Goal: Information Seeking & Learning: Learn about a topic

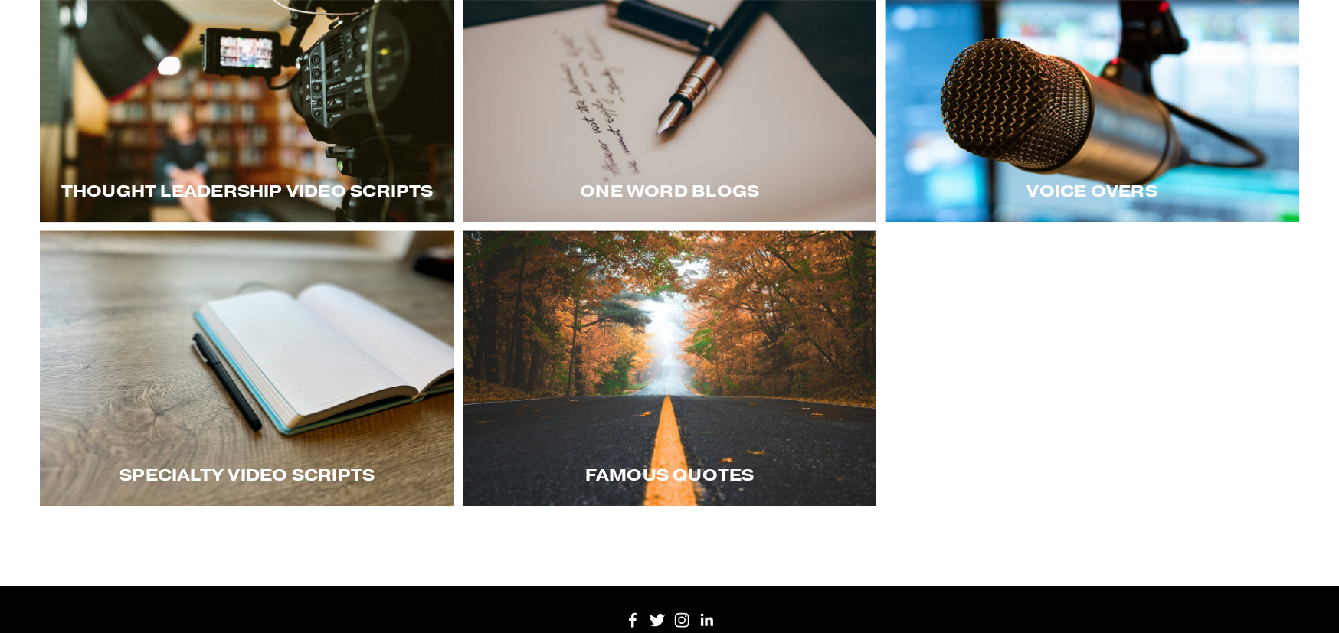
scroll to position [153, 0]
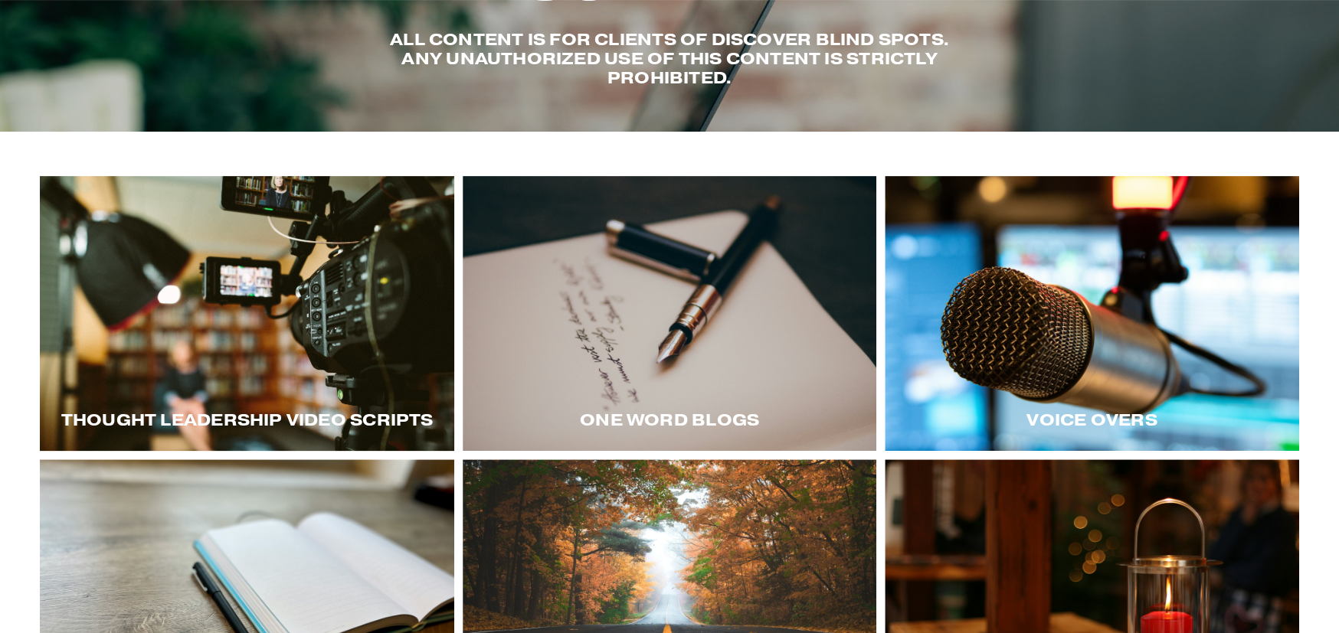
click at [1095, 313] on div at bounding box center [1092, 314] width 414 height 276
drag, startPoint x: 1042, startPoint y: 421, endPoint x: 660, endPoint y: 140, distance: 474.0
click at [660, 140] on div "Thought LEadership Video Scripts One word blogs" at bounding box center [669, 473] width 1339 height 683
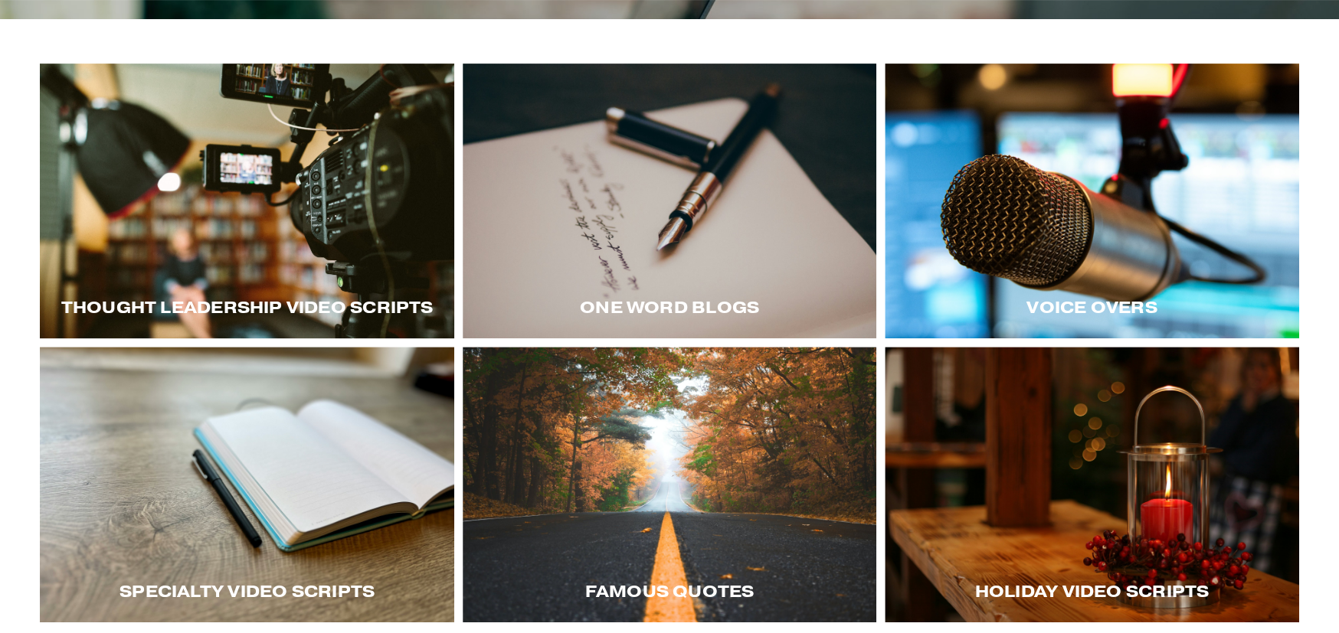
scroll to position [0, 0]
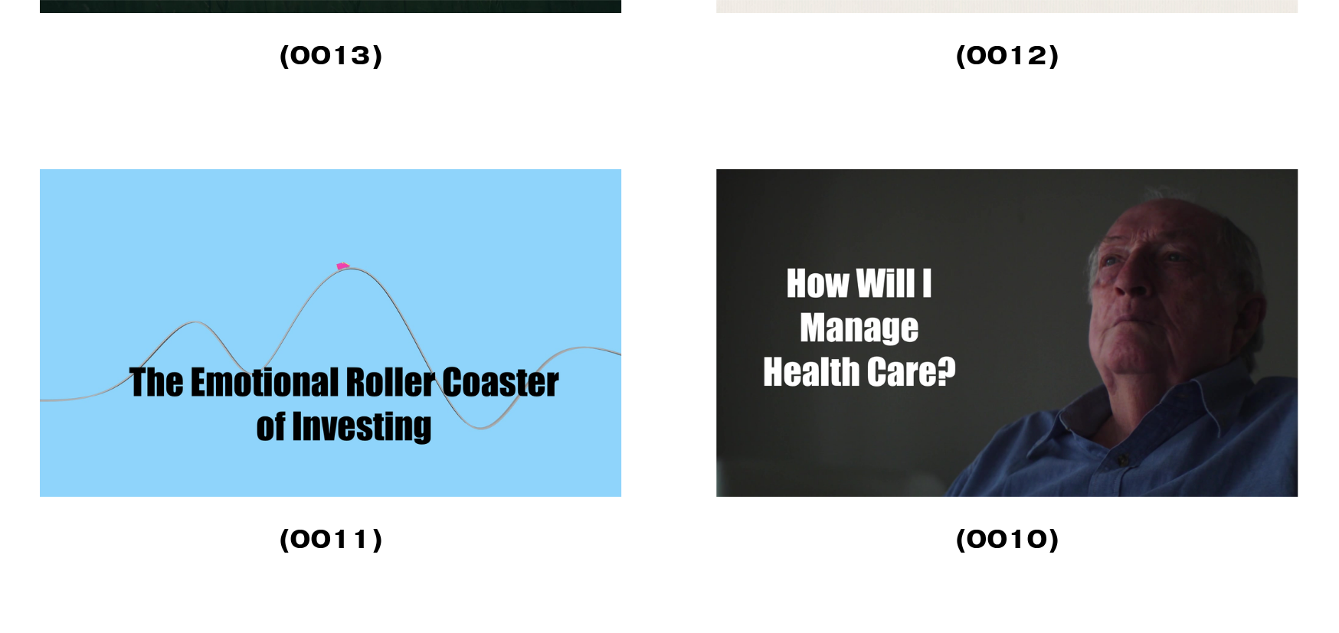
scroll to position [5062, 0]
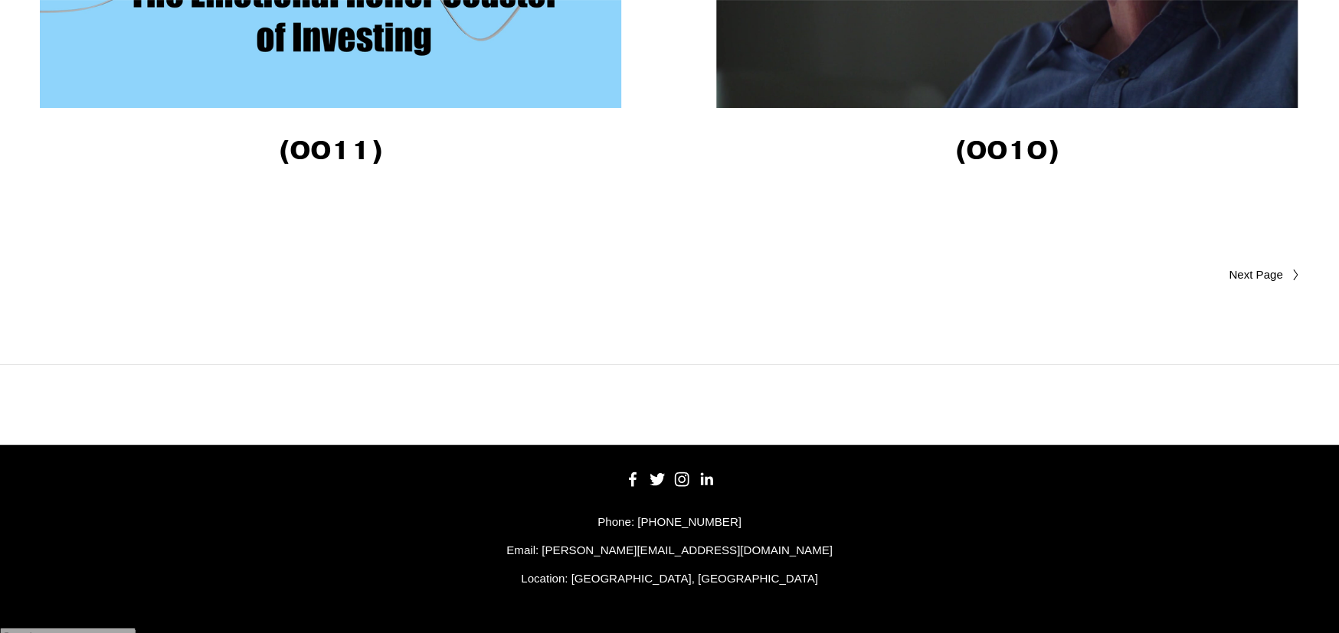
click at [1249, 273] on span "Older Posts" at bounding box center [1225, 275] width 114 height 18
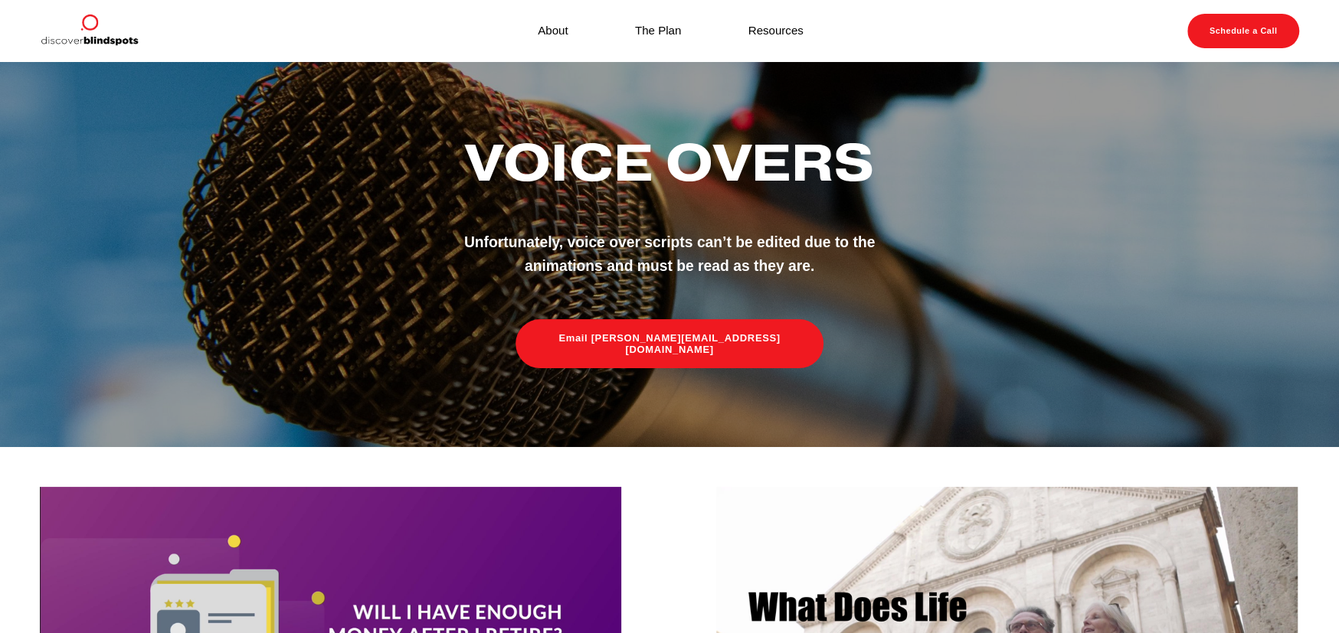
click at [553, 31] on link "About" at bounding box center [553, 31] width 30 height 21
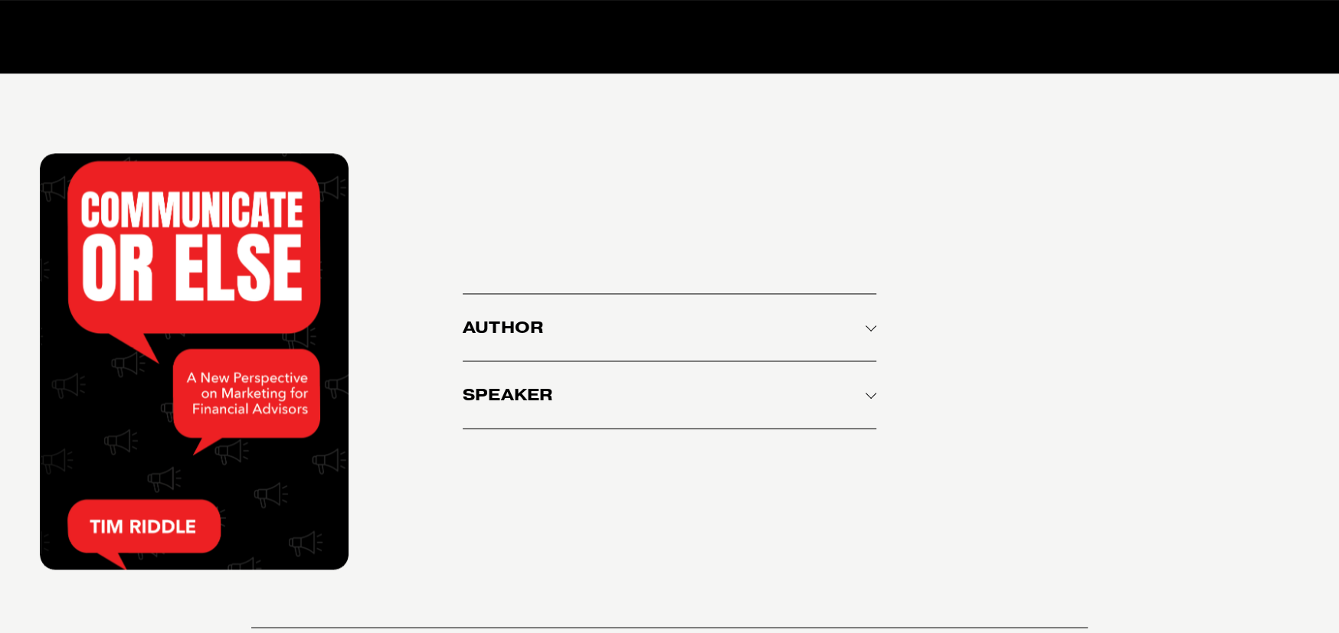
scroll to position [2427, 0]
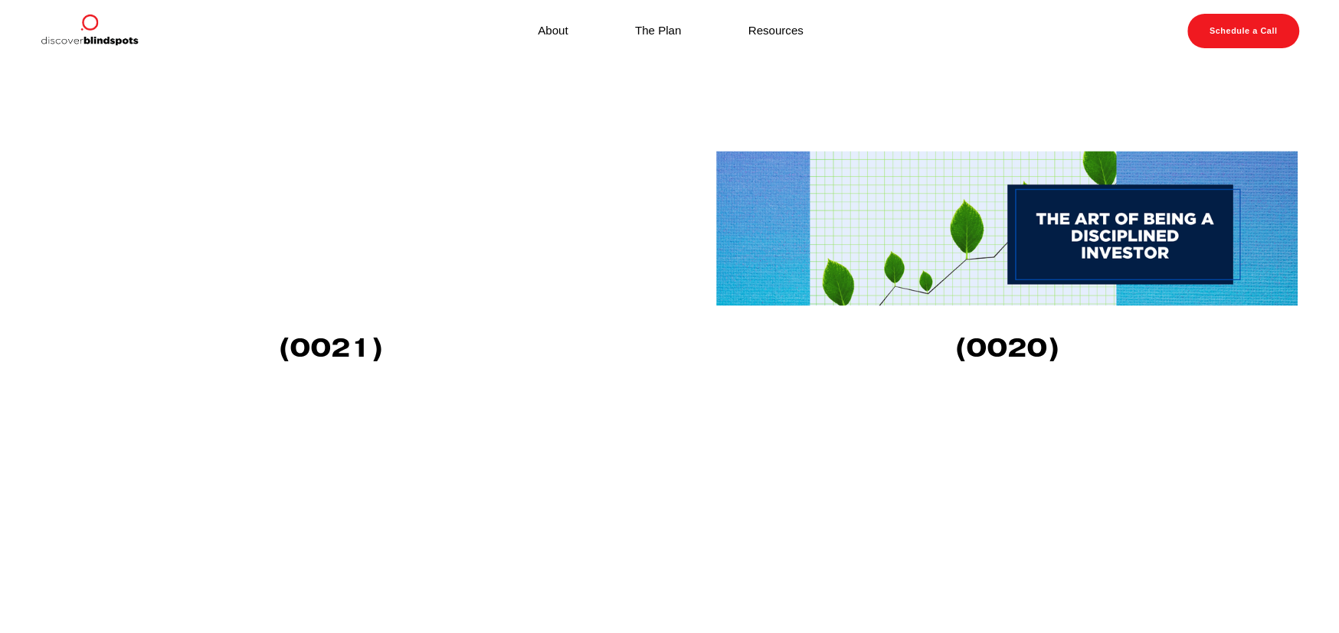
scroll to position [1531, 0]
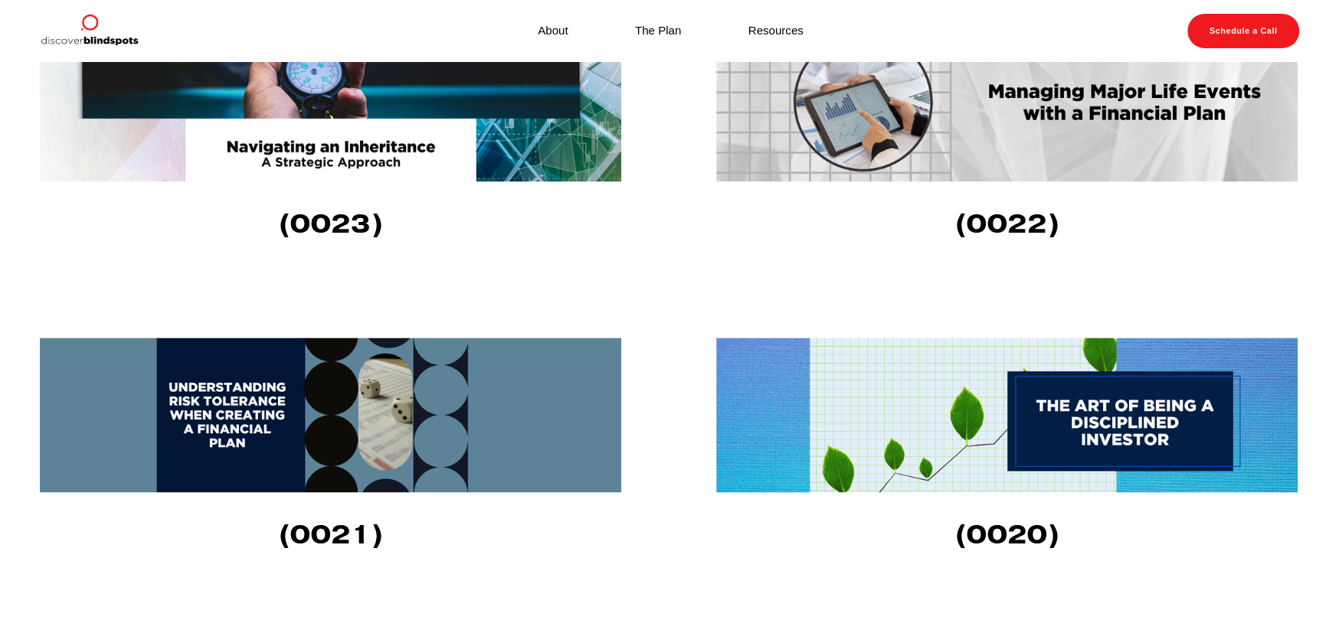
click at [1016, 423] on img at bounding box center [1006, 415] width 581 height 155
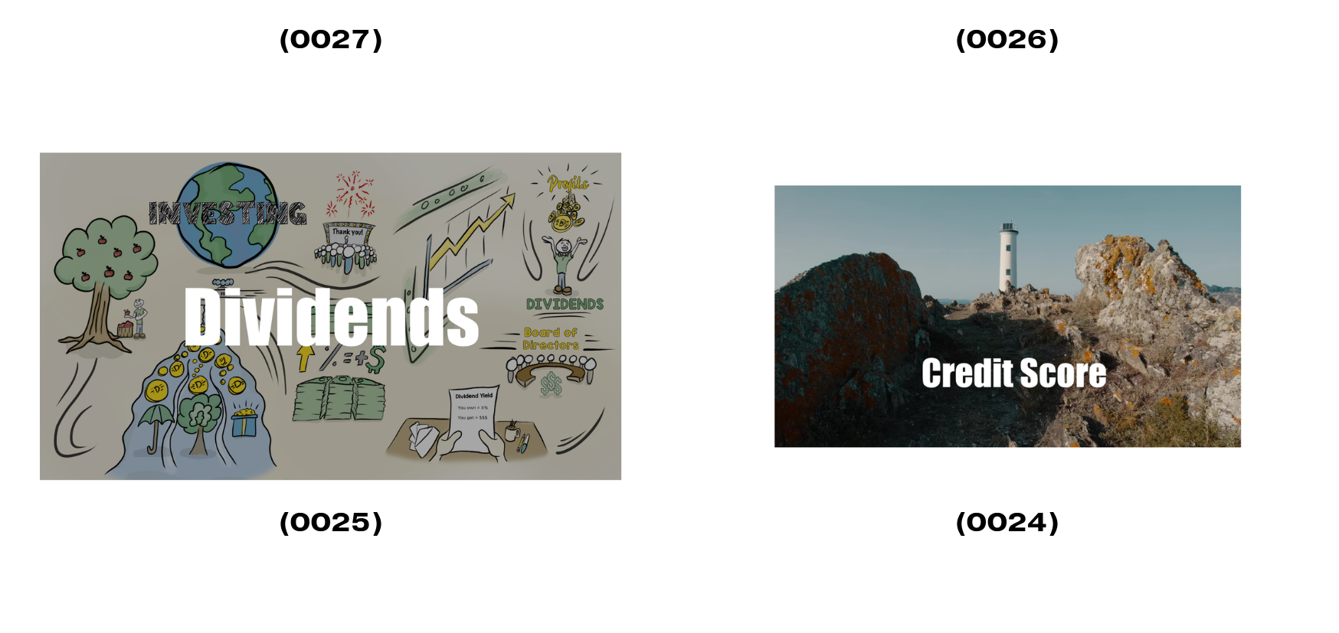
scroll to position [1379, 0]
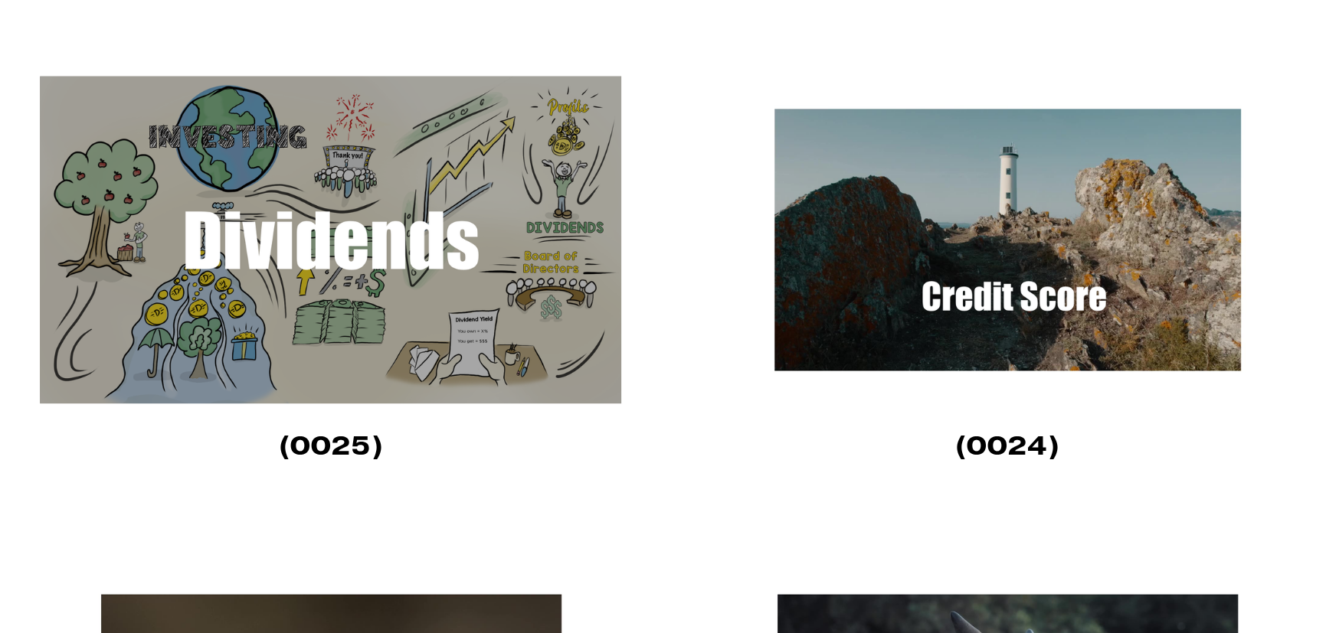
click at [463, 268] on img at bounding box center [331, 240] width 583 height 328
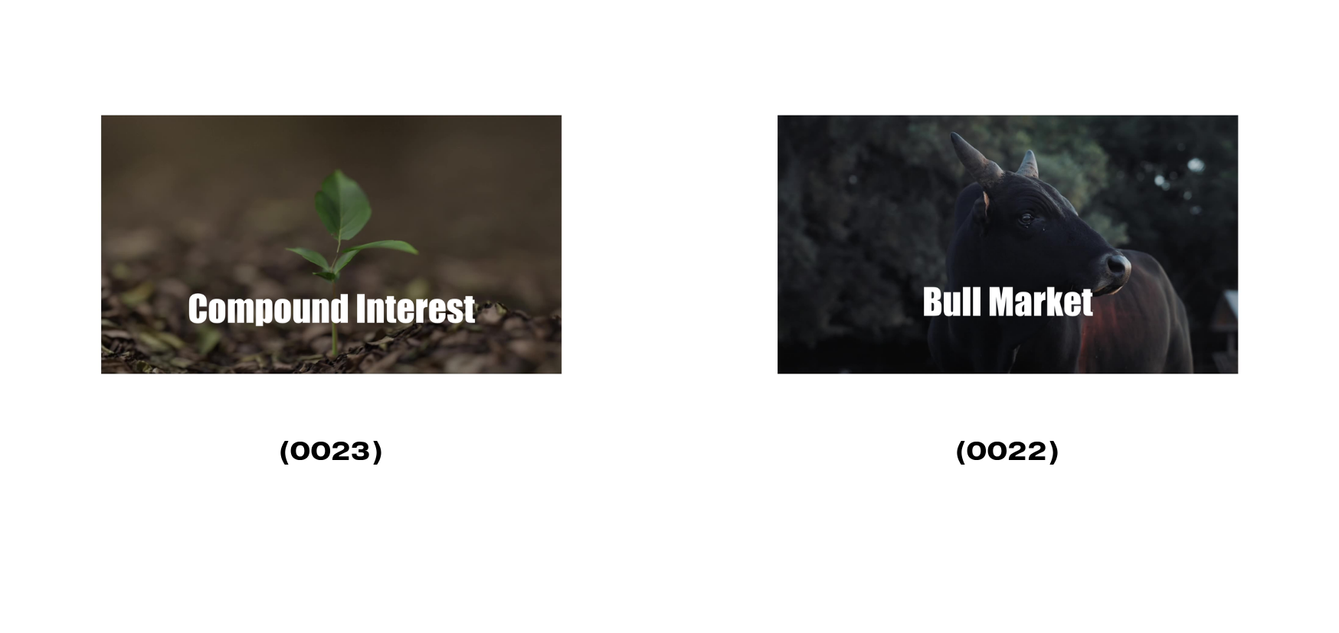
scroll to position [1915, 0]
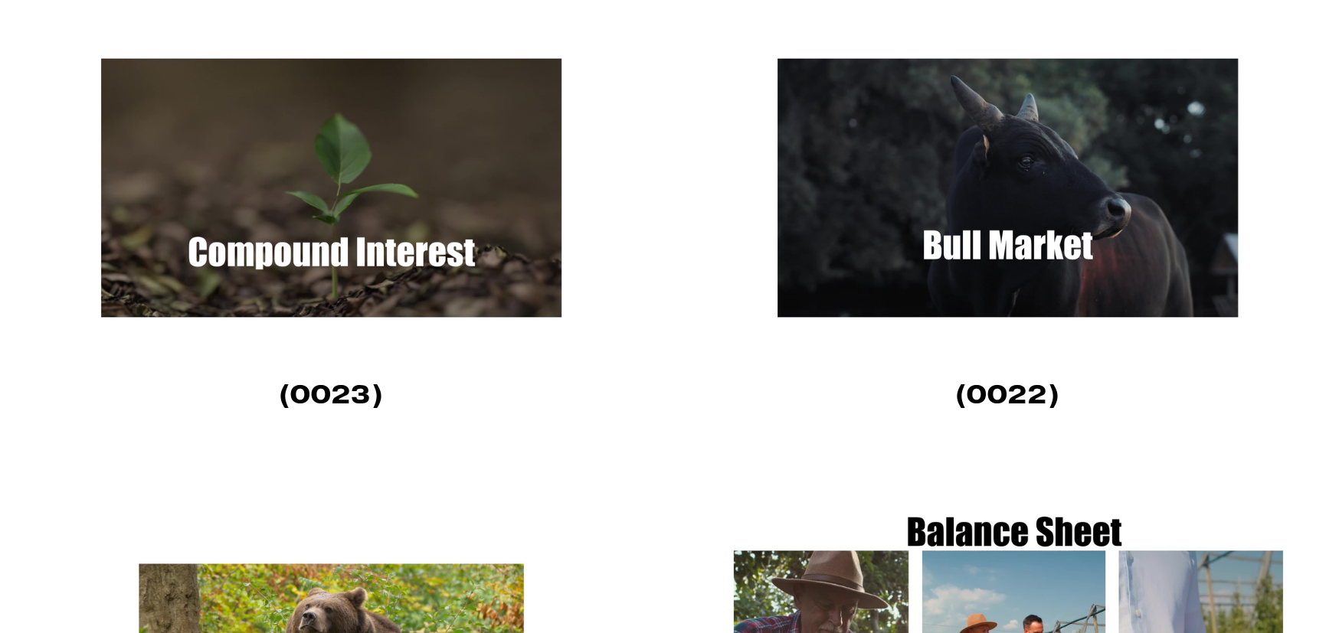
click at [369, 254] on img at bounding box center [331, 188] width 583 height 328
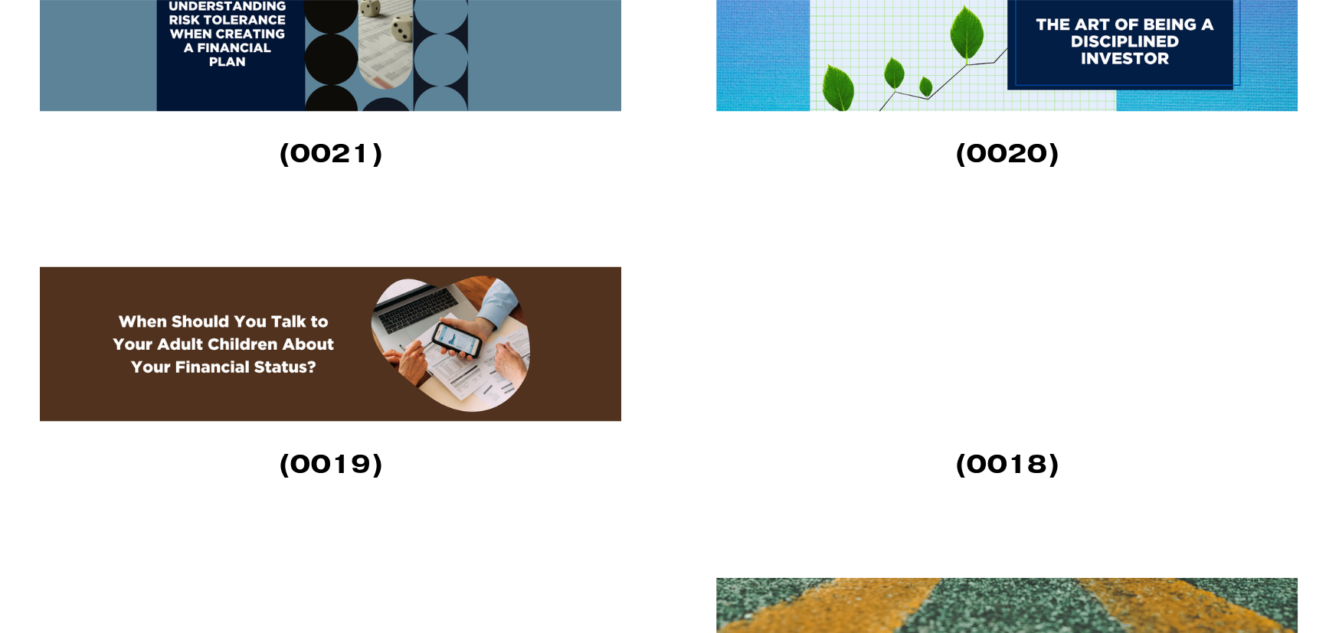
scroll to position [1759, 0]
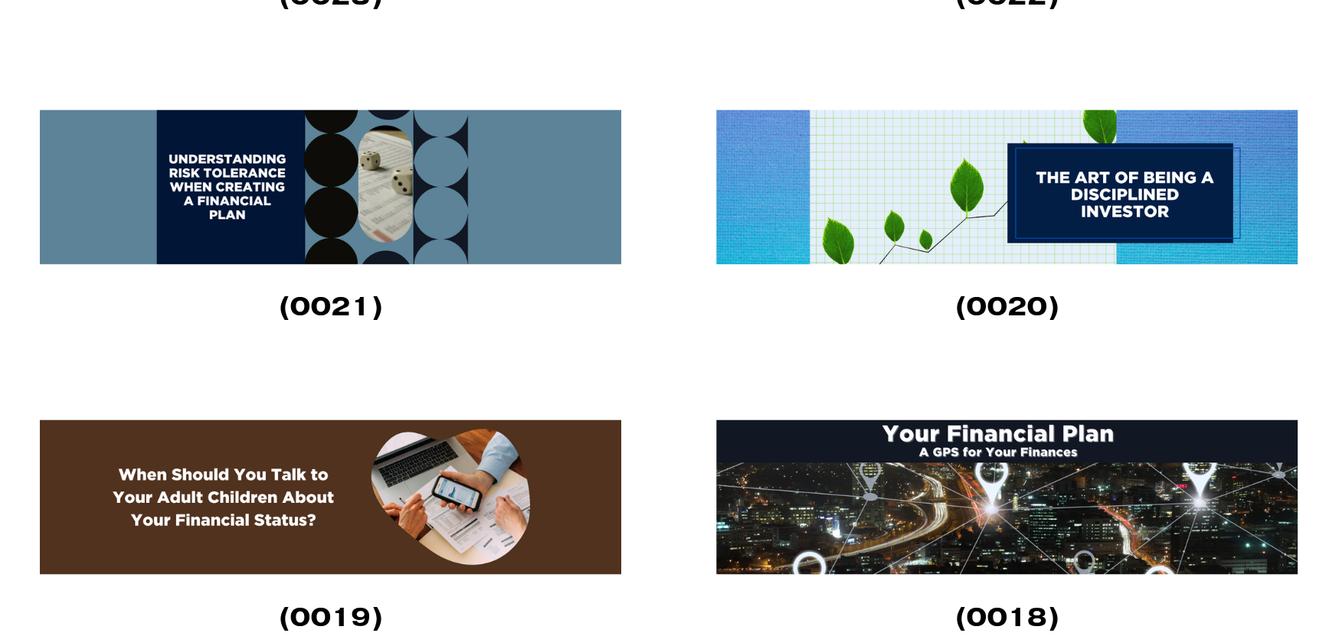
click at [960, 242] on img at bounding box center [1006, 187] width 581 height 155
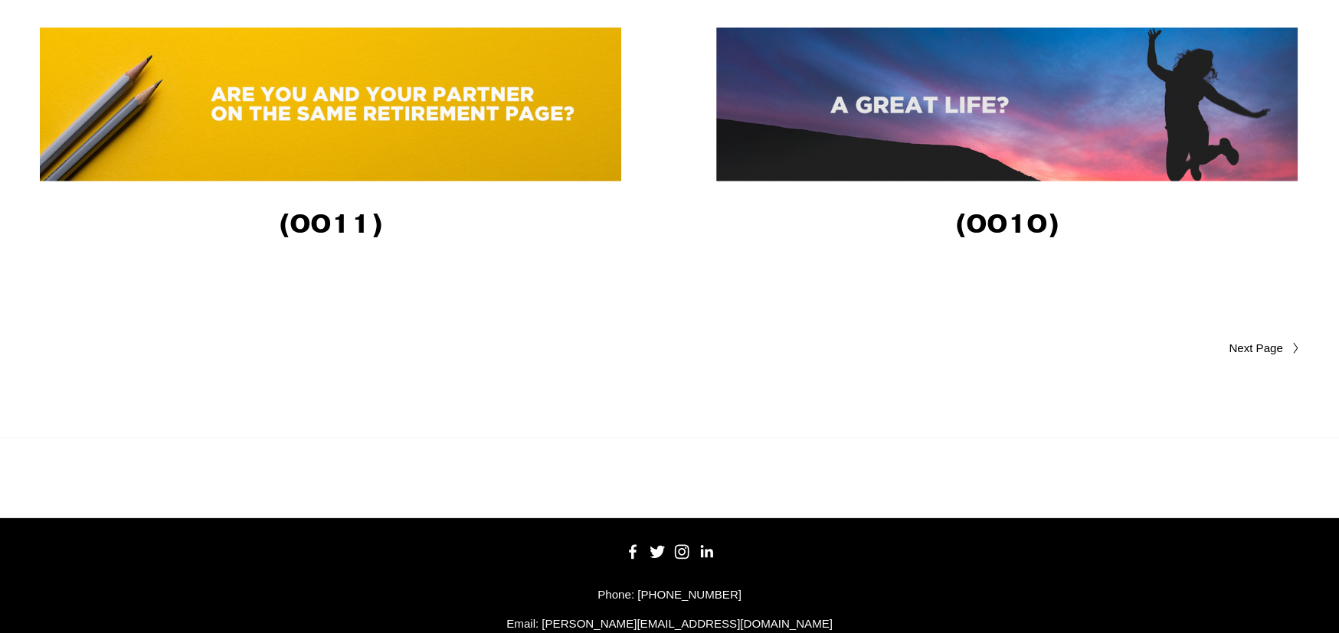
scroll to position [3393, 0]
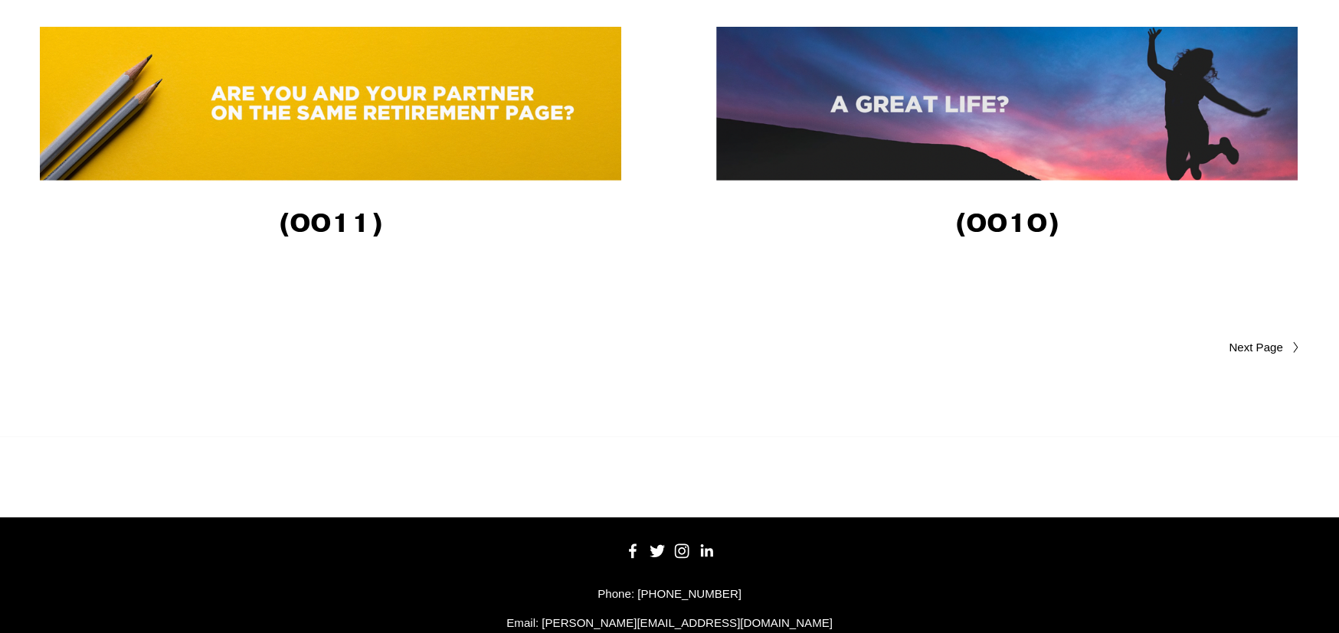
click at [1262, 354] on span "Older Posts" at bounding box center [1225, 348] width 114 height 18
click at [983, 123] on img at bounding box center [1006, 104] width 581 height 154
click at [1269, 349] on span "Older Posts" at bounding box center [1225, 348] width 114 height 18
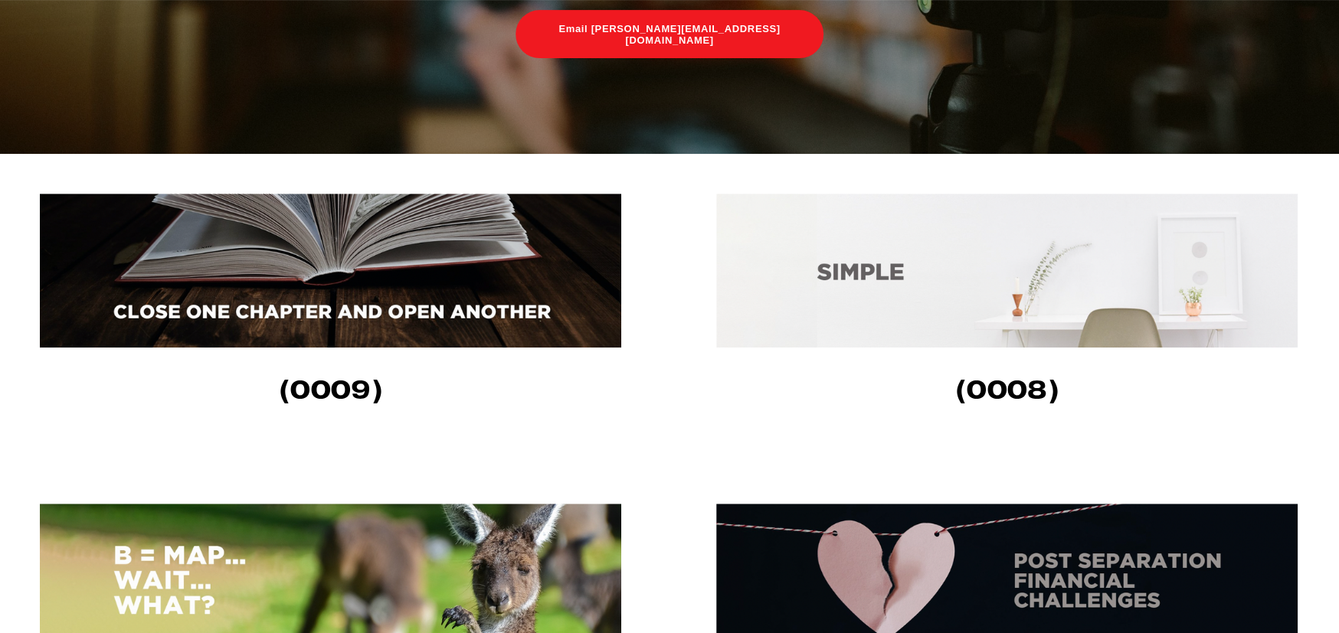
scroll to position [460, 0]
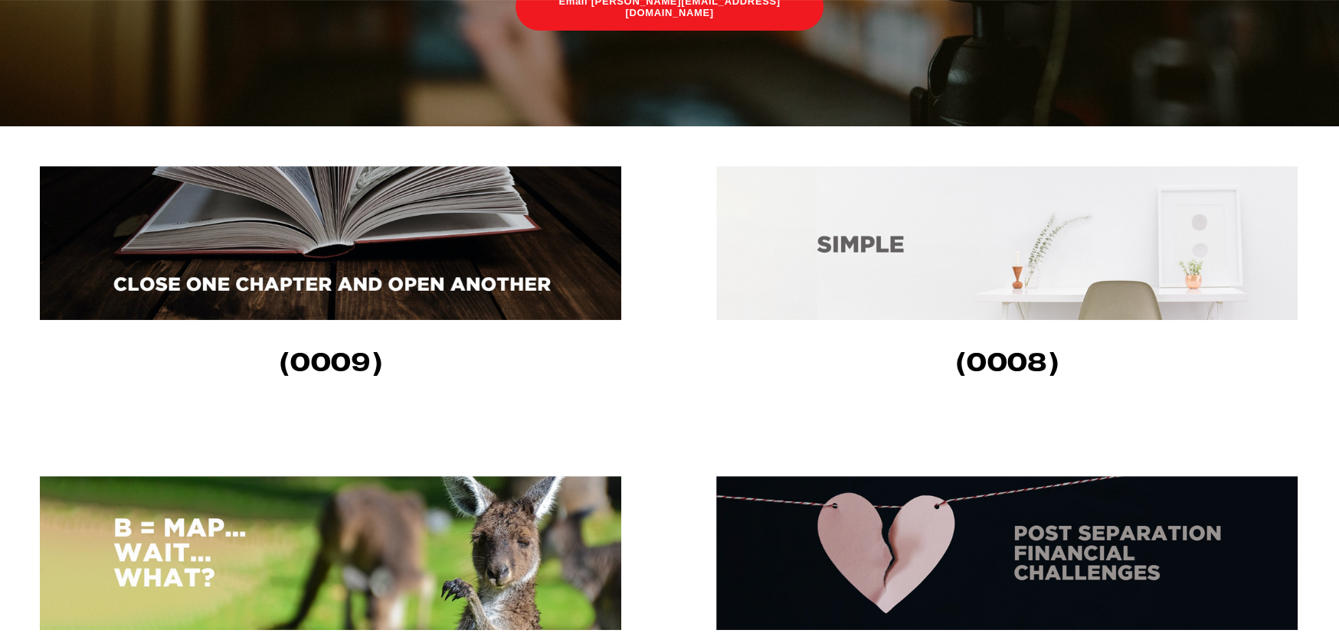
click at [1013, 256] on img at bounding box center [1006, 243] width 581 height 154
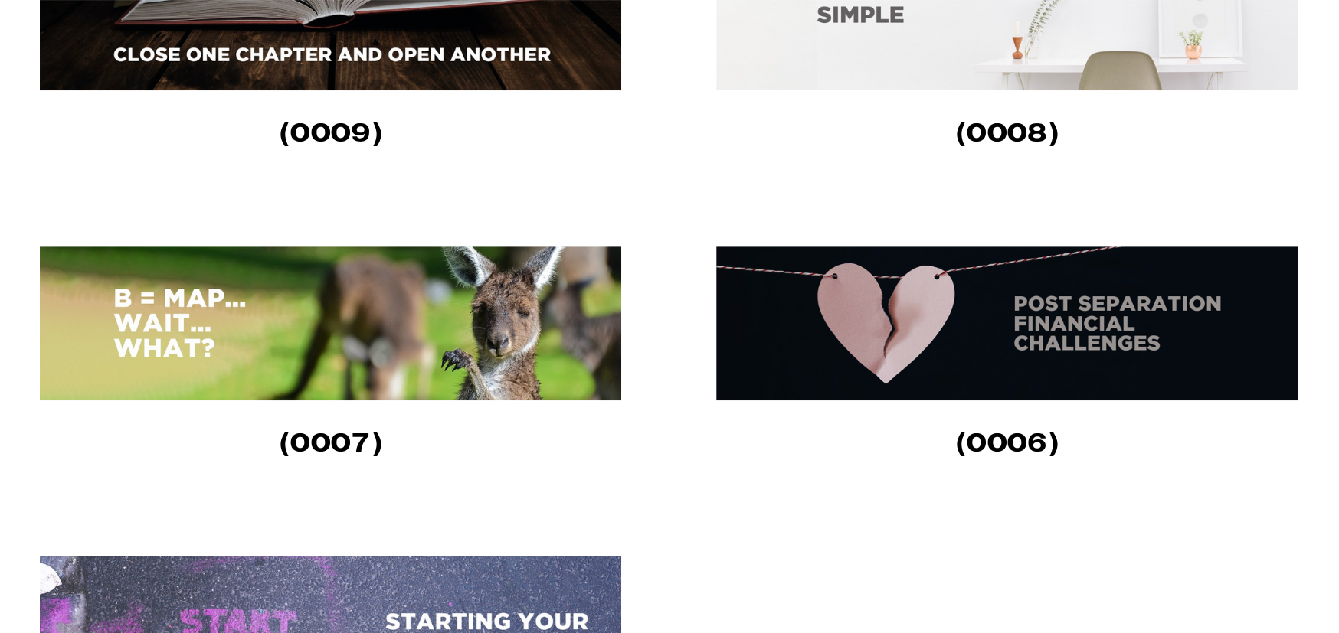
scroll to position [765, 0]
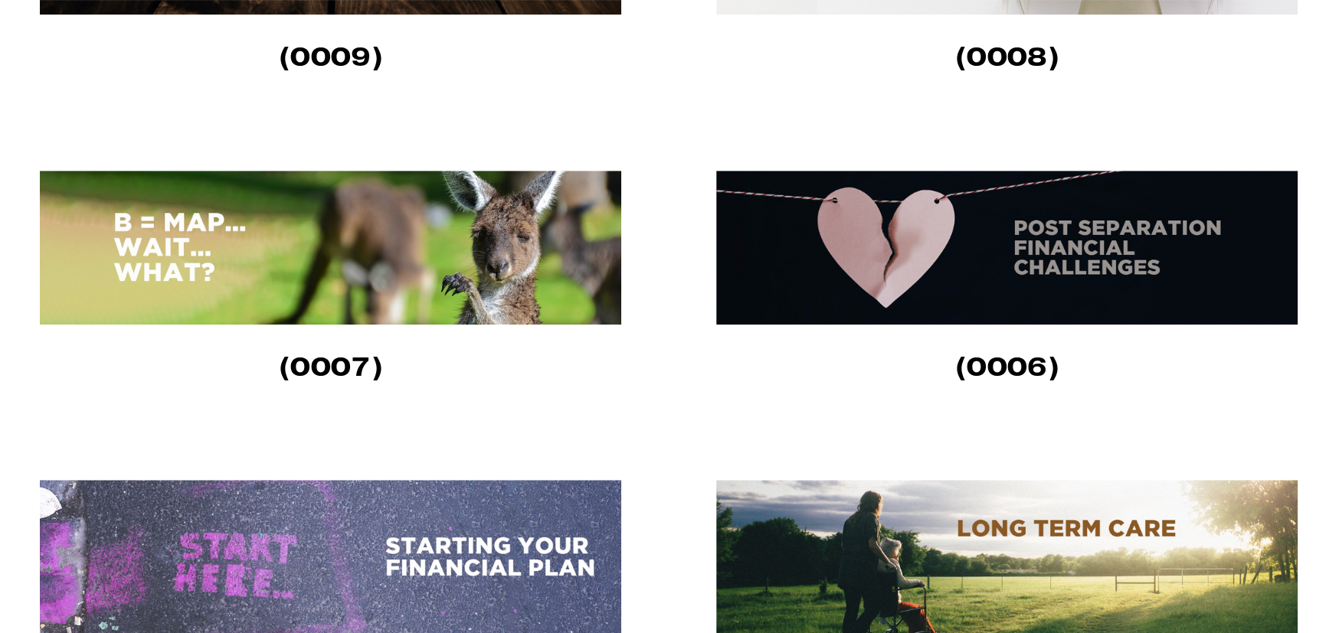
click at [368, 251] on img at bounding box center [330, 248] width 581 height 154
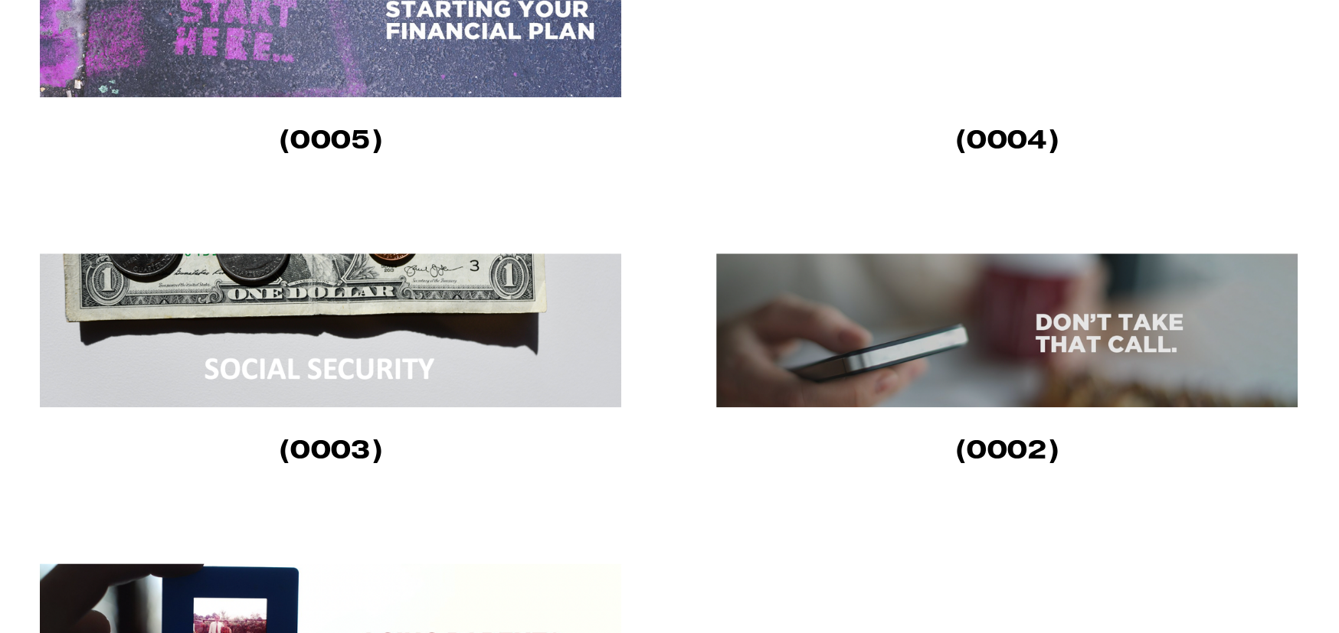
scroll to position [1379, 0]
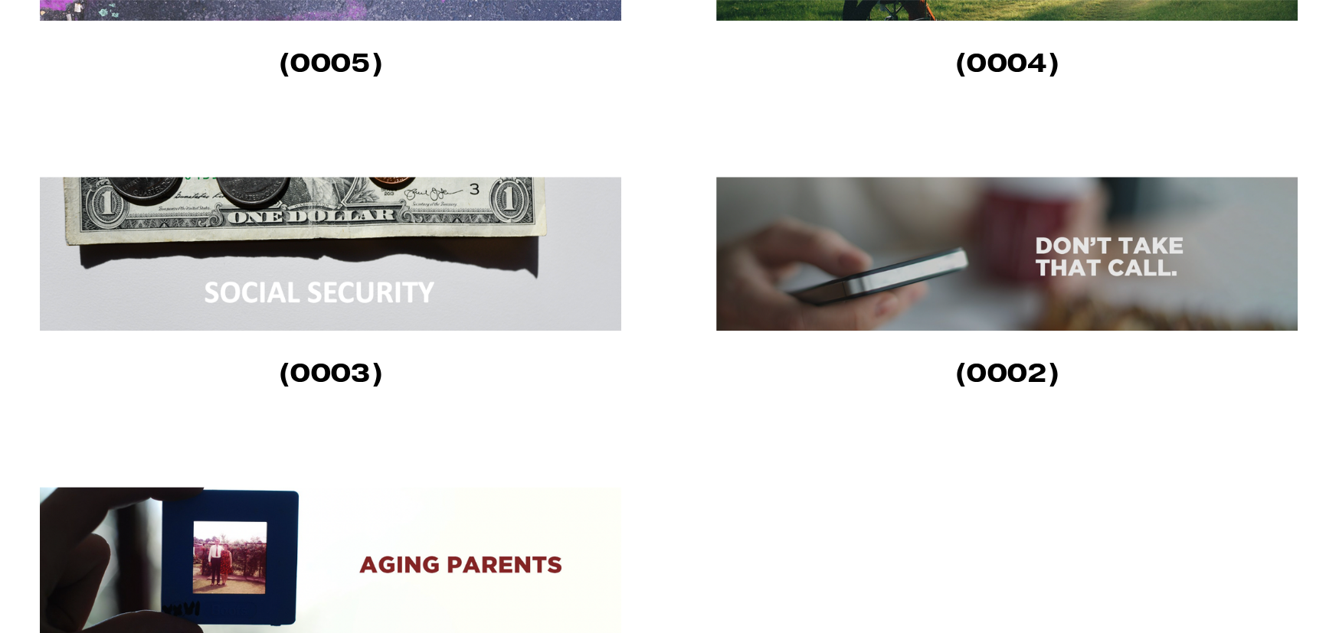
click at [1036, 321] on img at bounding box center [1006, 254] width 581 height 154
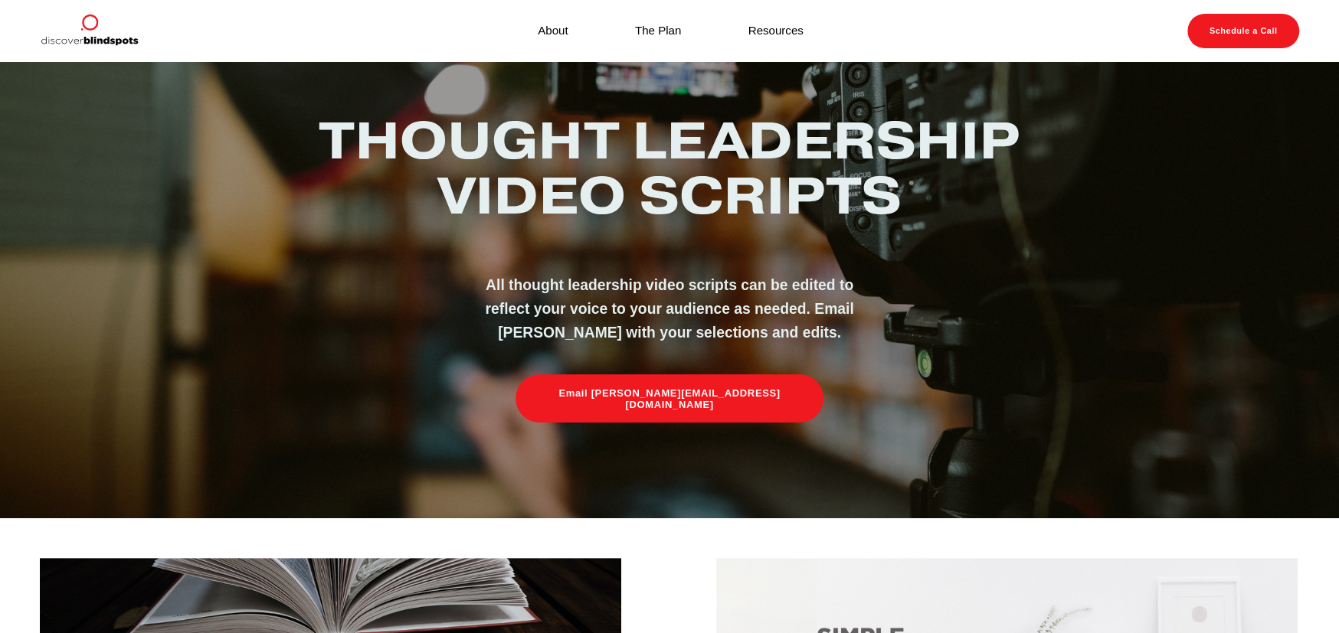
scroll to position [0, 0]
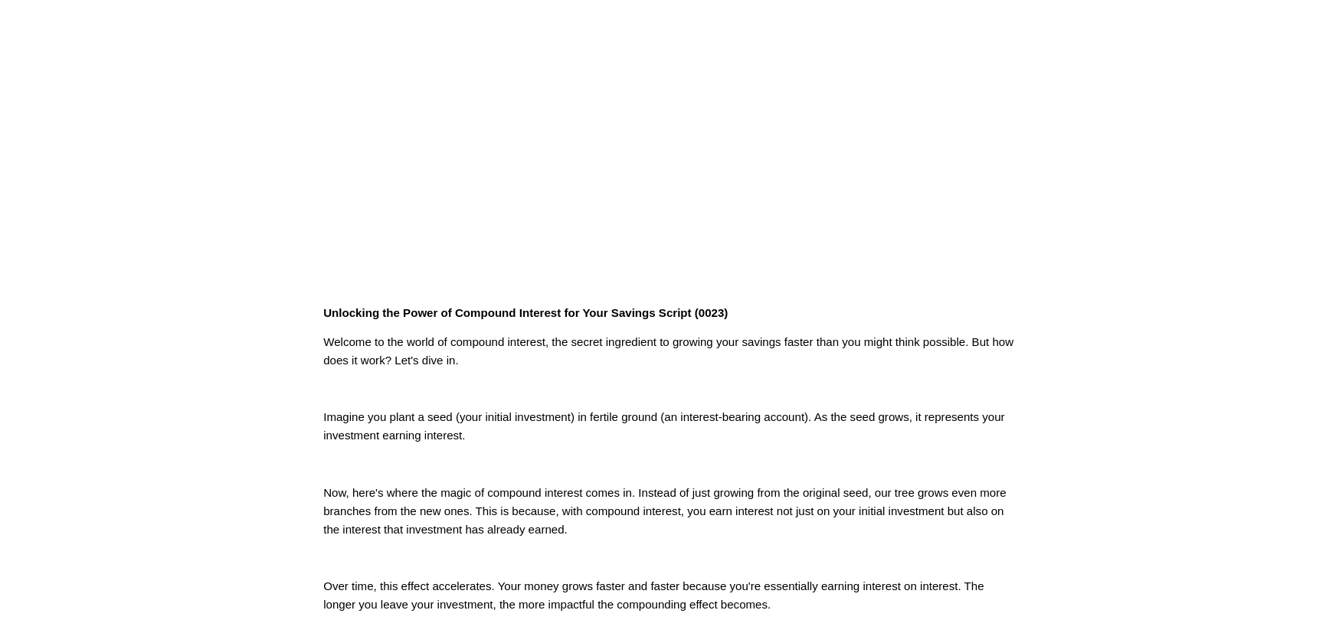
scroll to position [306, 0]
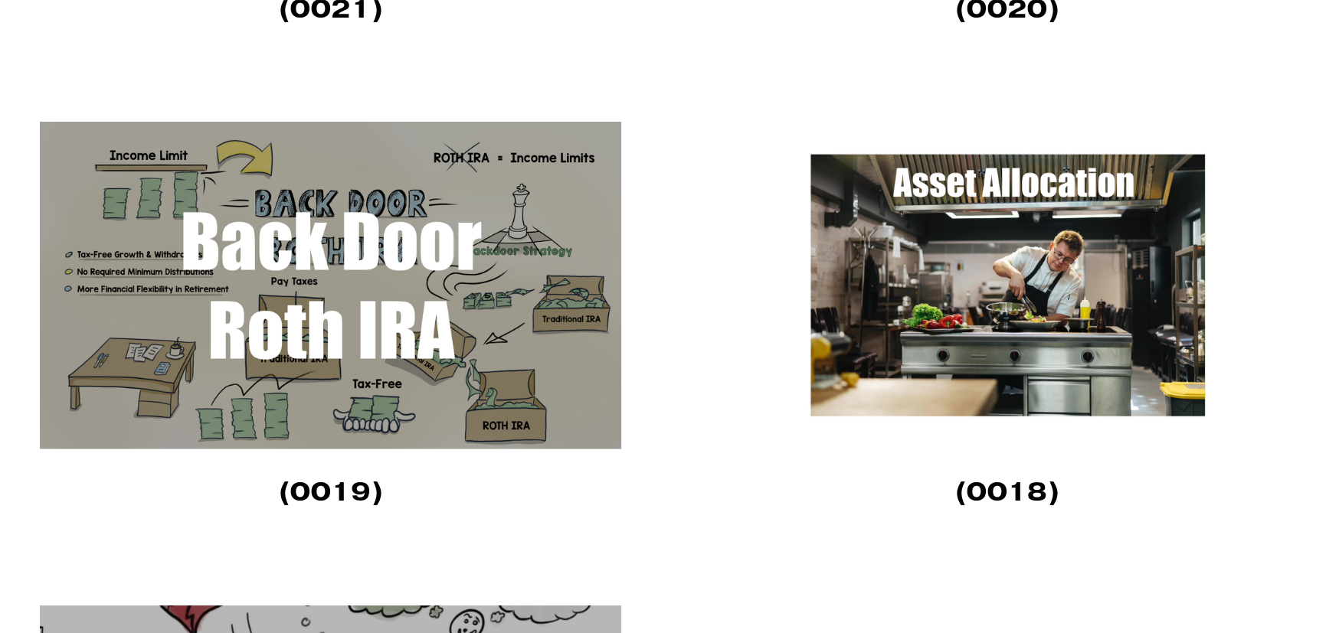
scroll to position [2758, 0]
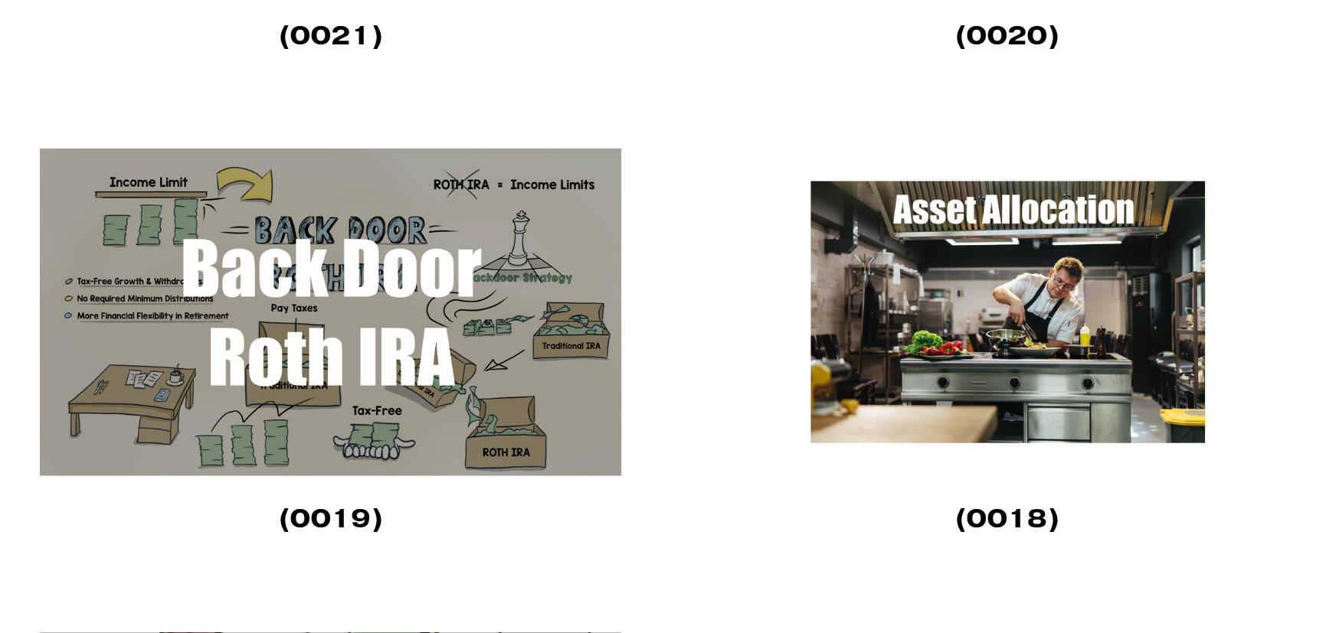
click at [952, 355] on img at bounding box center [1007, 313] width 583 height 328
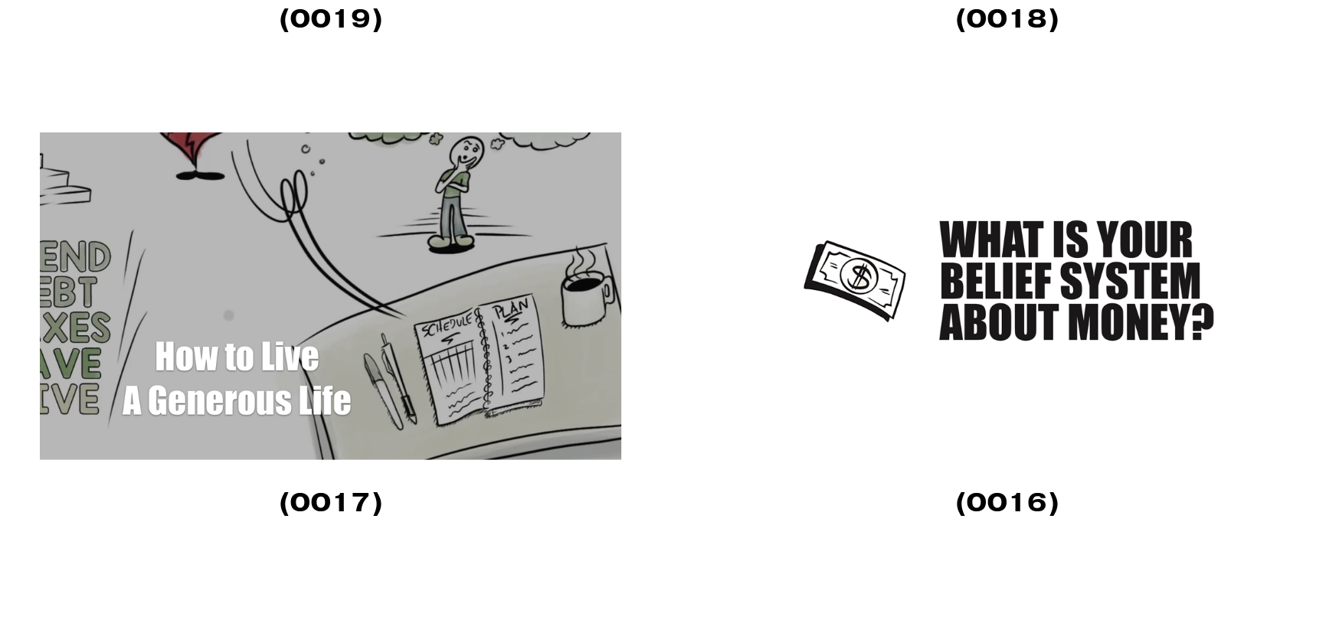
scroll to position [3294, 0]
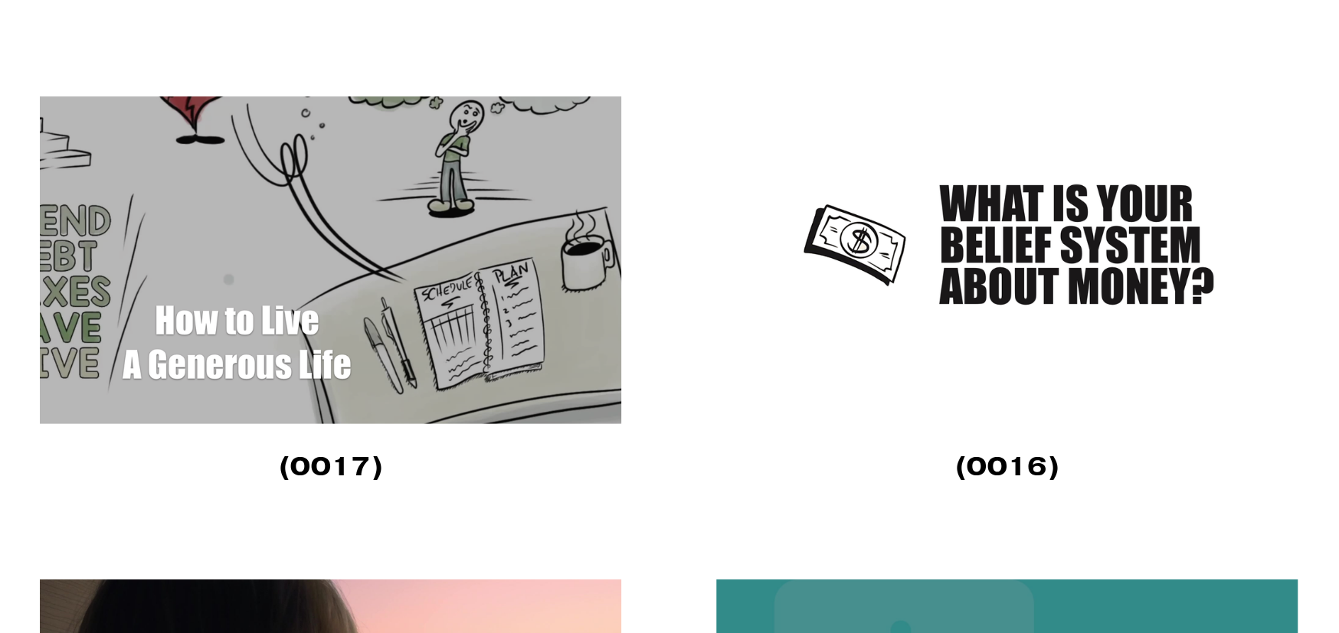
click at [282, 354] on img at bounding box center [331, 261] width 583 height 328
click at [970, 290] on img at bounding box center [1007, 261] width 583 height 328
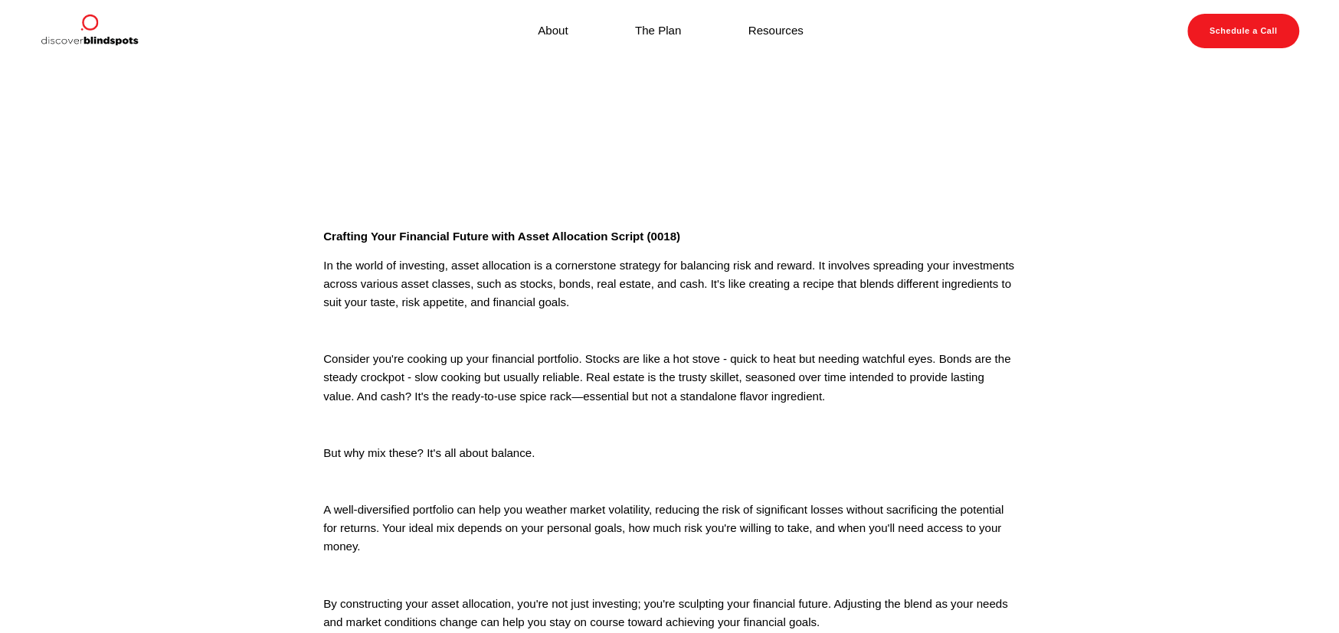
scroll to position [230, 0]
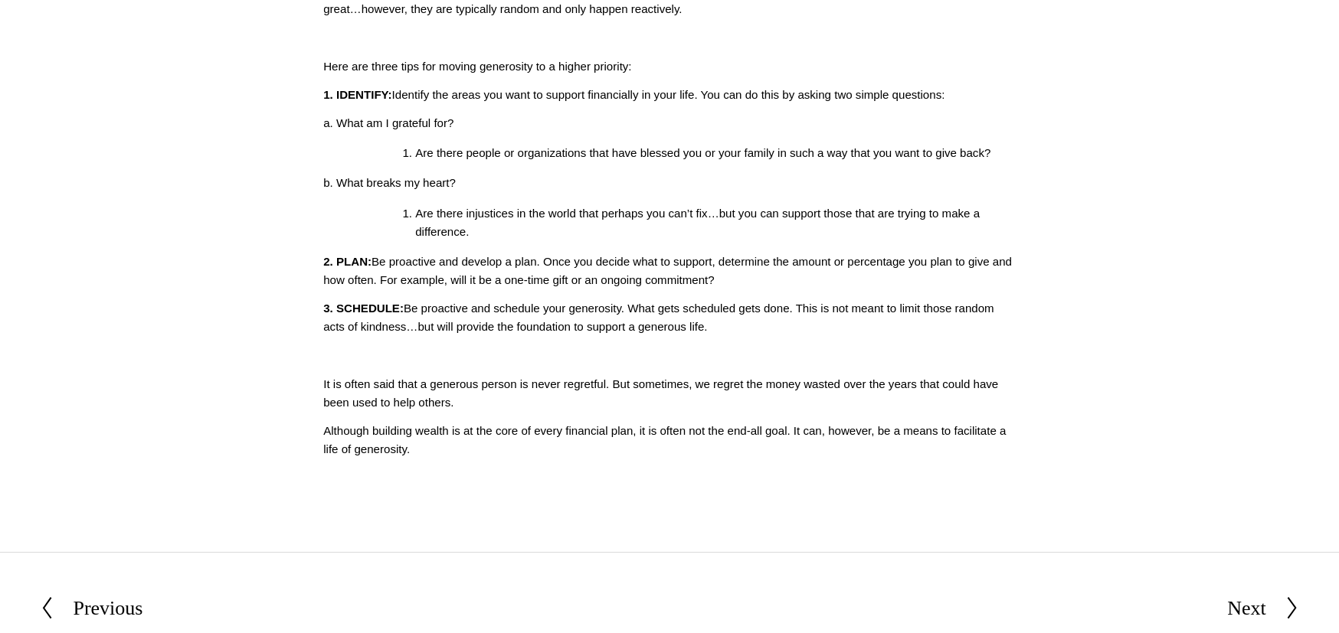
scroll to position [460, 0]
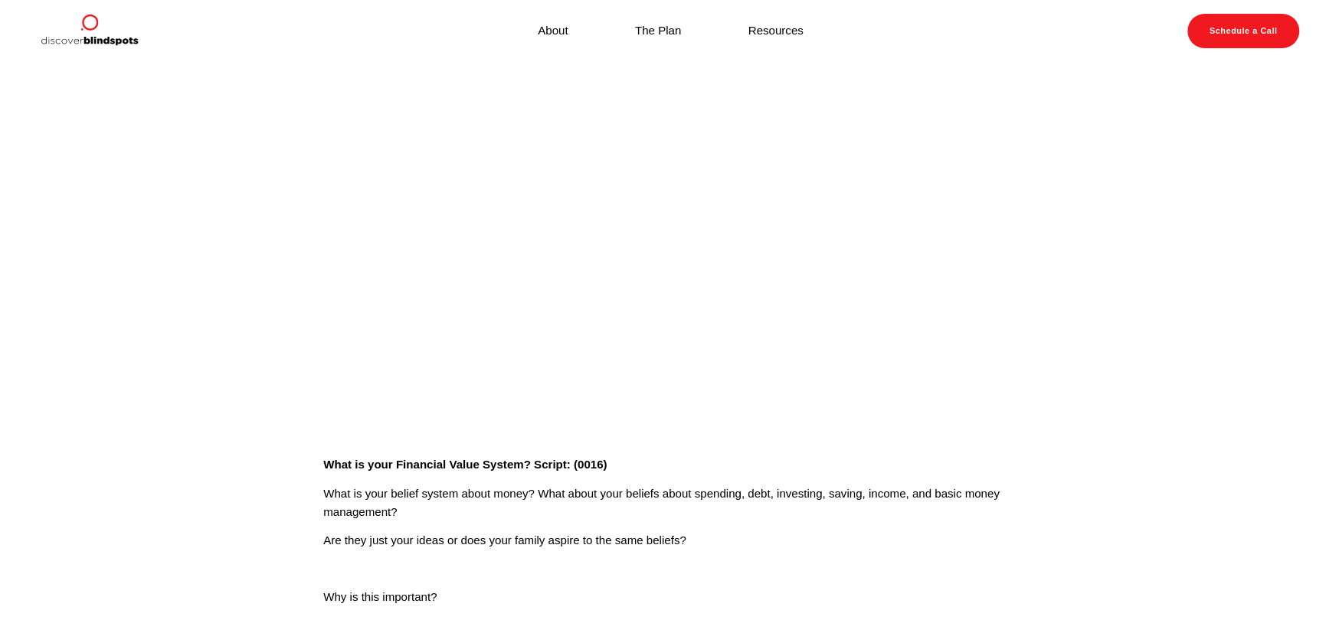
scroll to position [77, 0]
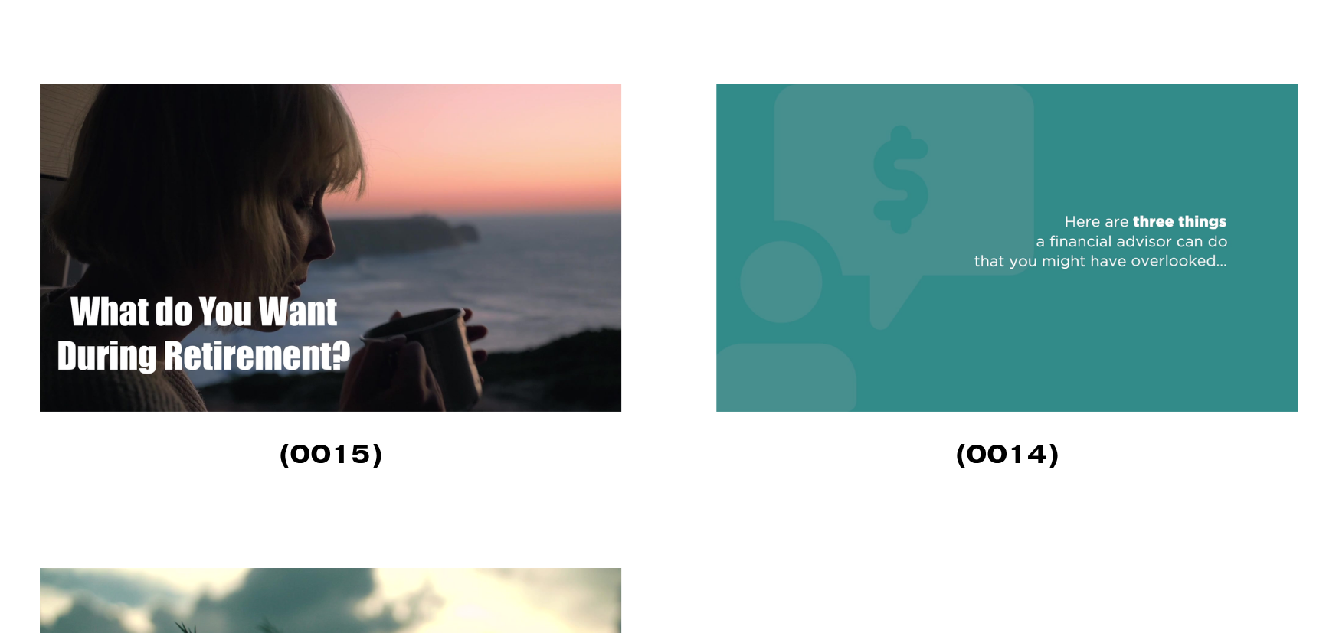
scroll to position [3830, 0]
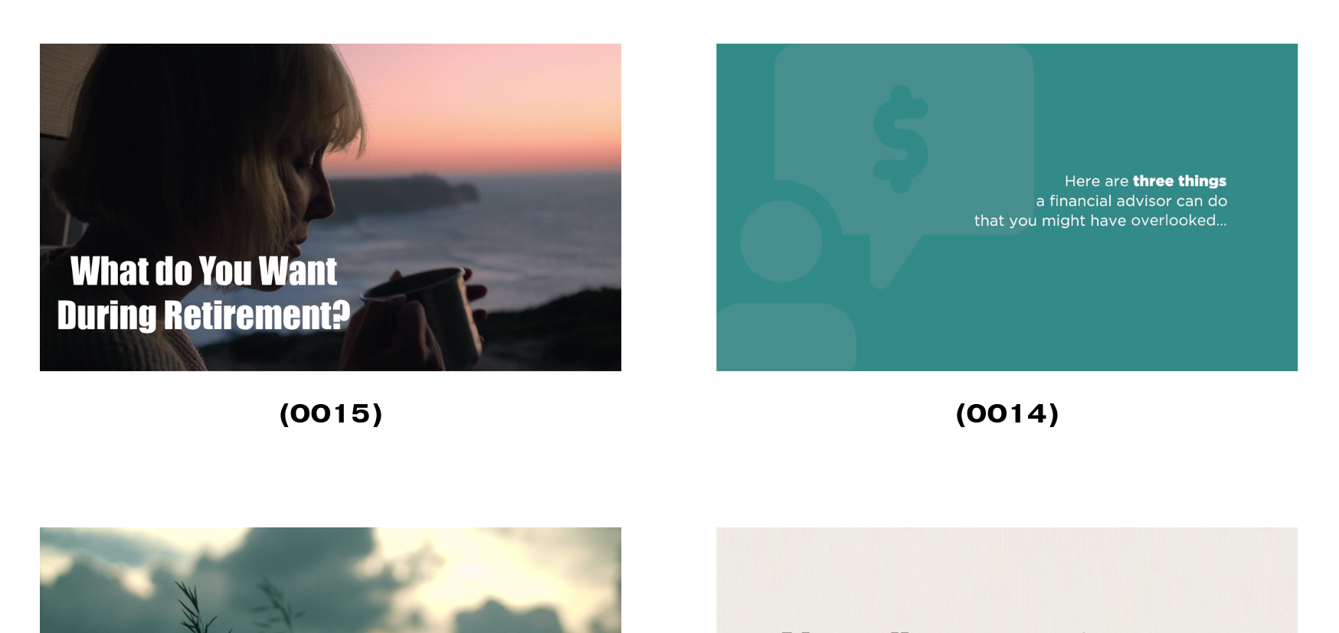
click at [1019, 239] on img at bounding box center [1007, 208] width 583 height 328
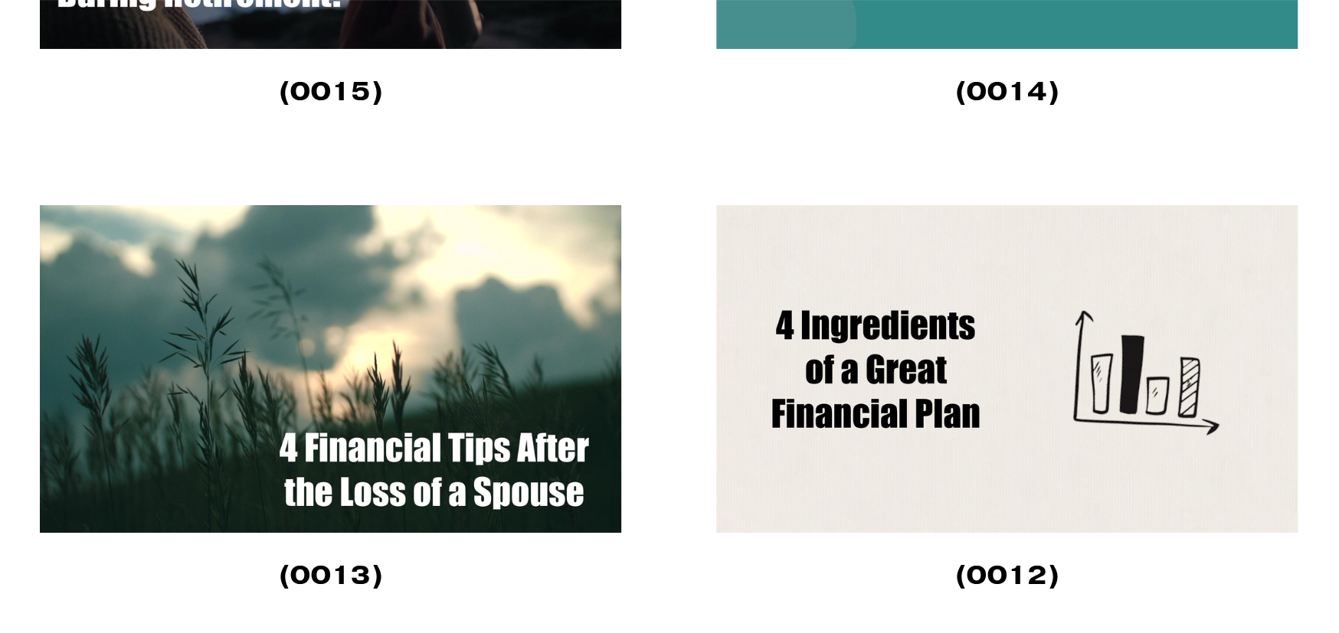
scroll to position [4213, 0]
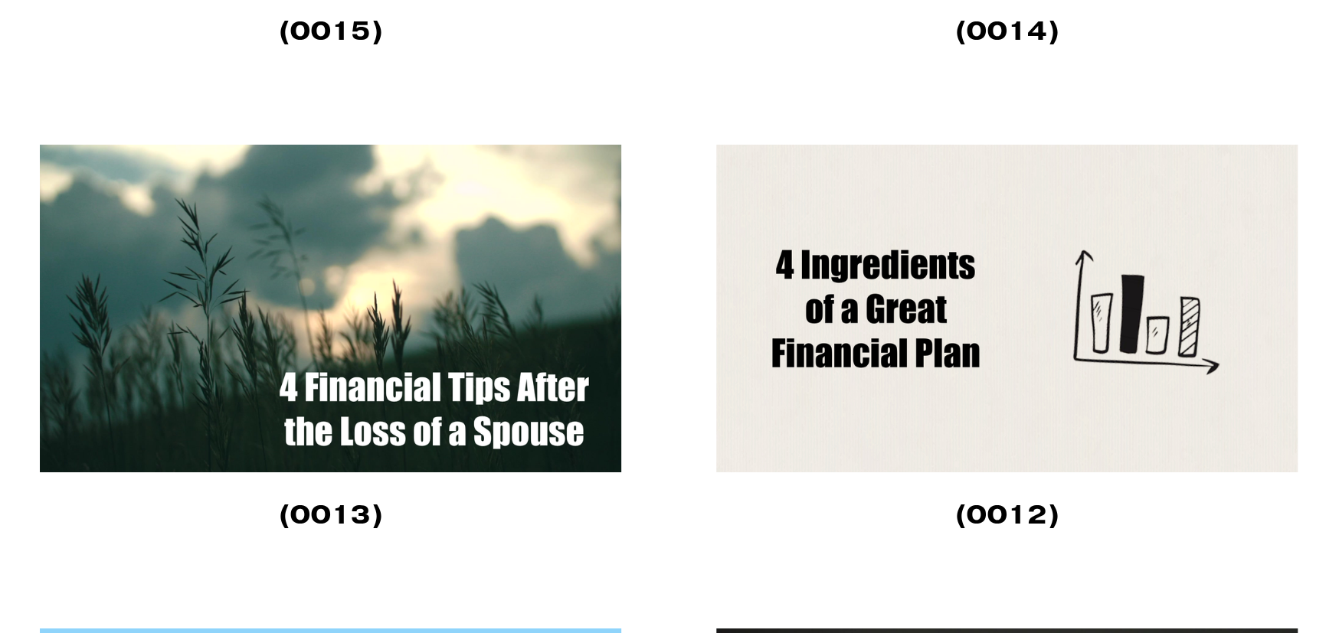
click at [876, 380] on img at bounding box center [1007, 309] width 583 height 328
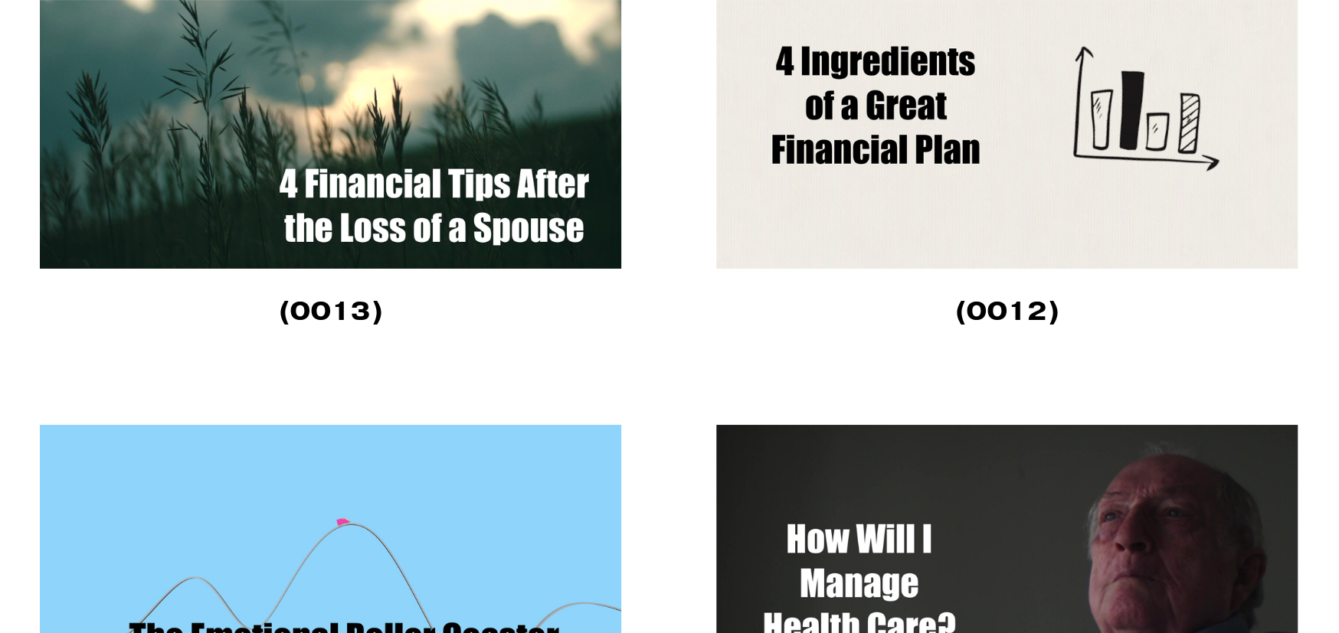
scroll to position [4525, 0]
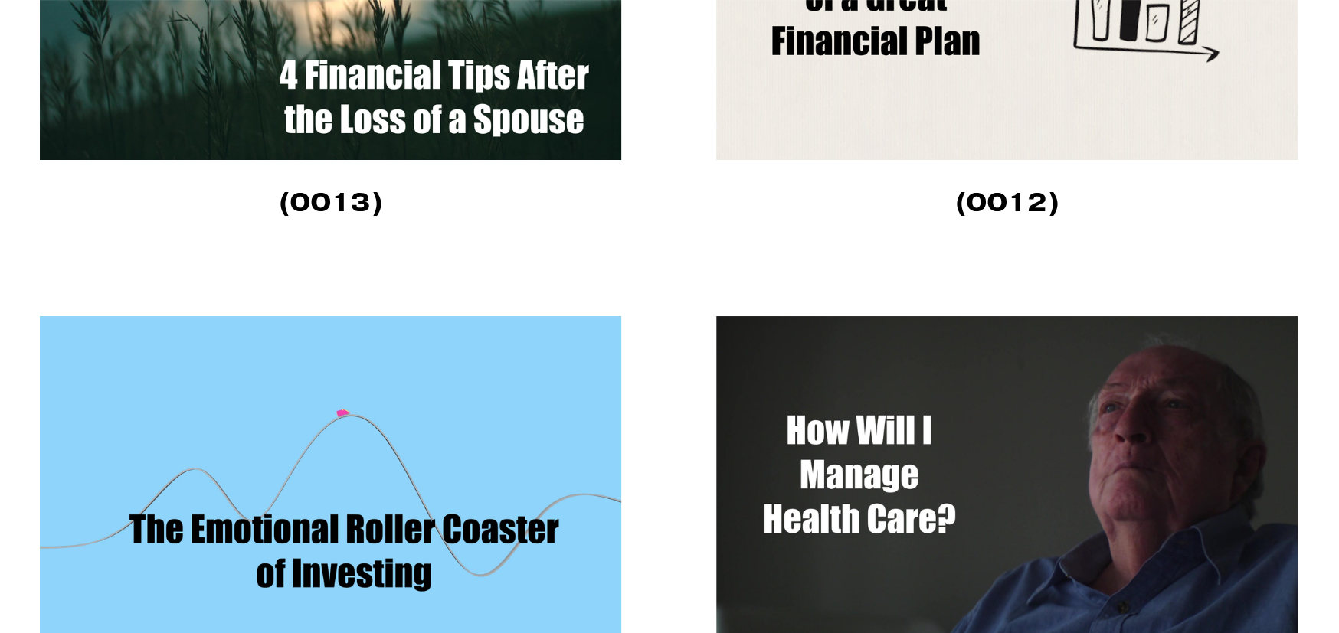
click at [308, 572] on img at bounding box center [331, 480] width 583 height 328
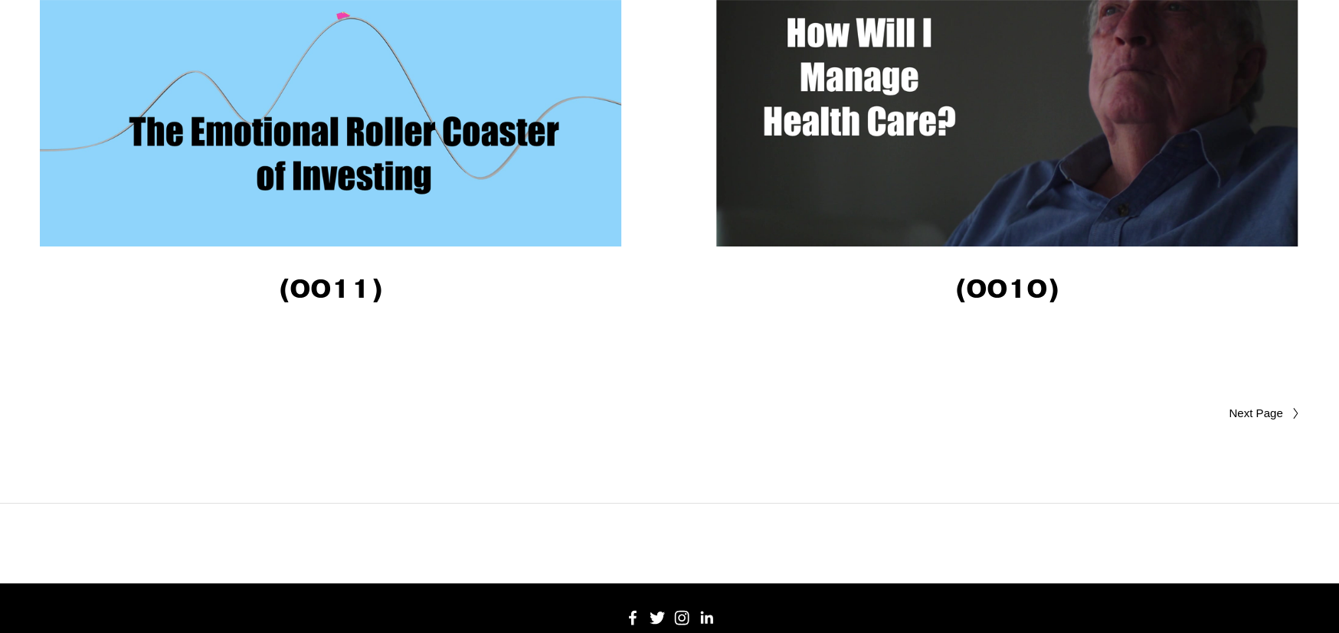
scroll to position [5062, 0]
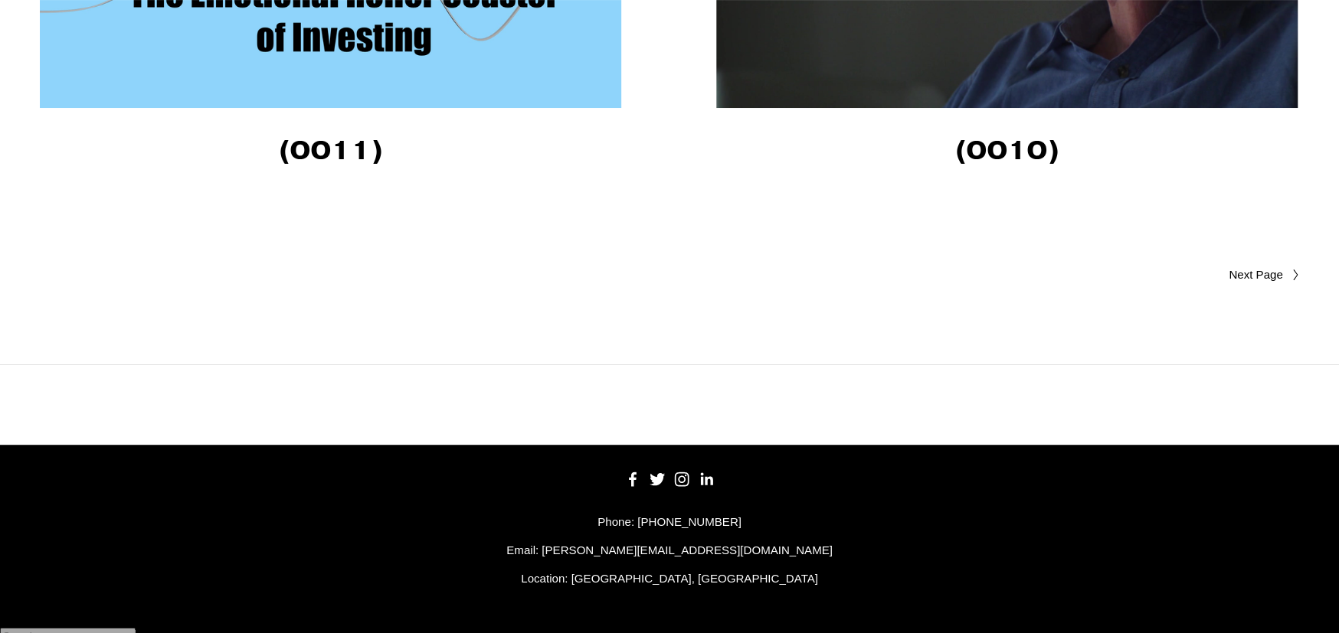
click at [1252, 278] on span "Older Posts" at bounding box center [1225, 275] width 114 height 18
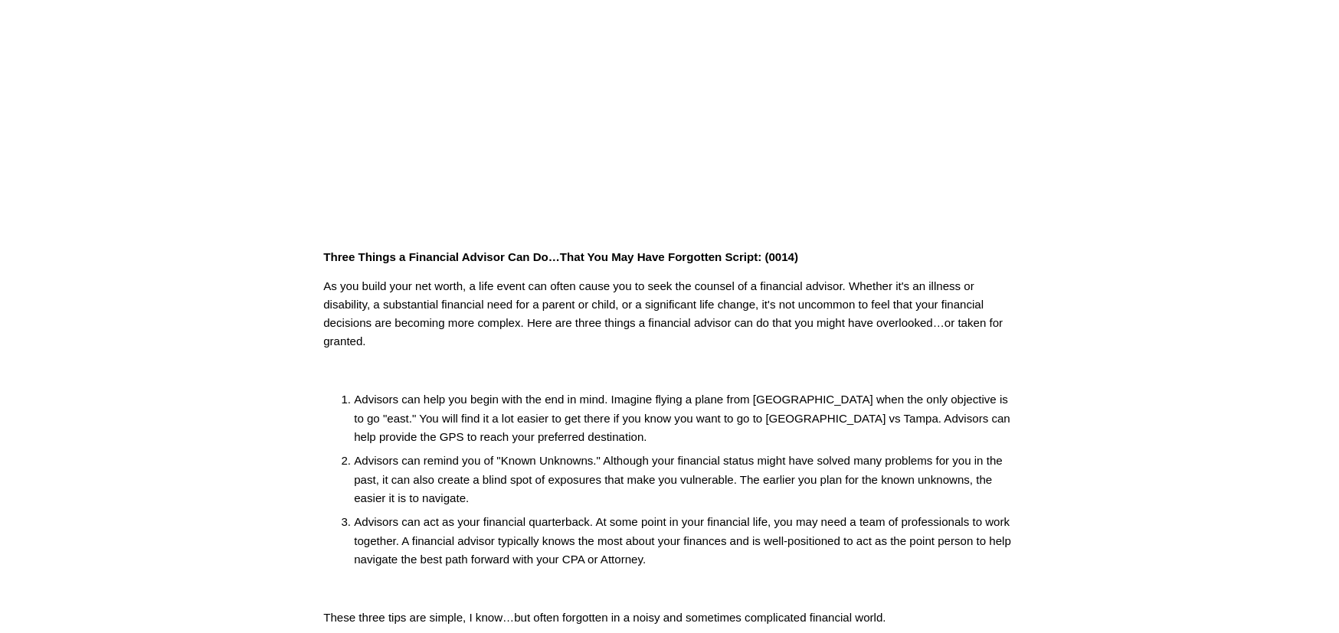
scroll to position [382, 0]
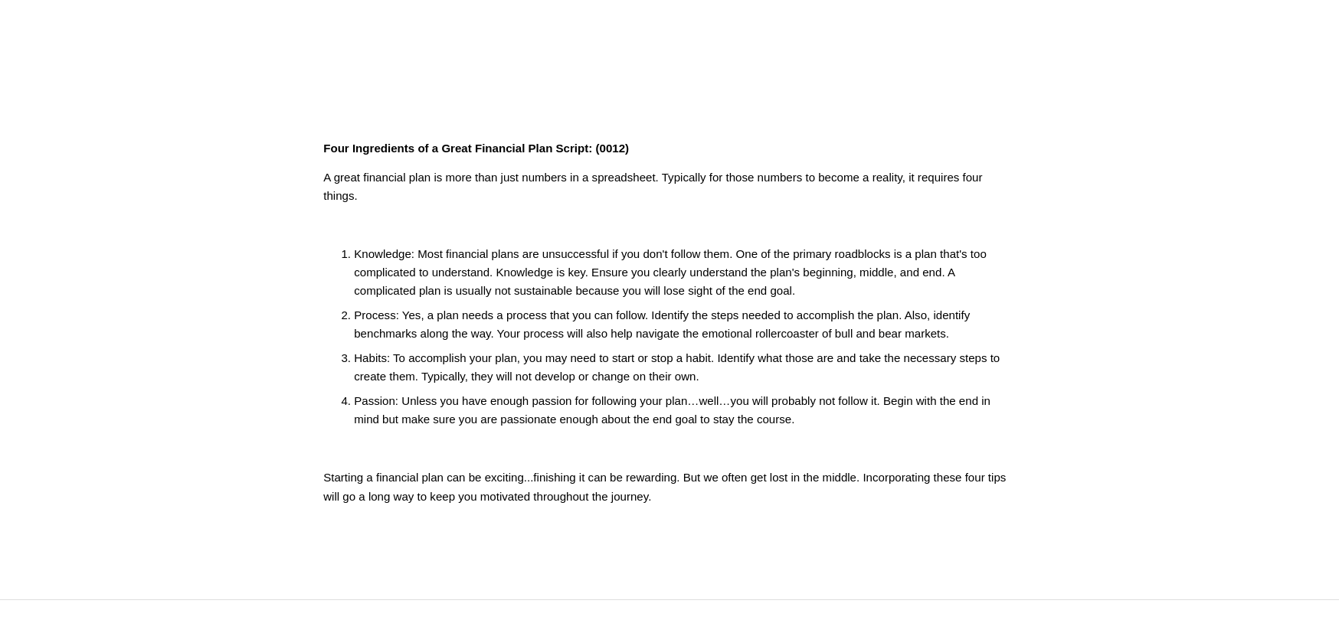
scroll to position [306, 0]
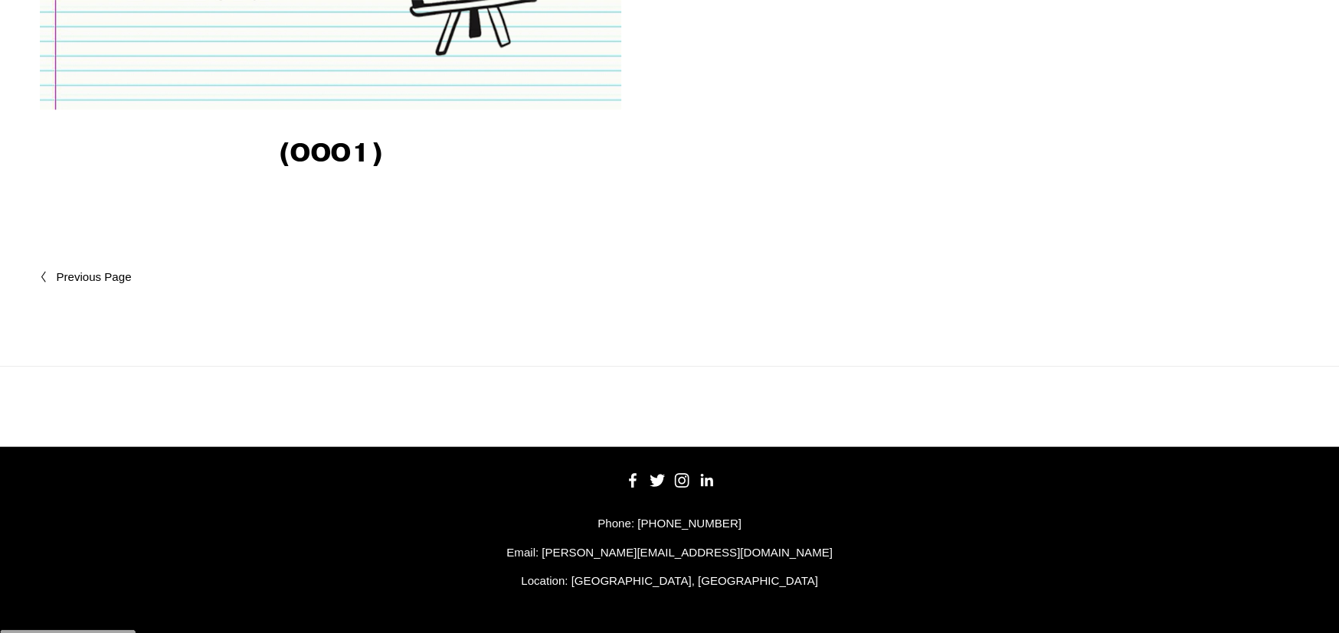
scroll to position [2643, 0]
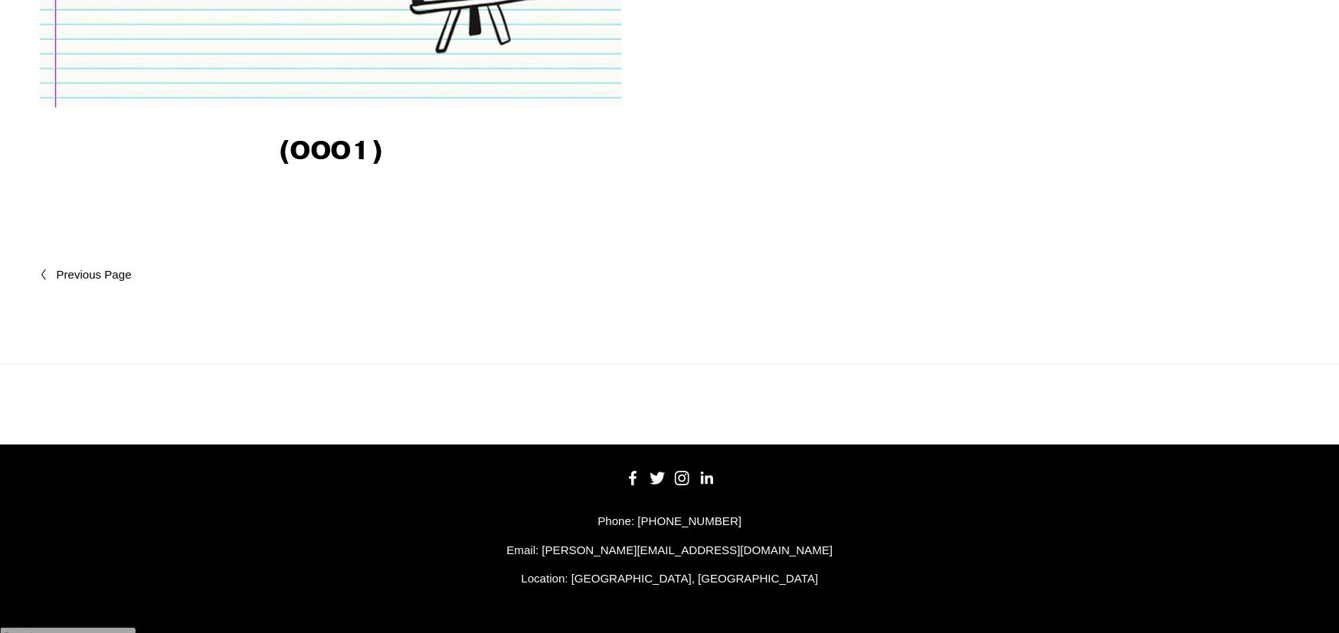
drag, startPoint x: 90, startPoint y: 281, endPoint x: 102, endPoint y: 279, distance: 11.7
click at [90, 281] on span "Newer Posts" at bounding box center [126, 275] width 141 height 18
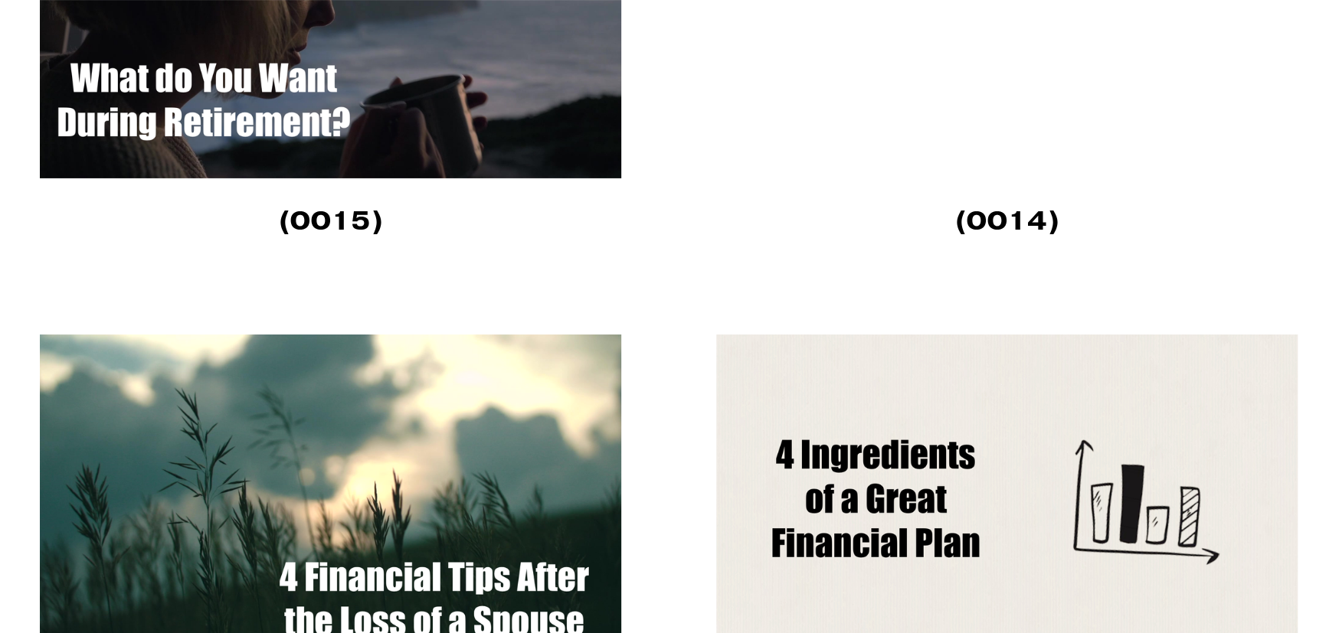
scroll to position [4142, 0]
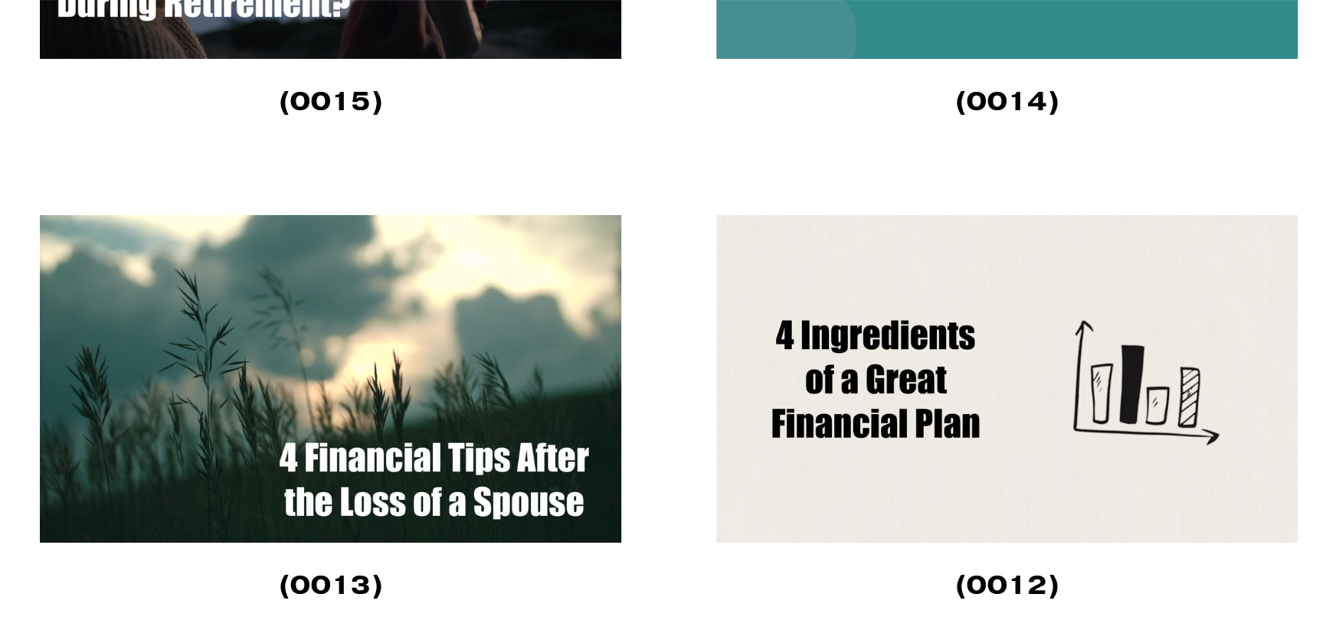
click at [889, 328] on img at bounding box center [1007, 379] width 583 height 328
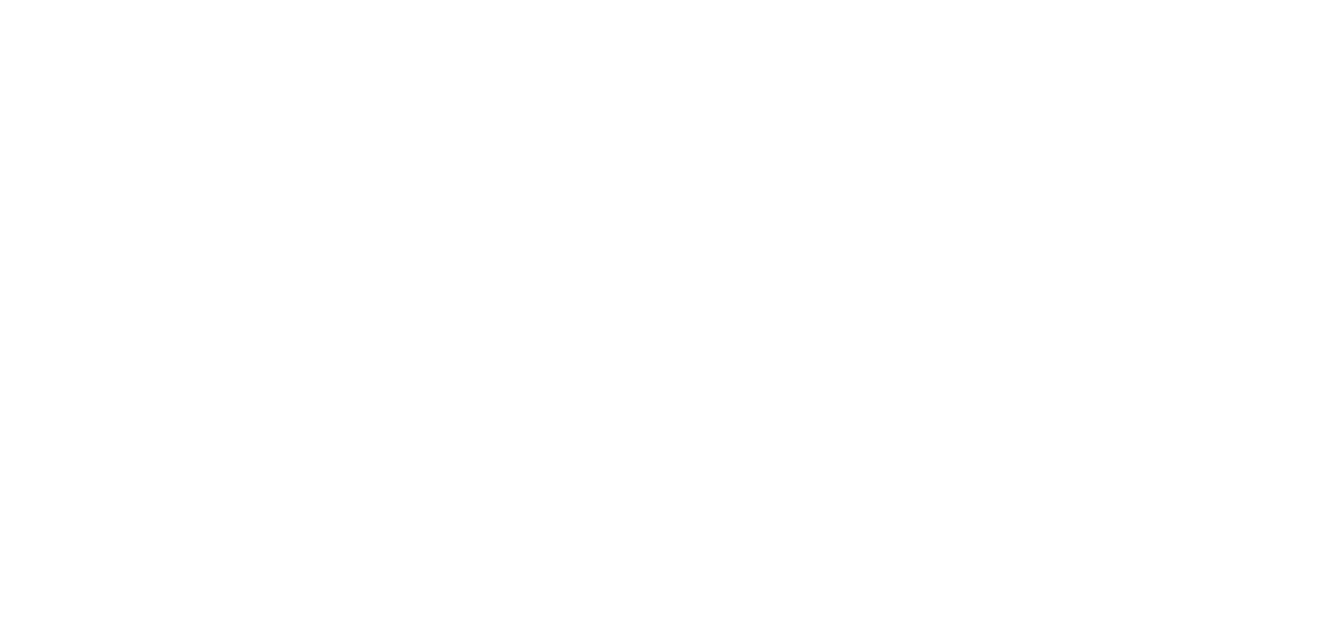
scroll to position [306, 0]
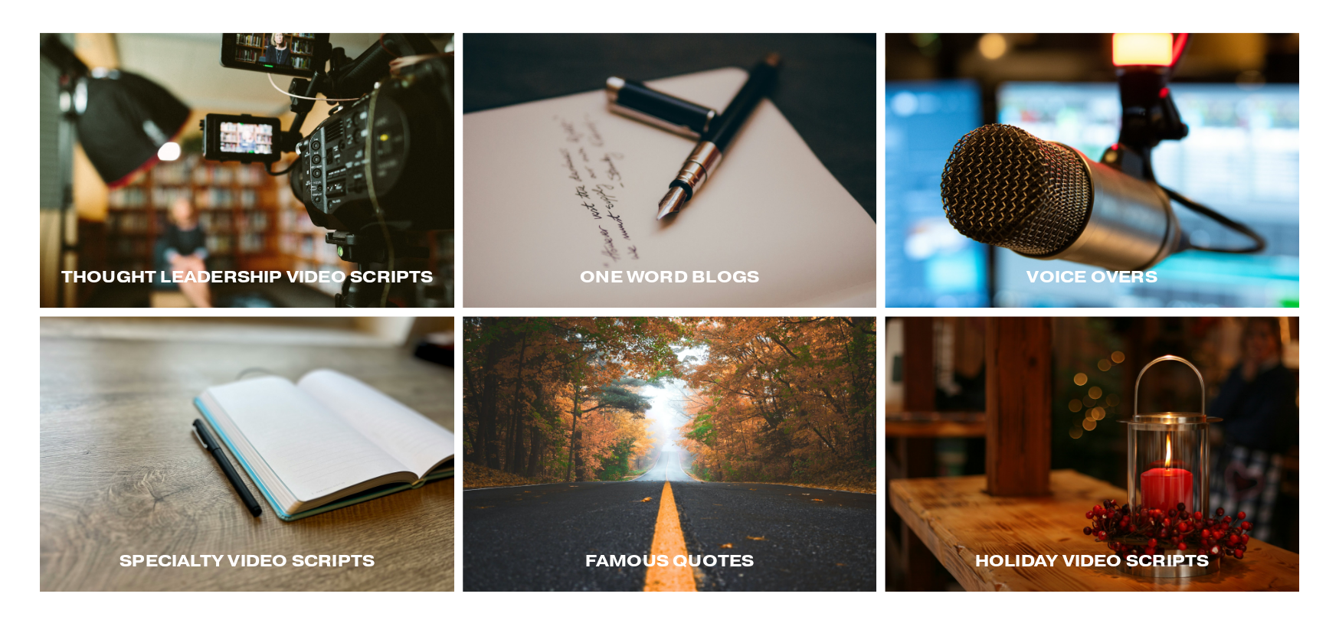
scroll to position [382, 0]
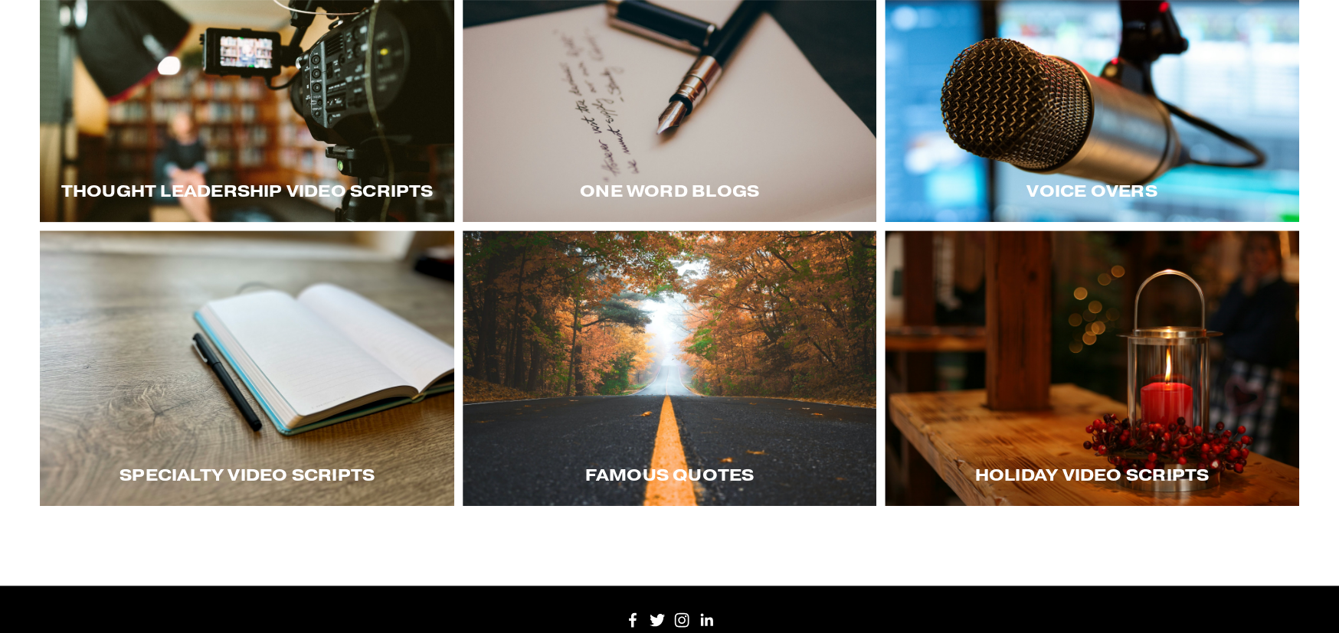
click at [1070, 414] on div at bounding box center [1092, 369] width 414 height 276
click at [1073, 173] on div "Voice Overs" at bounding box center [1092, 191] width 414 height 63
click at [1082, 86] on div at bounding box center [1092, 85] width 414 height 276
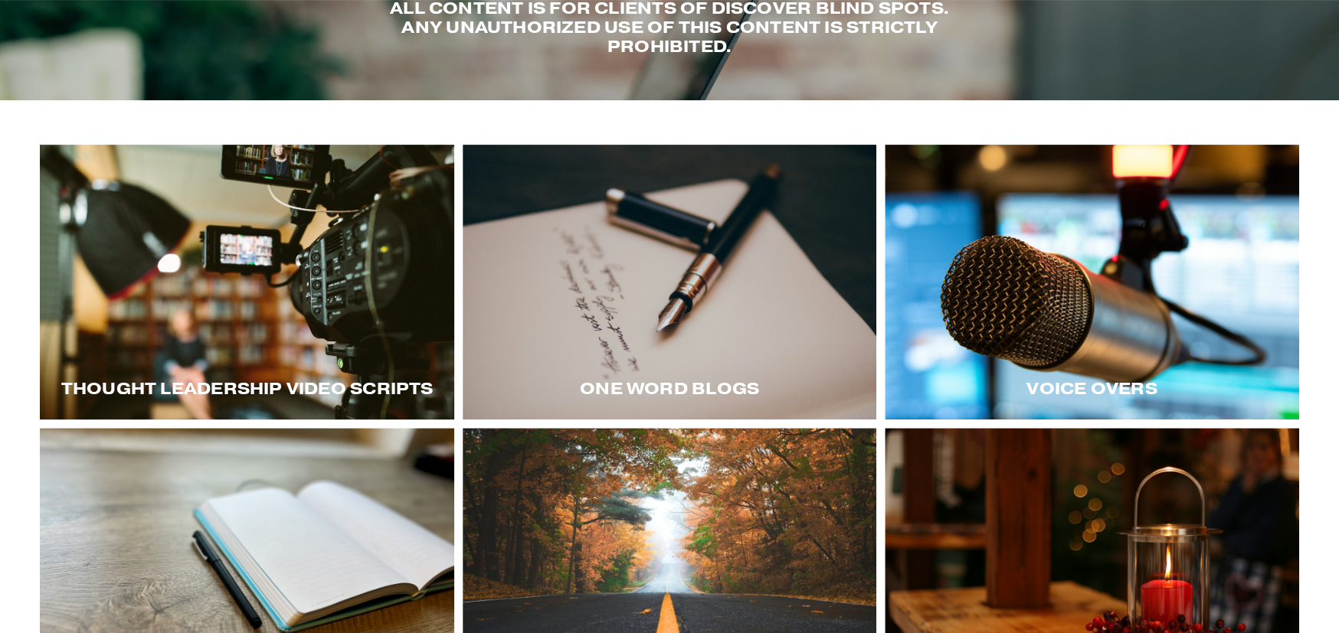
scroll to position [0, 0]
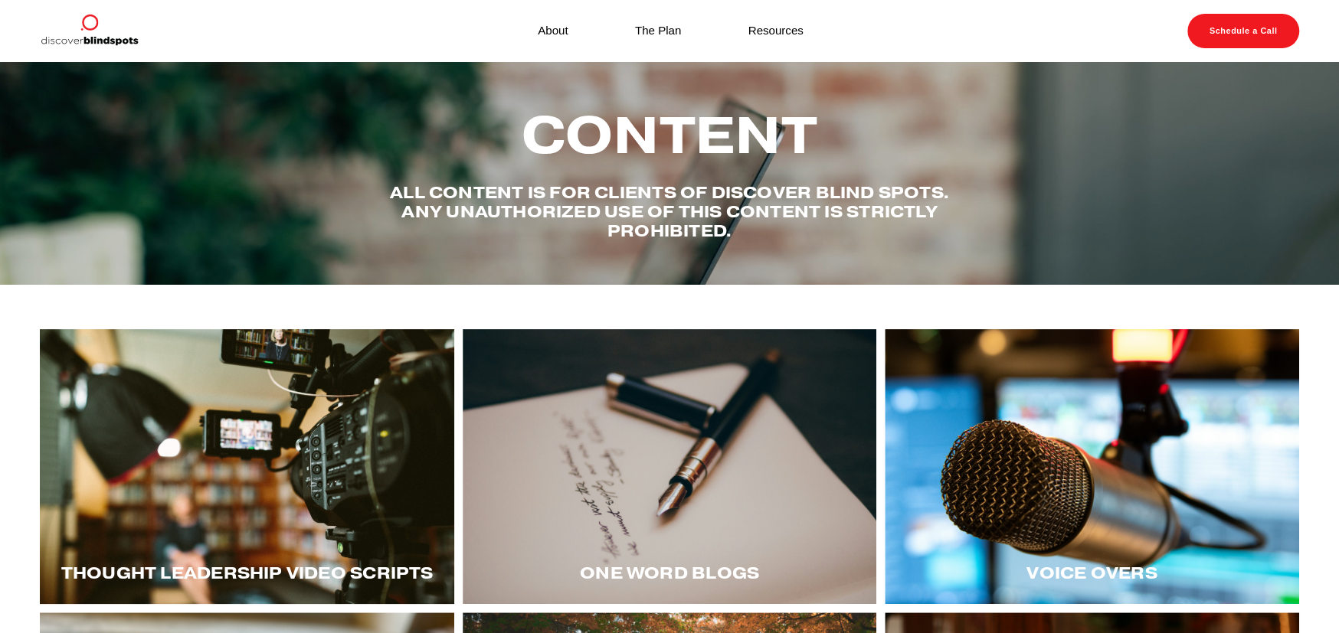
click at [186, 441] on div at bounding box center [247, 467] width 414 height 276
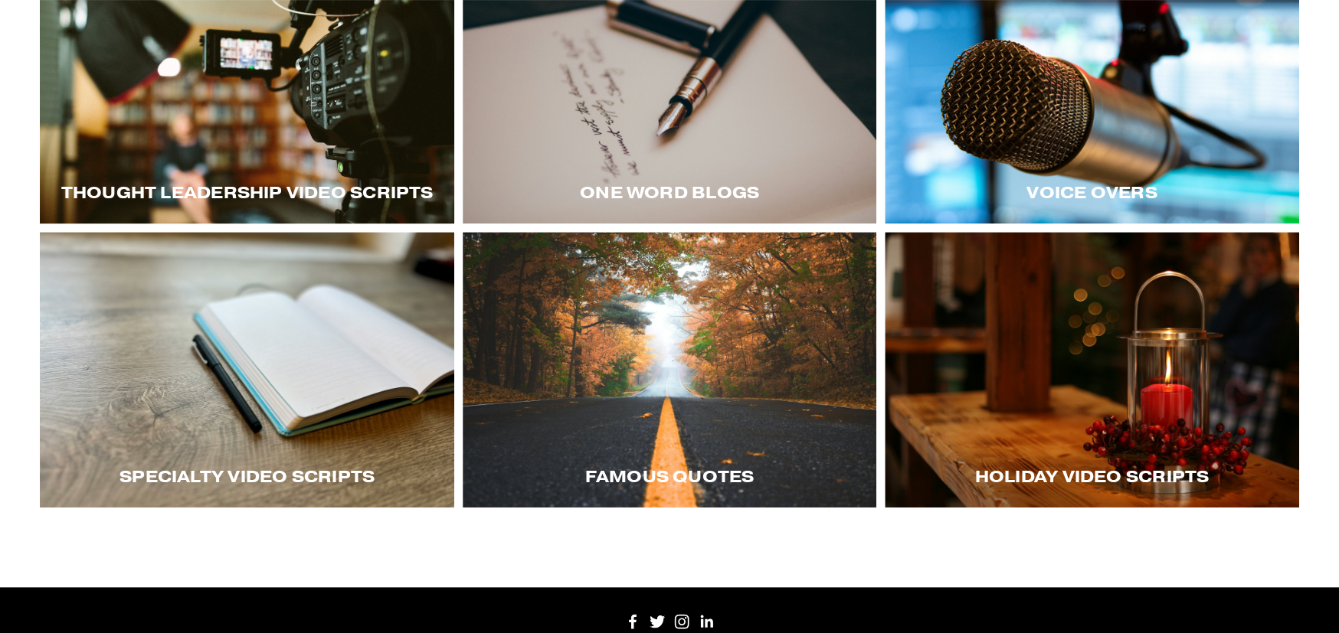
scroll to position [382, 0]
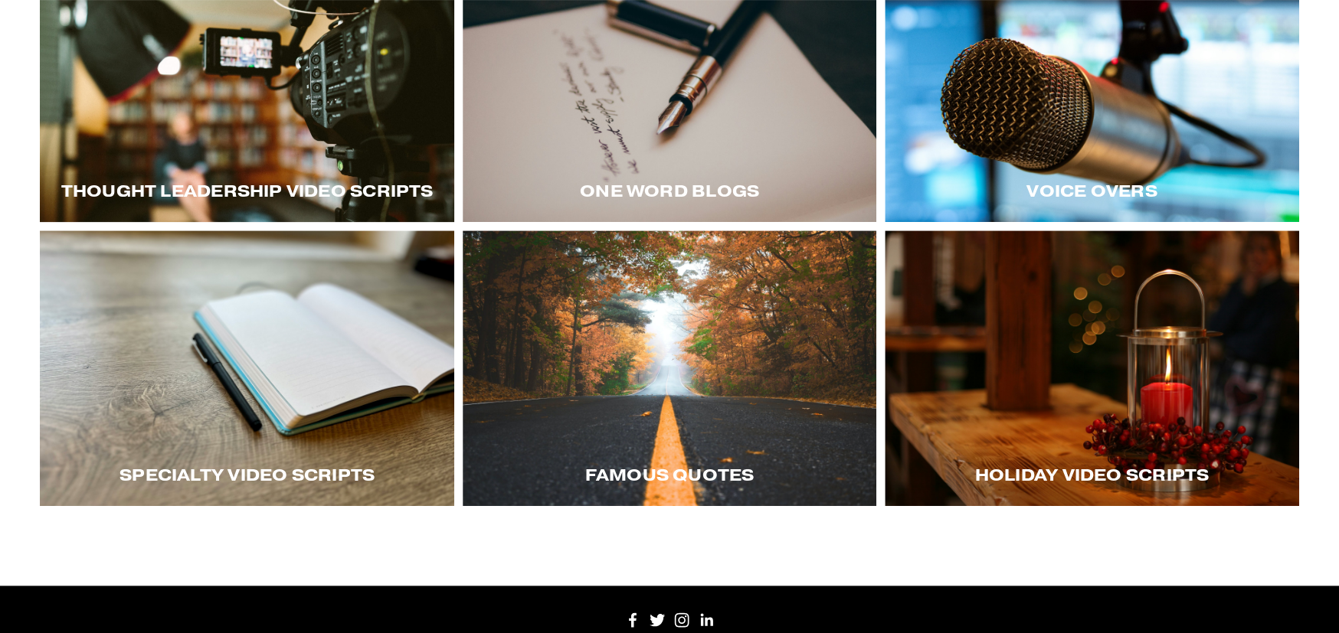
click at [251, 98] on div at bounding box center [247, 85] width 414 height 276
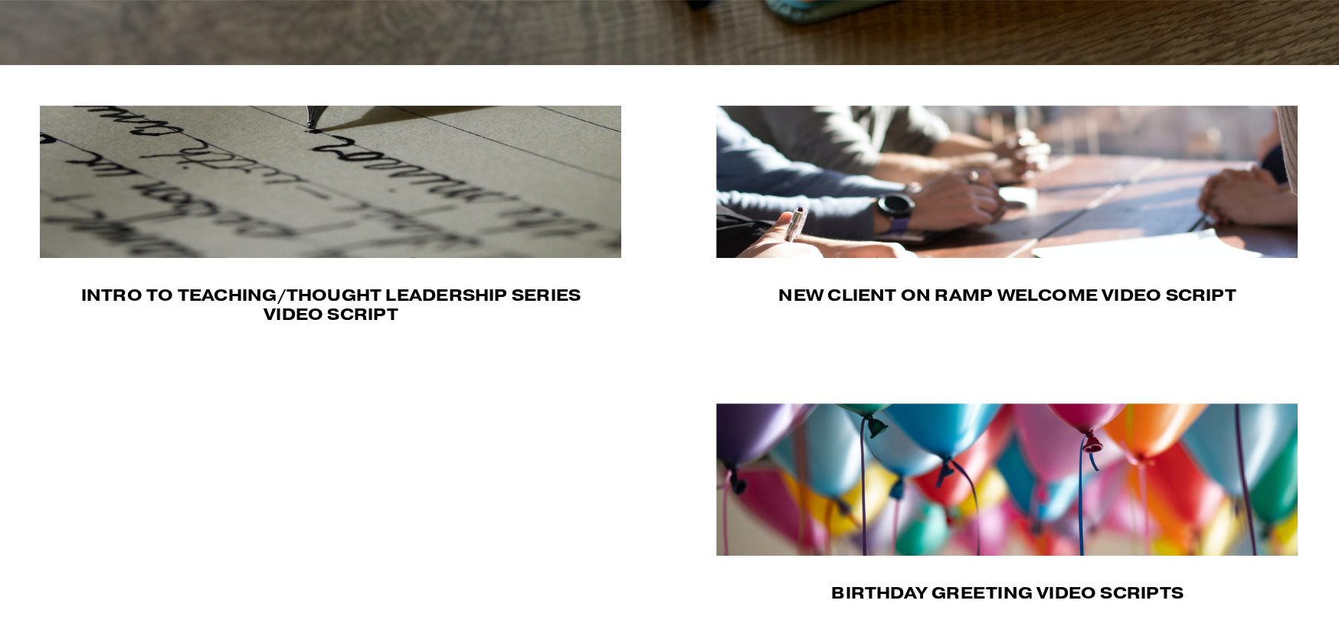
scroll to position [460, 0]
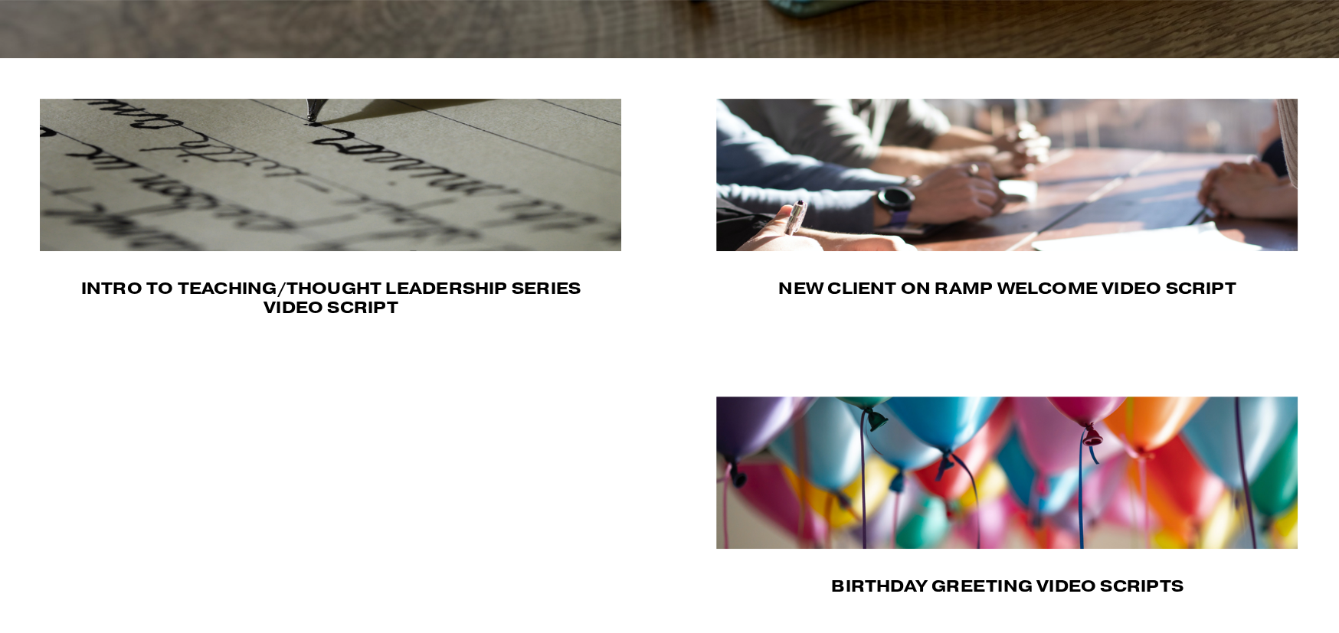
click at [982, 198] on img at bounding box center [1006, 175] width 581 height 152
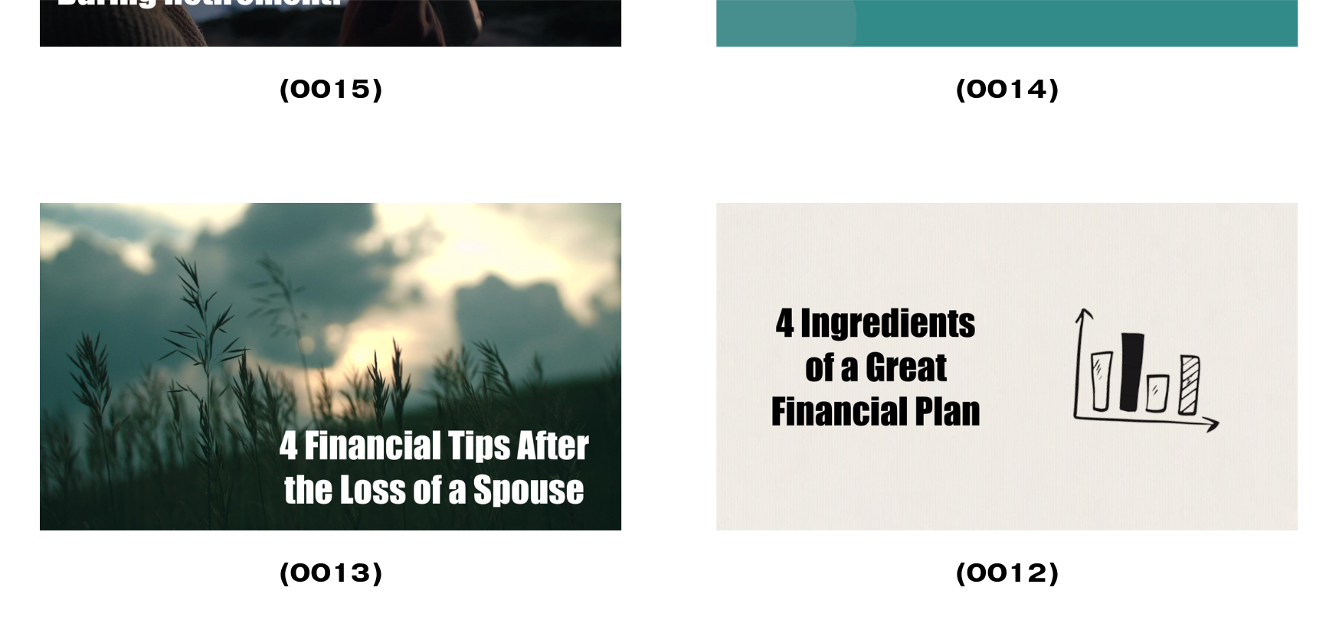
scroll to position [4289, 0]
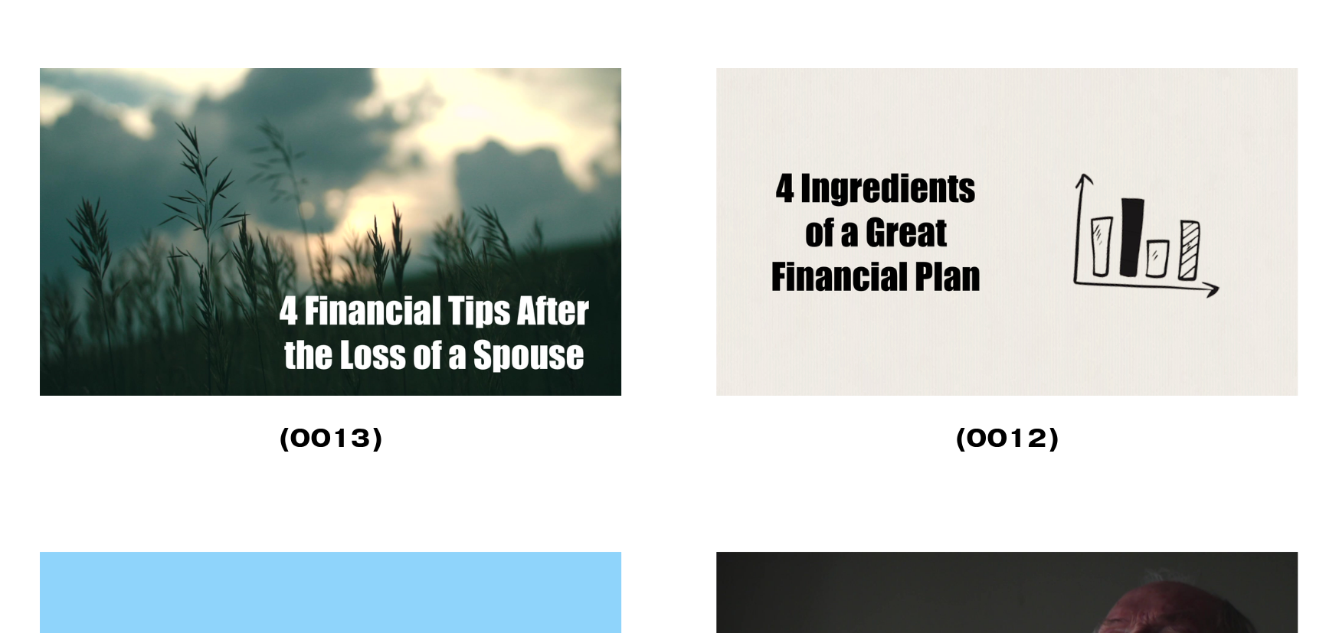
click at [817, 273] on img at bounding box center [1007, 232] width 583 height 328
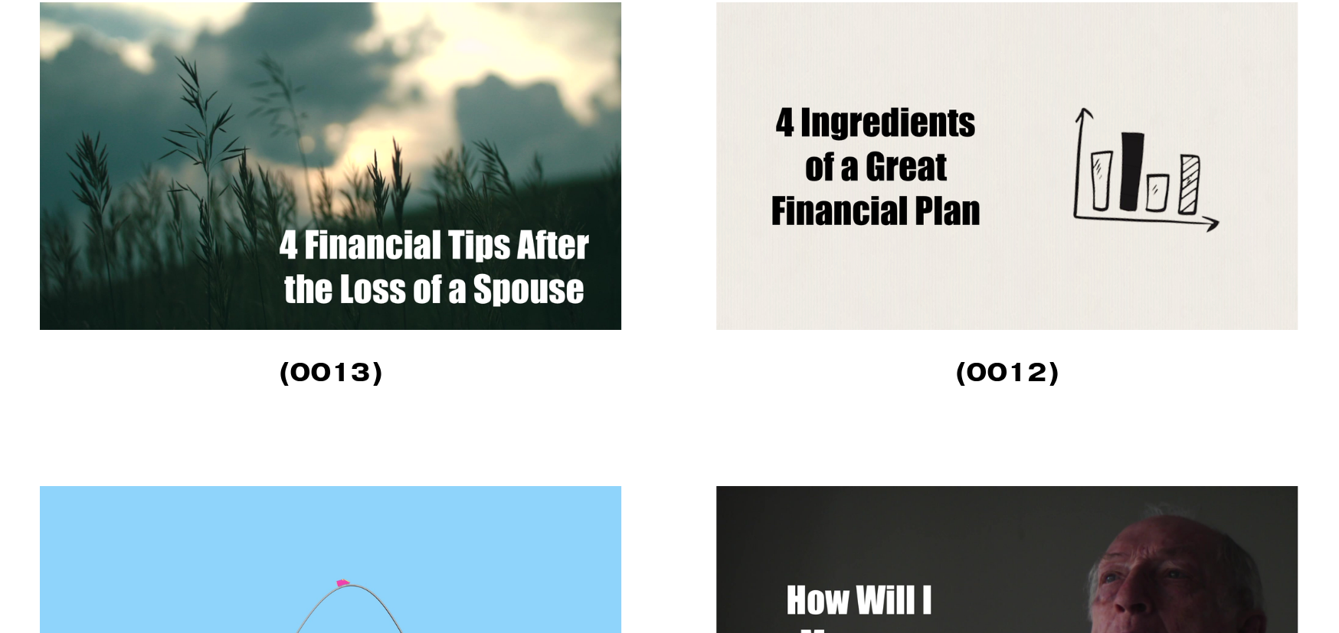
scroll to position [4366, 0]
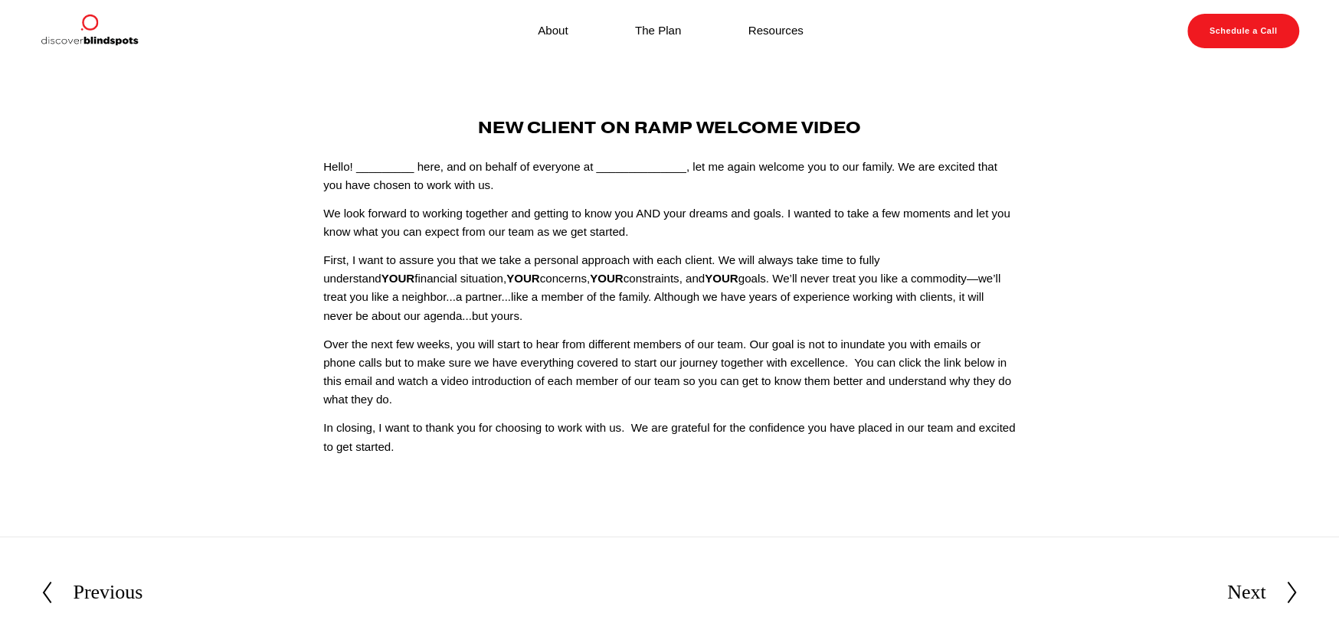
click at [110, 596] on div "Previous" at bounding box center [108, 593] width 70 height 32
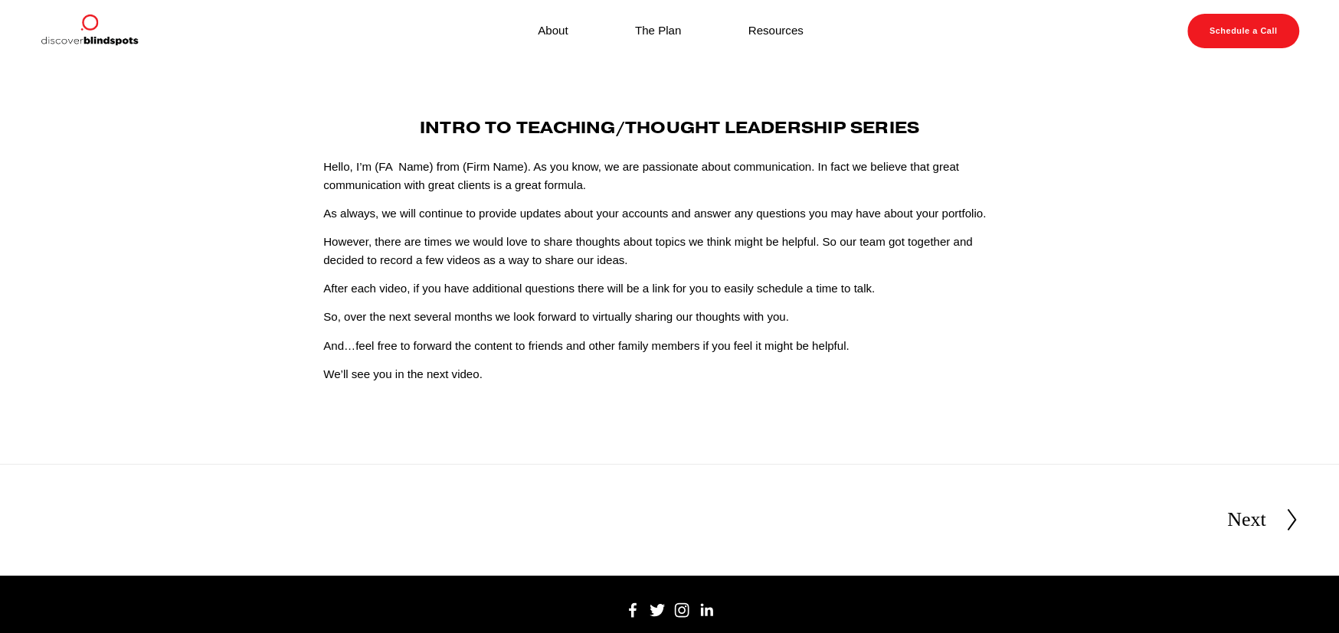
click at [1252, 520] on div "Next" at bounding box center [1246, 520] width 39 height 32
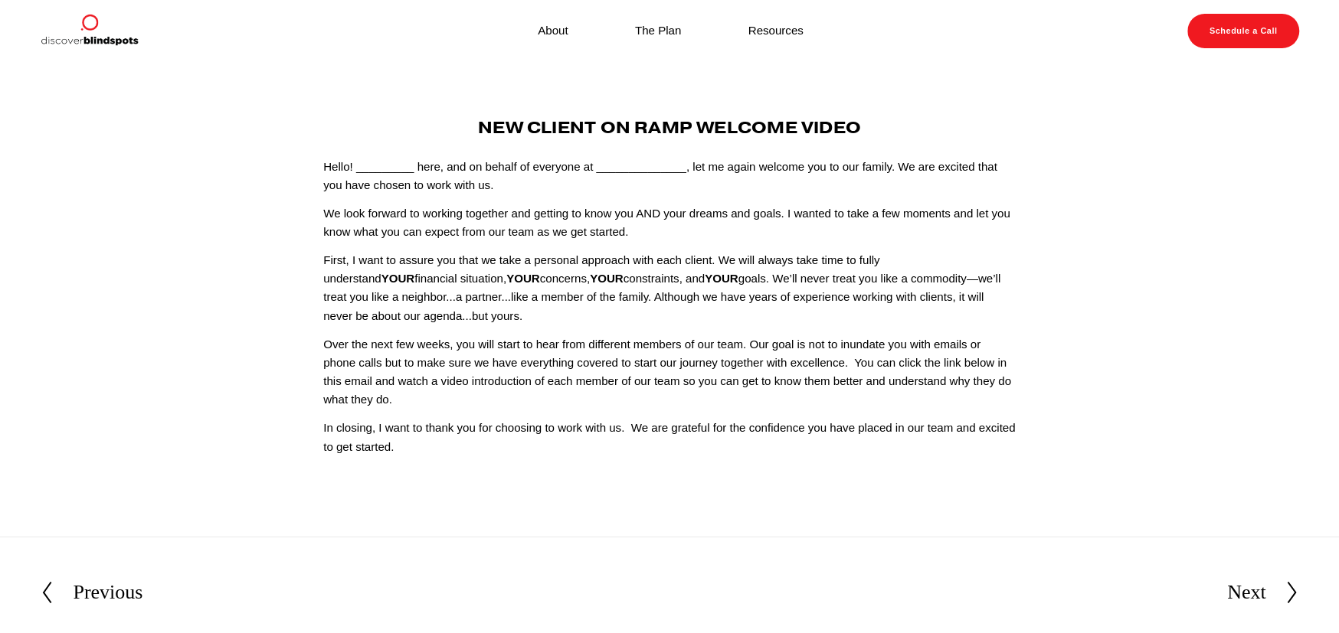
click at [1248, 598] on div "Next" at bounding box center [1246, 593] width 39 height 32
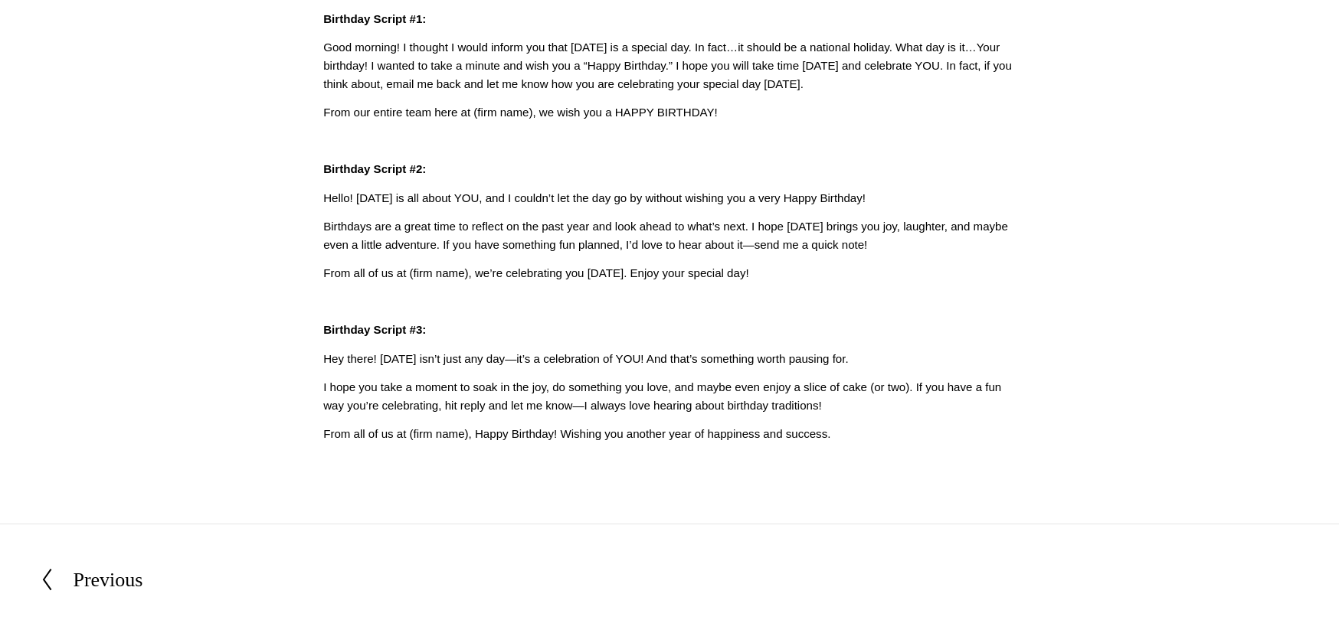
scroll to position [336, 0]
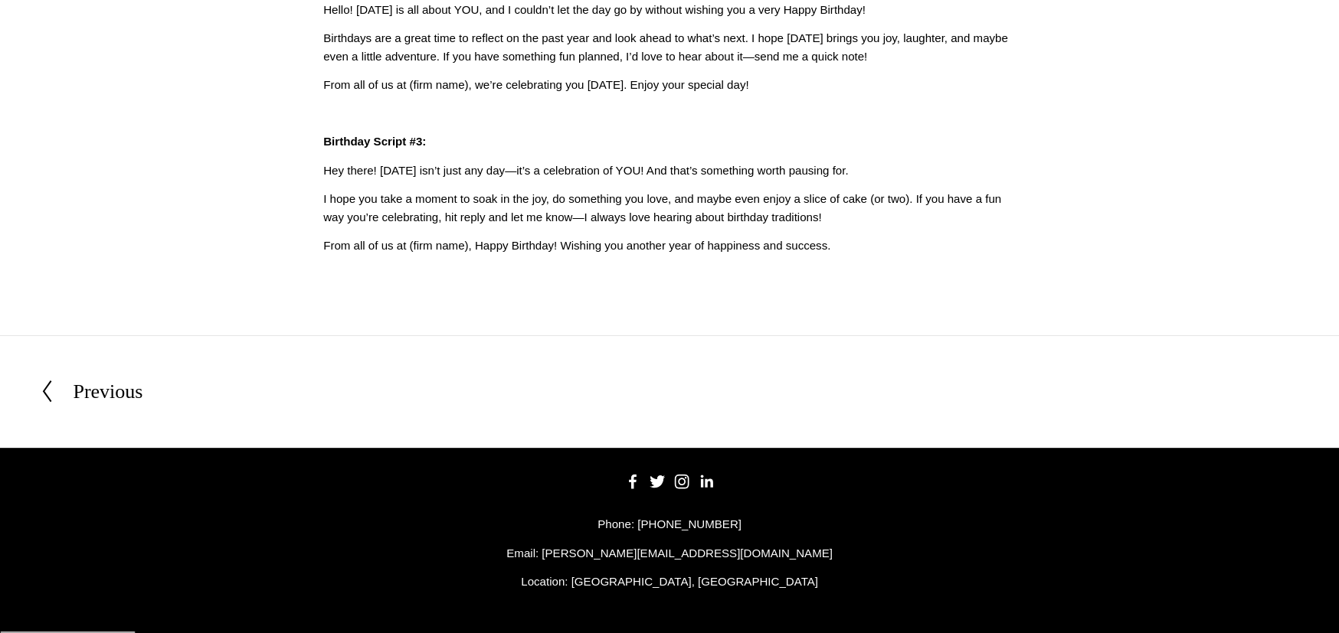
click at [99, 392] on div "Previous" at bounding box center [108, 392] width 70 height 32
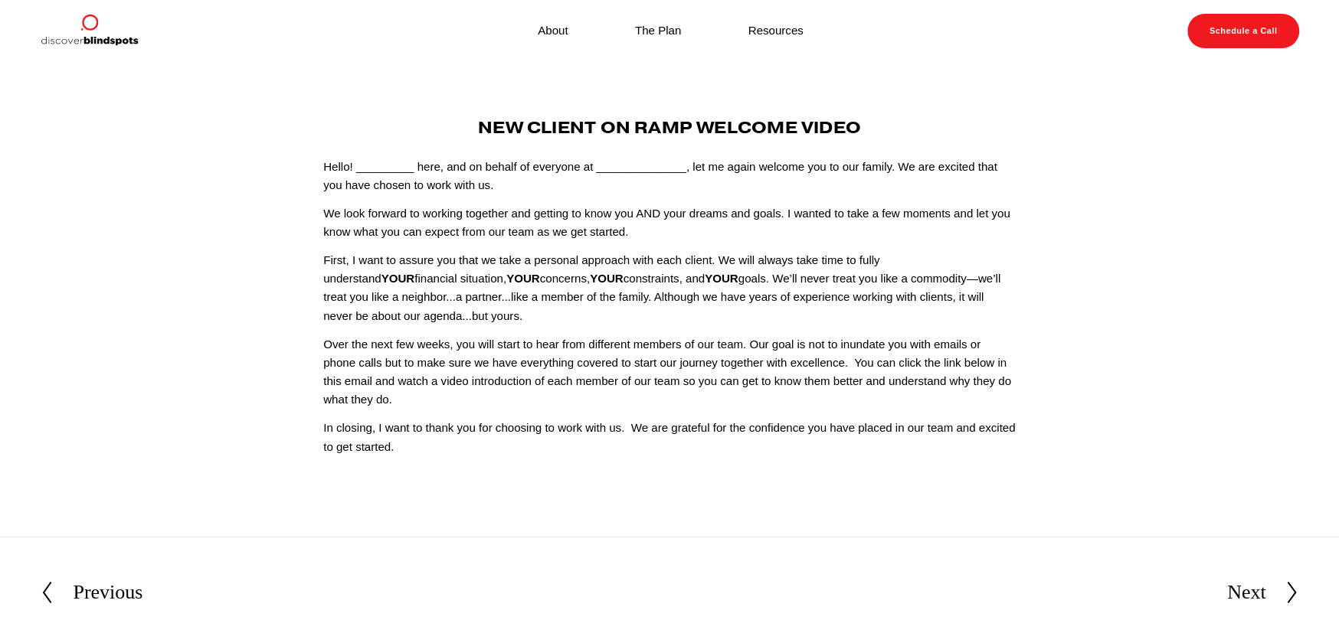
click at [1248, 590] on div "Next" at bounding box center [1246, 593] width 39 height 32
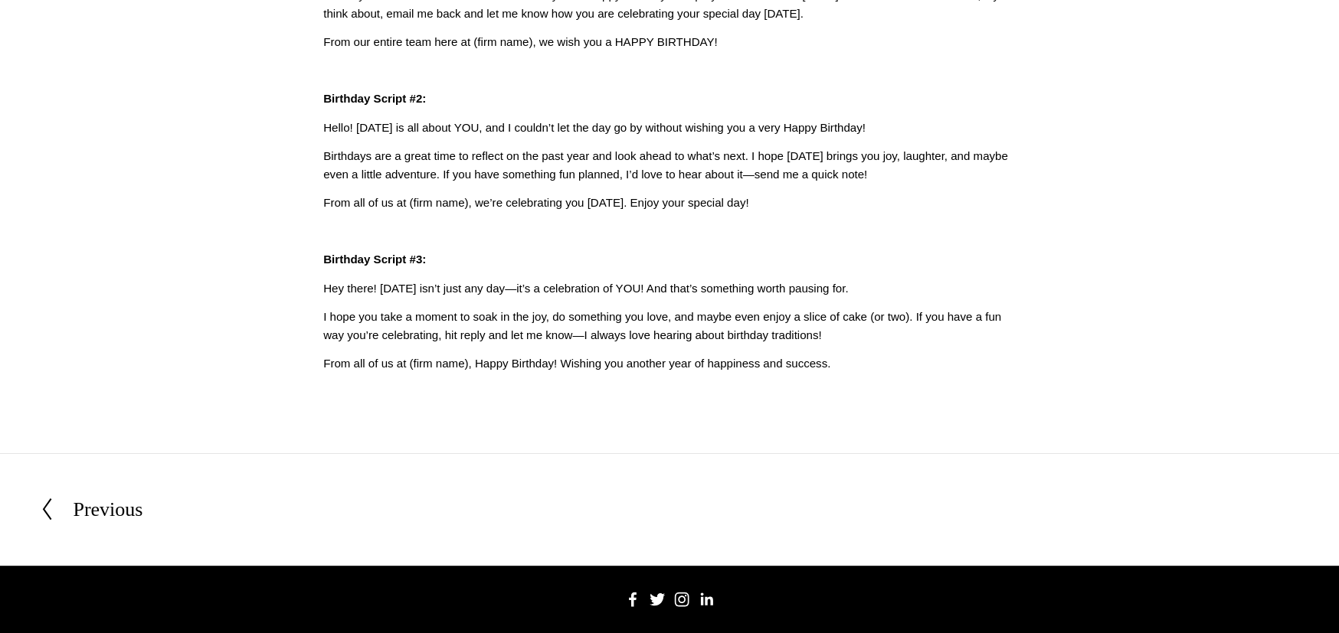
scroll to position [336, 0]
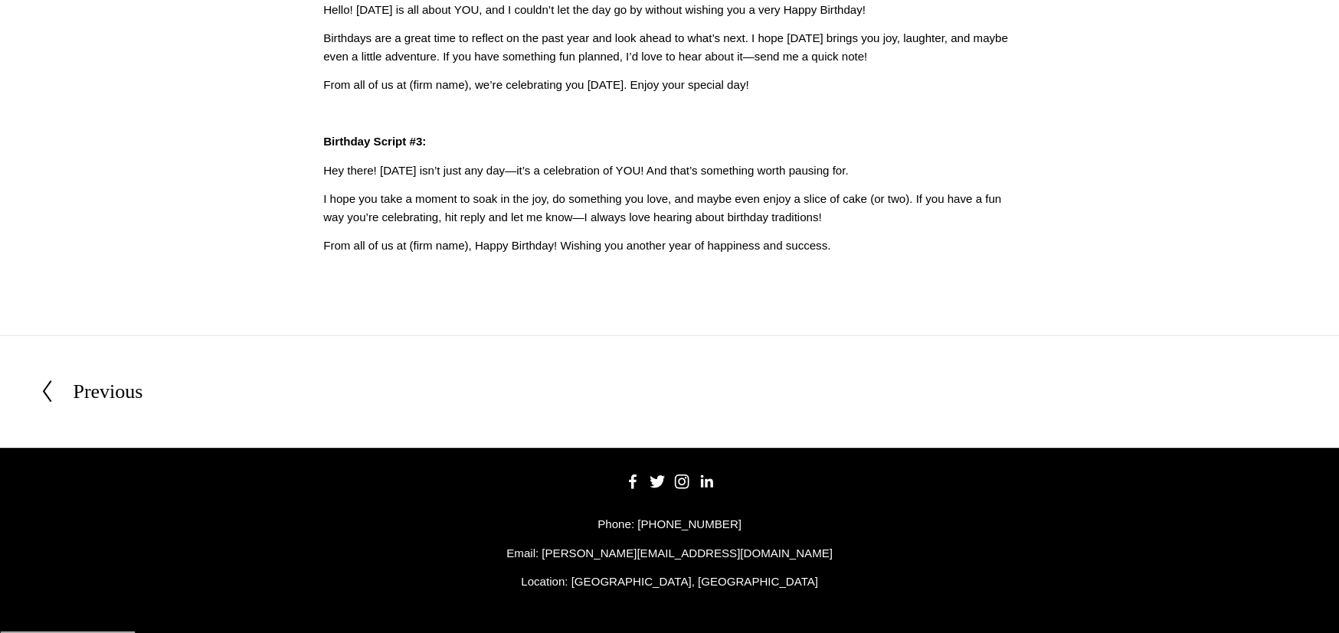
click at [110, 388] on div "Previous" at bounding box center [108, 392] width 70 height 32
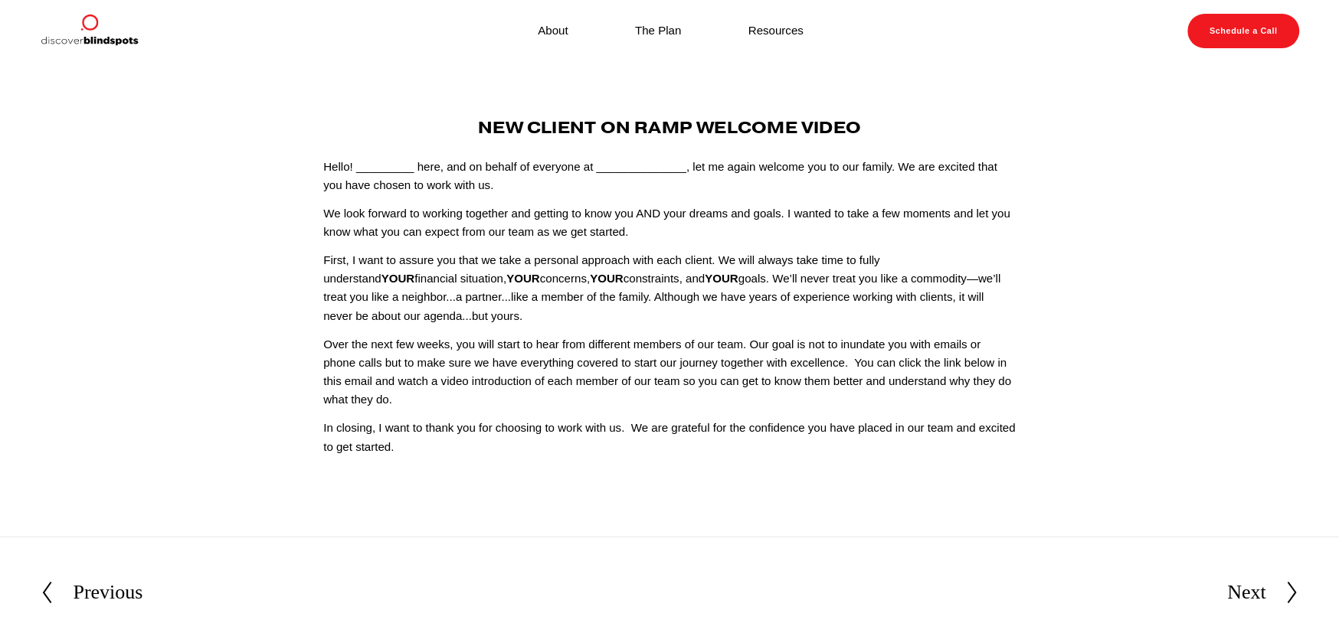
click at [110, 597] on div "Previous" at bounding box center [108, 593] width 70 height 32
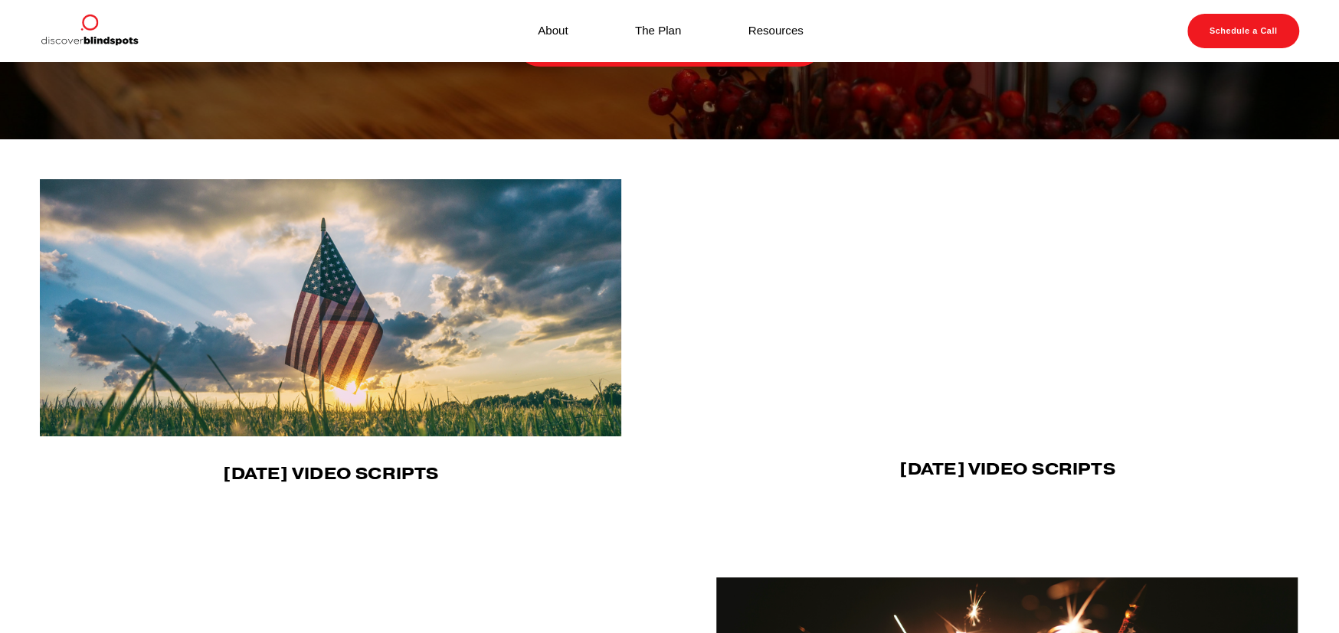
scroll to position [306, 0]
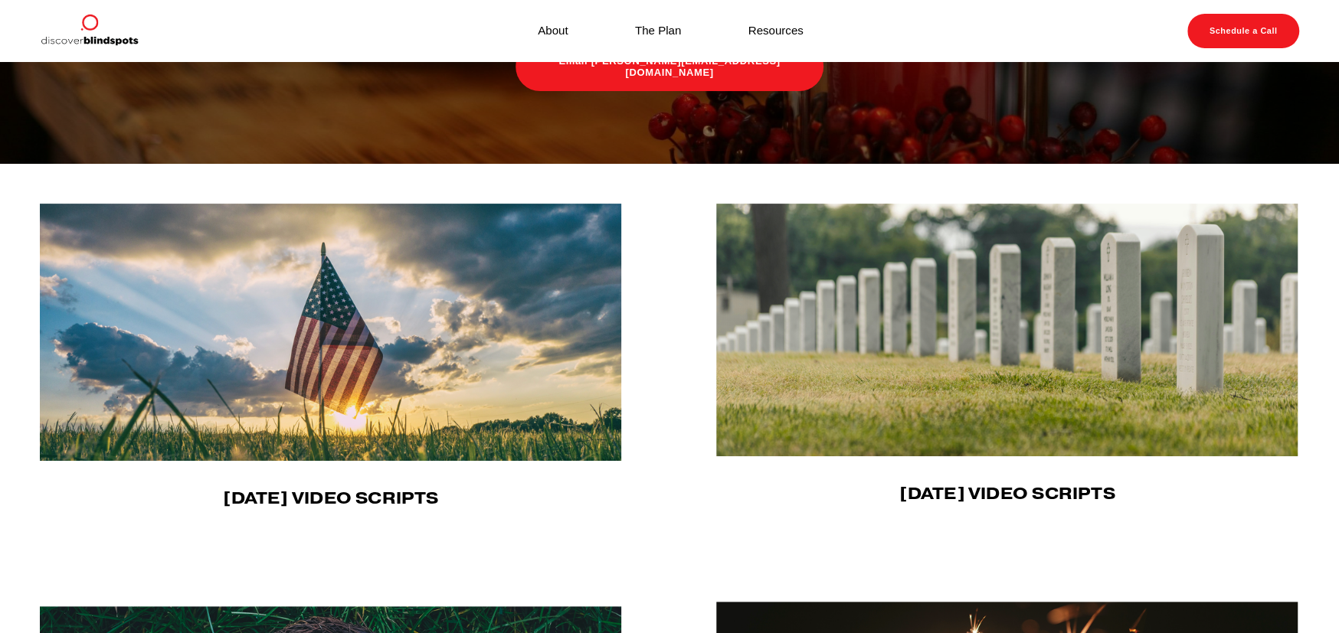
click at [460, 352] on img at bounding box center [332, 332] width 584 height 257
click at [1007, 313] on img at bounding box center [1008, 330] width 584 height 253
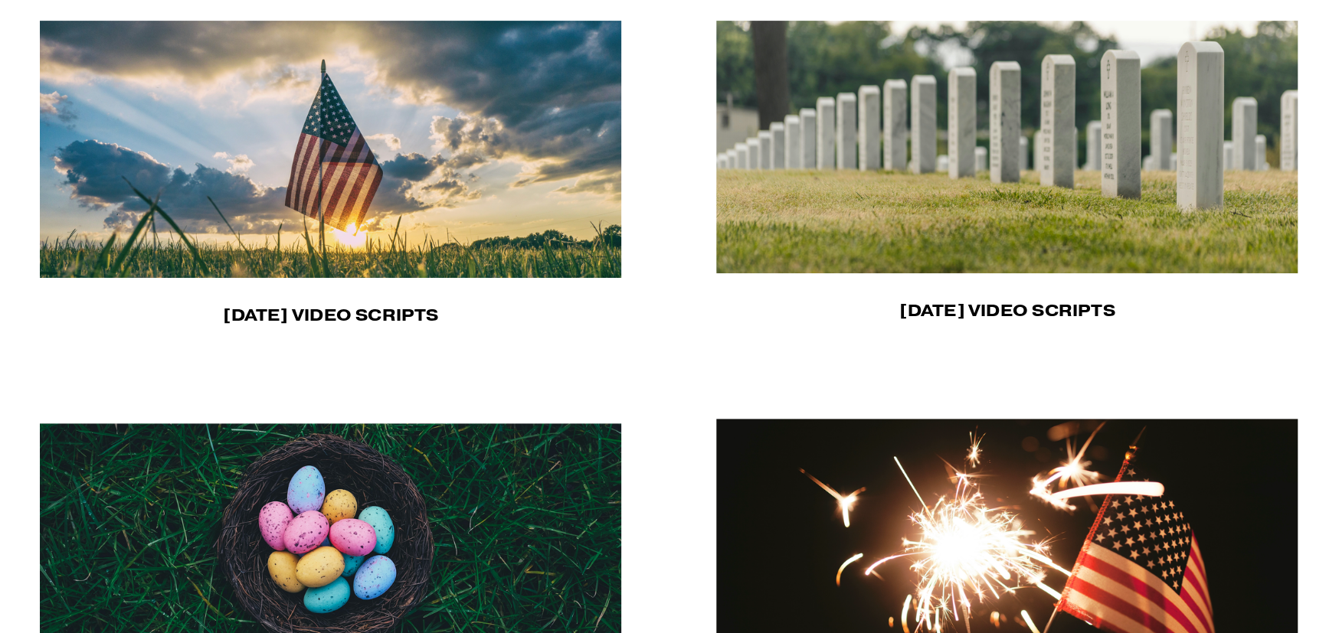
scroll to position [765, 0]
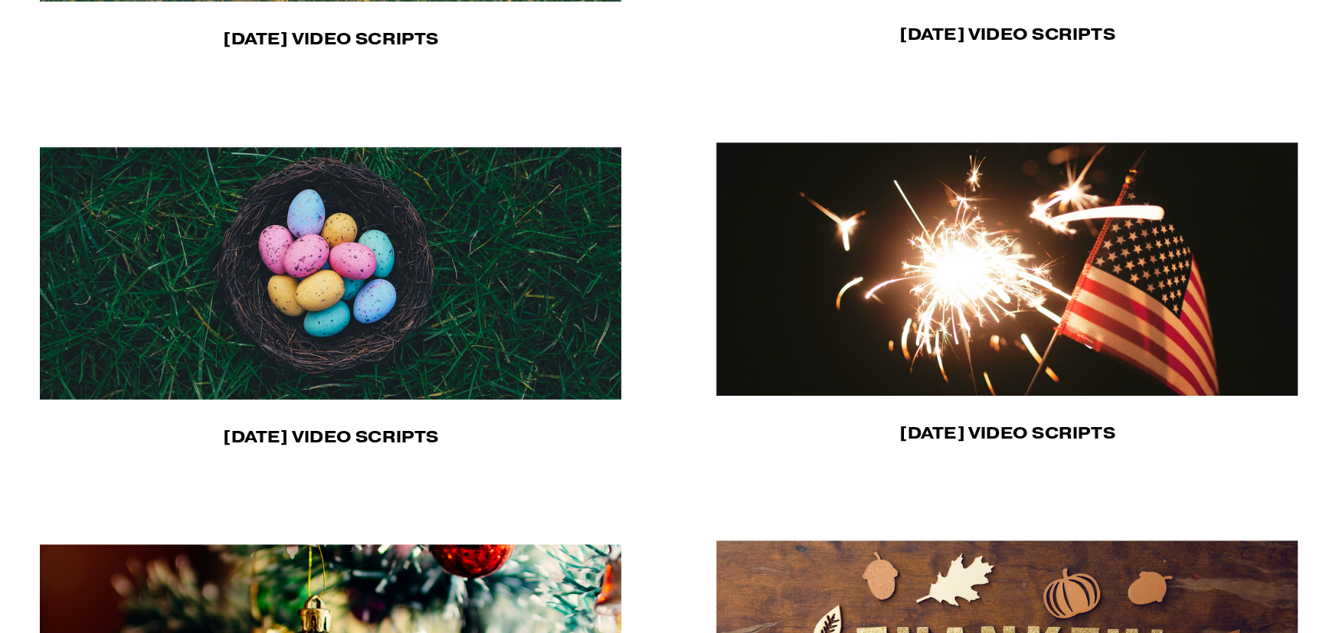
click at [306, 339] on img at bounding box center [332, 273] width 584 height 253
click at [1011, 297] on img at bounding box center [1008, 269] width 584 height 254
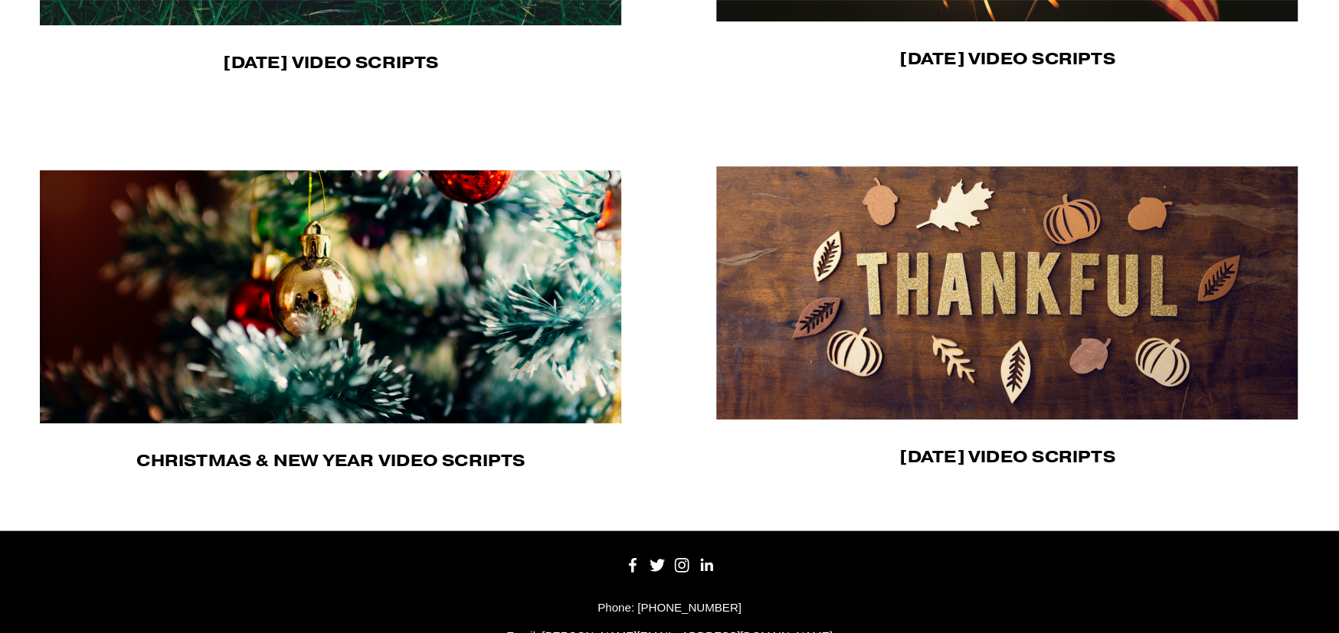
scroll to position [1148, 0]
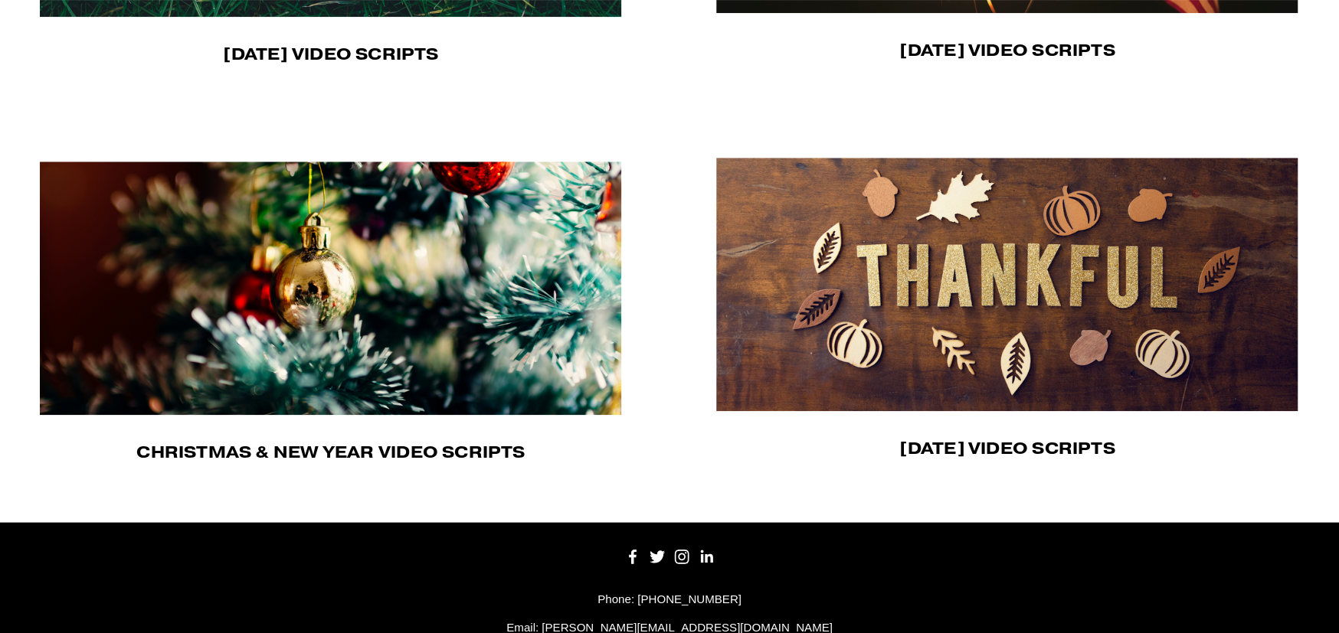
click at [434, 324] on img at bounding box center [332, 289] width 584 height 254
click at [968, 245] on img at bounding box center [1008, 285] width 584 height 254
click at [361, 286] on img at bounding box center [332, 289] width 584 height 254
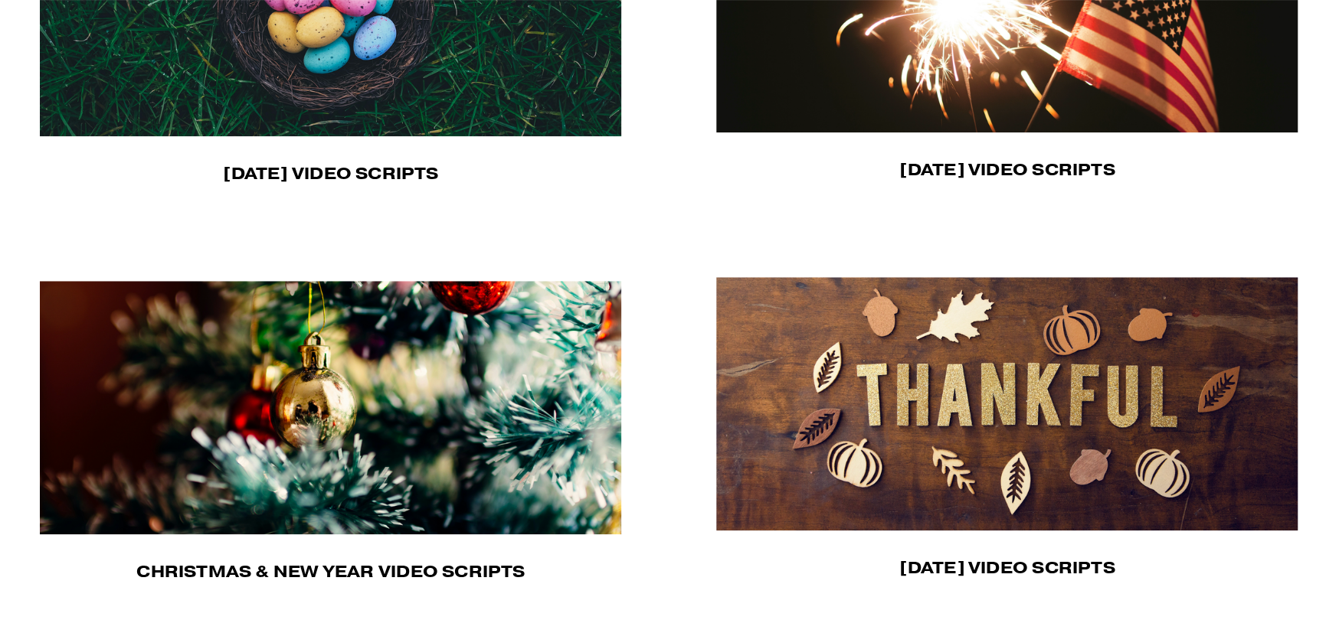
scroll to position [918, 0]
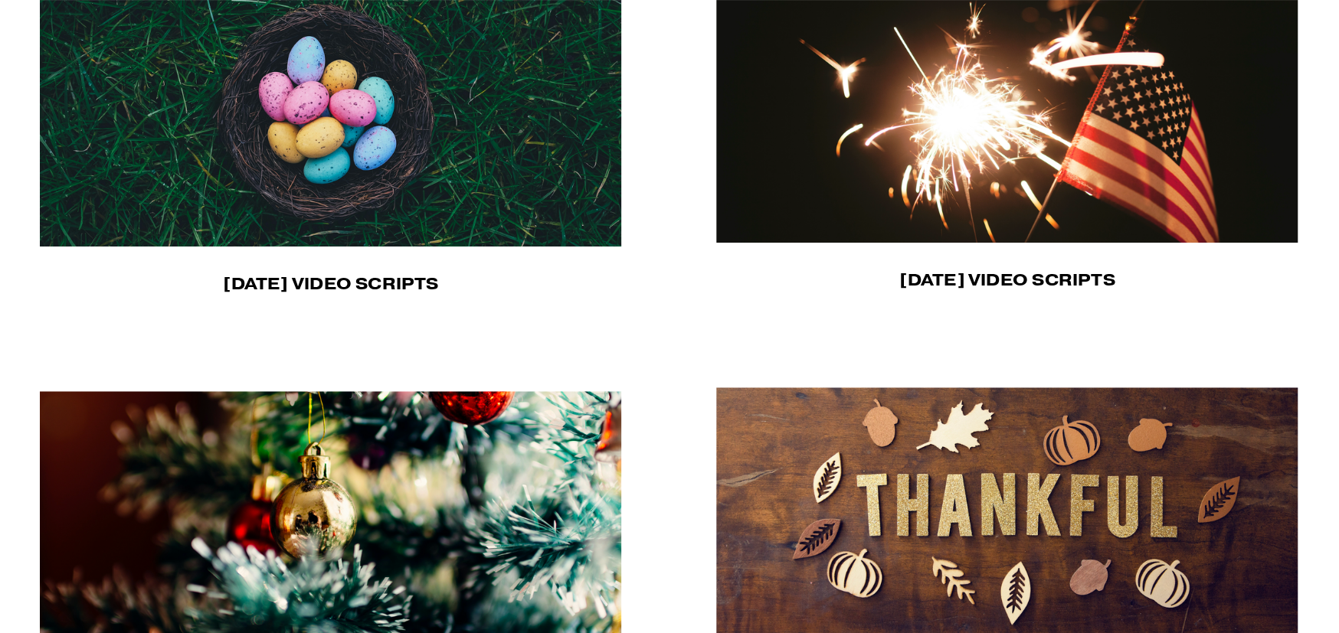
click at [382, 129] on img at bounding box center [332, 120] width 584 height 253
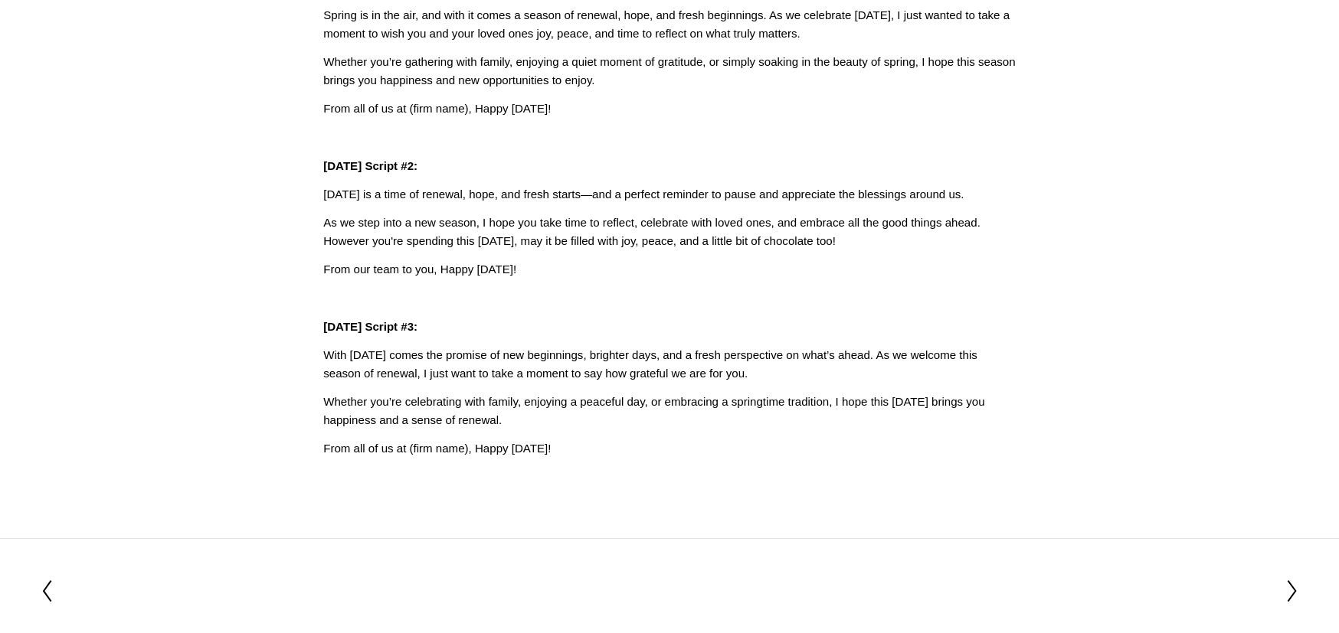
scroll to position [153, 0]
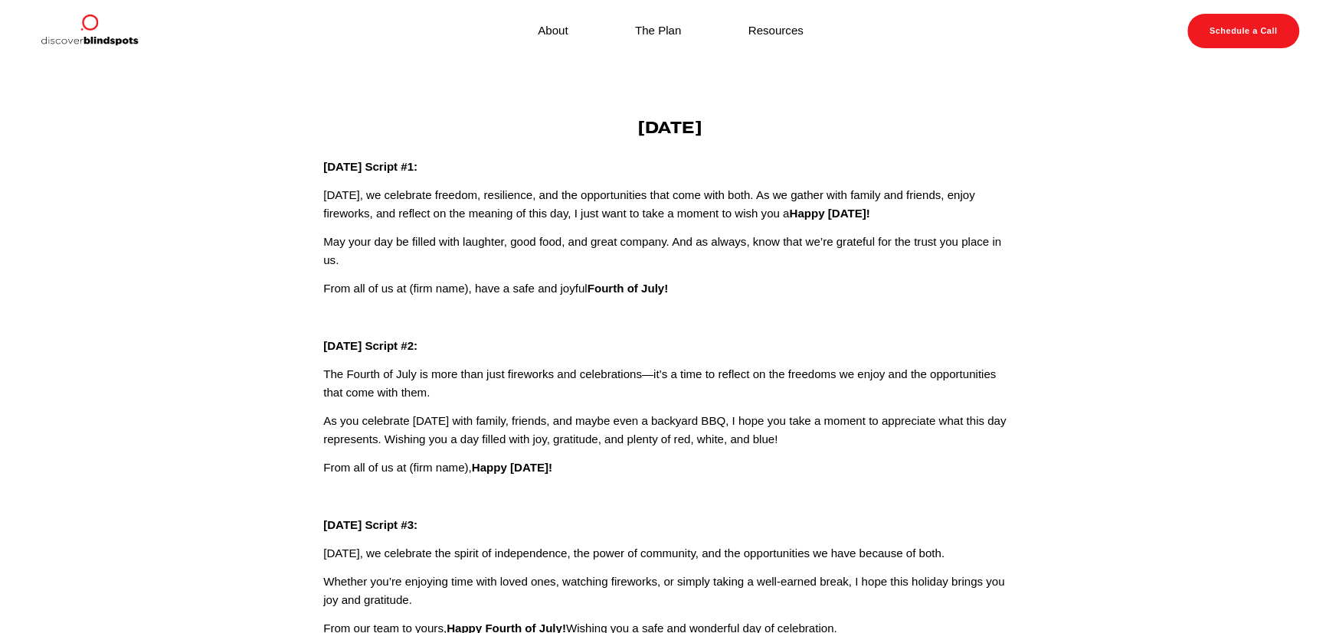
scroll to position [77, 0]
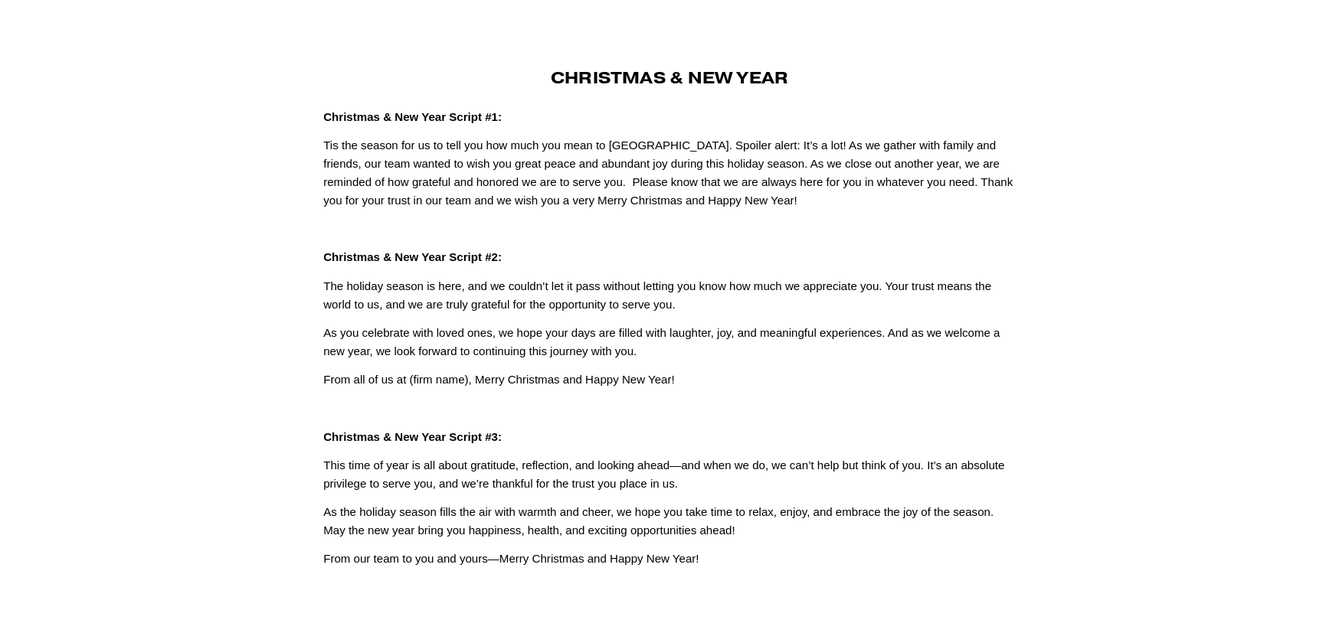
scroll to position [77, 0]
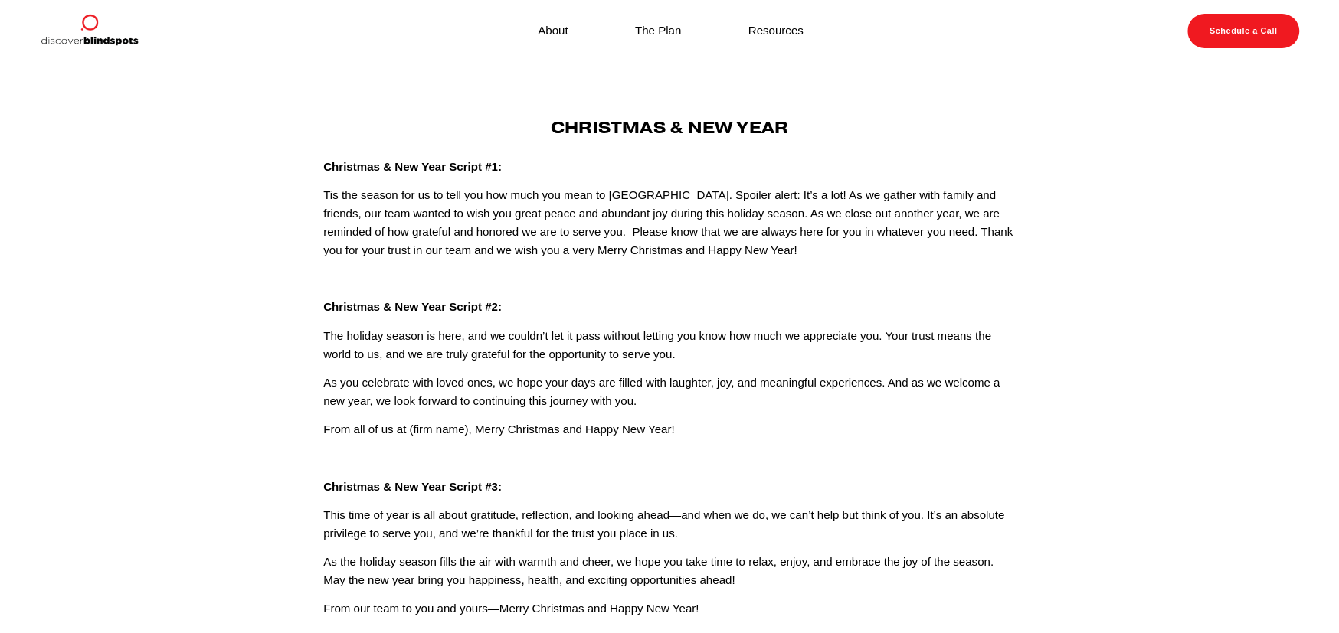
scroll to position [77, 0]
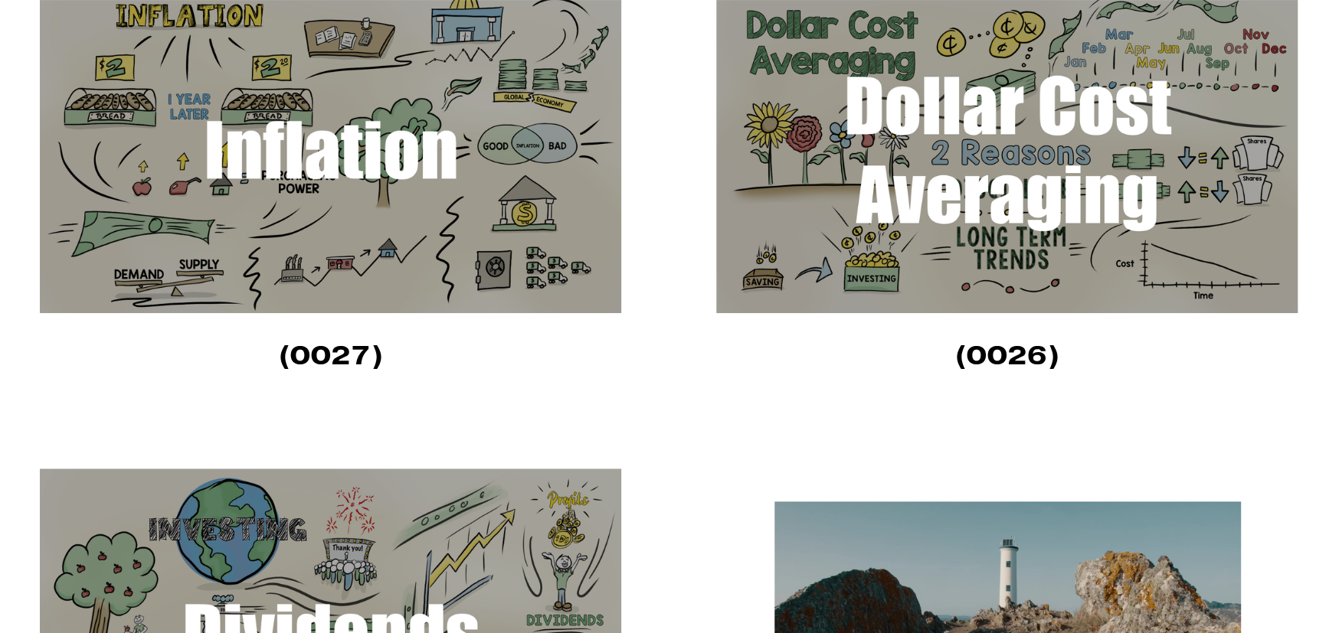
scroll to position [996, 0]
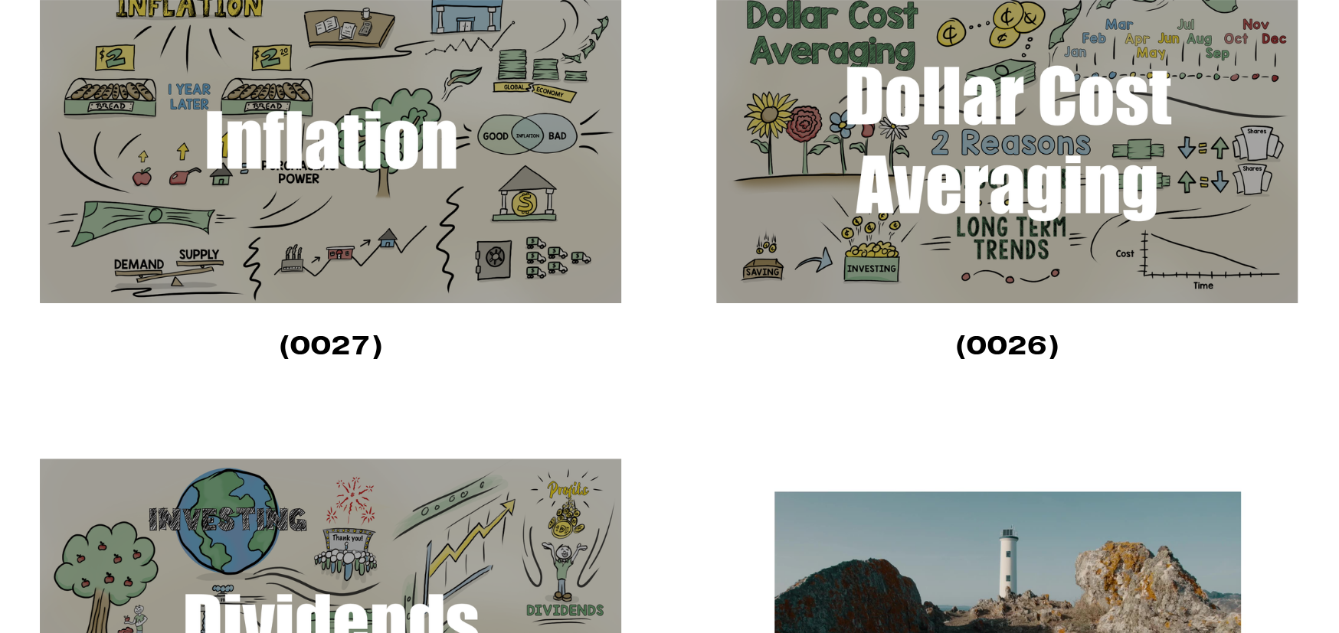
click at [925, 214] on img at bounding box center [1007, 139] width 583 height 328
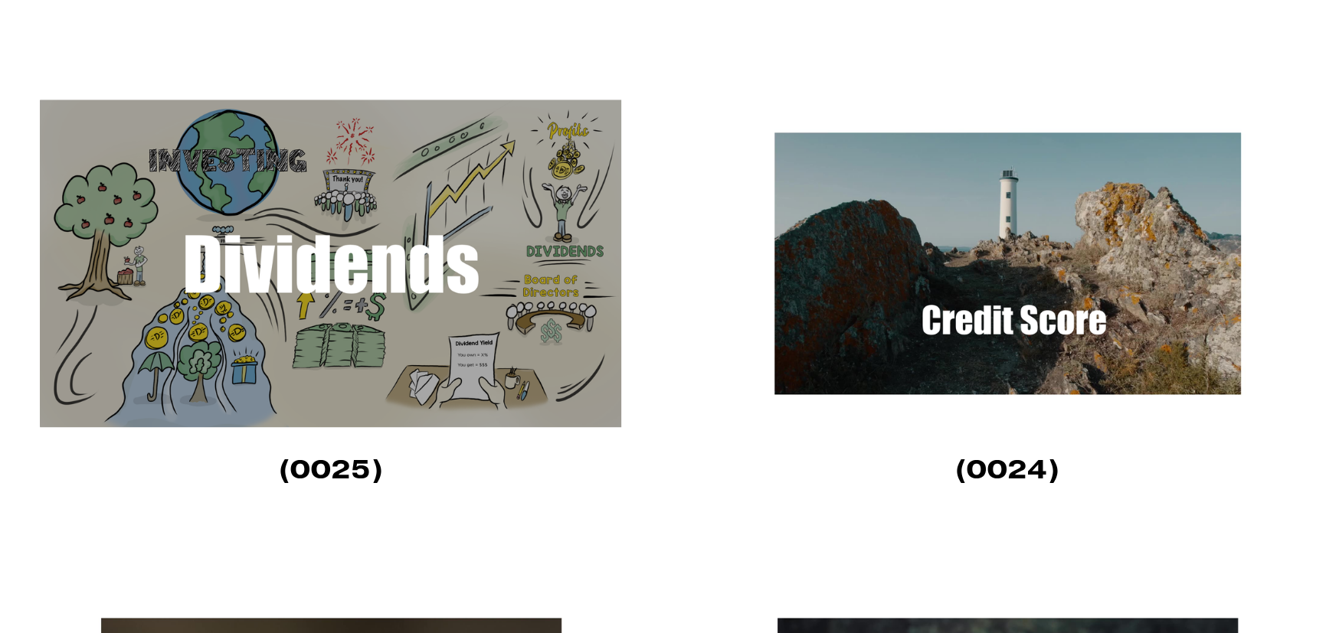
scroll to position [1379, 0]
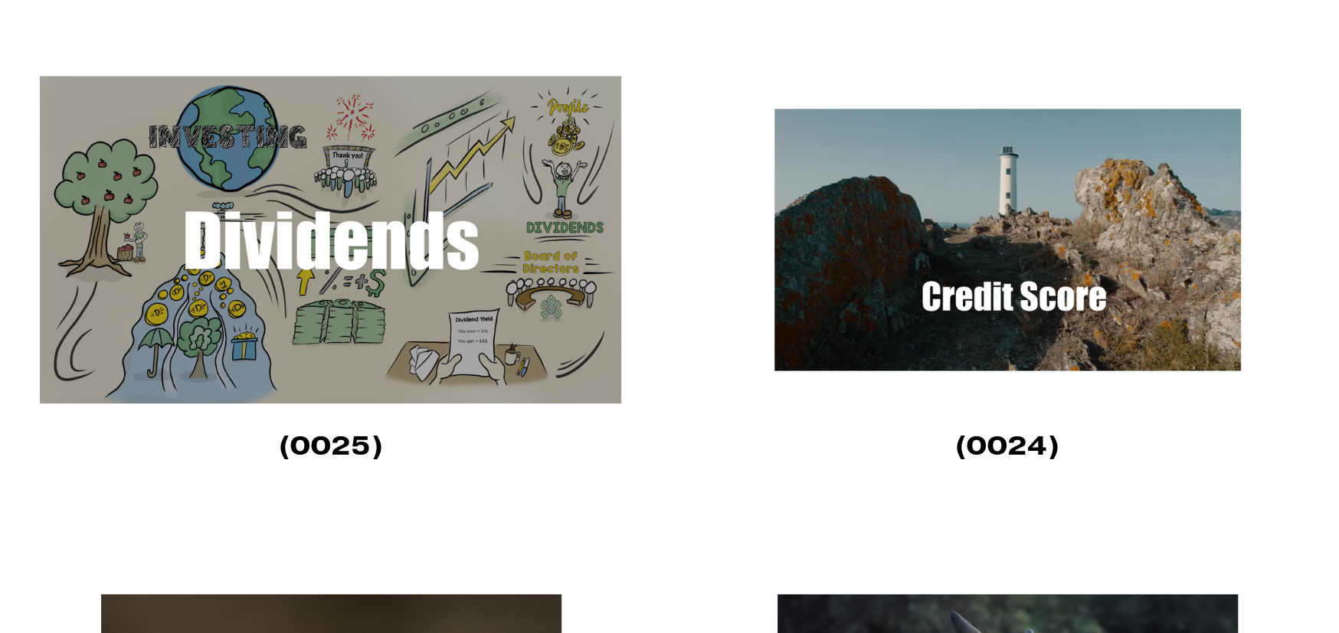
click at [368, 299] on img at bounding box center [331, 240] width 583 height 328
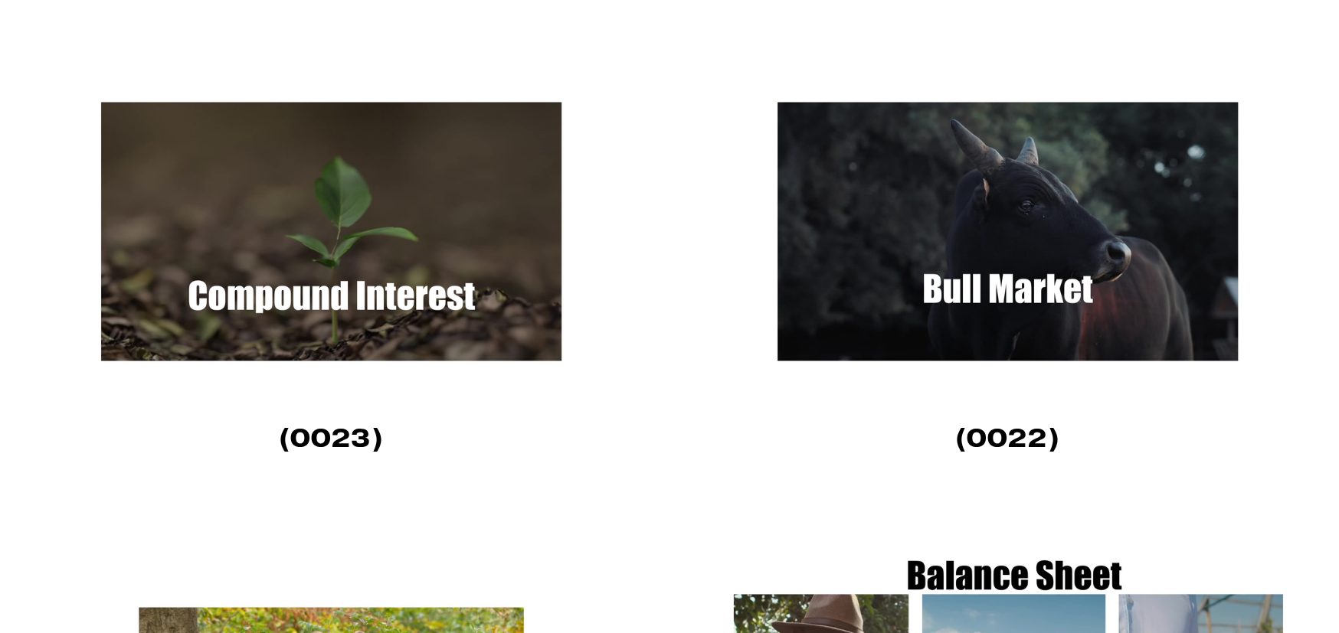
scroll to position [1838, 0]
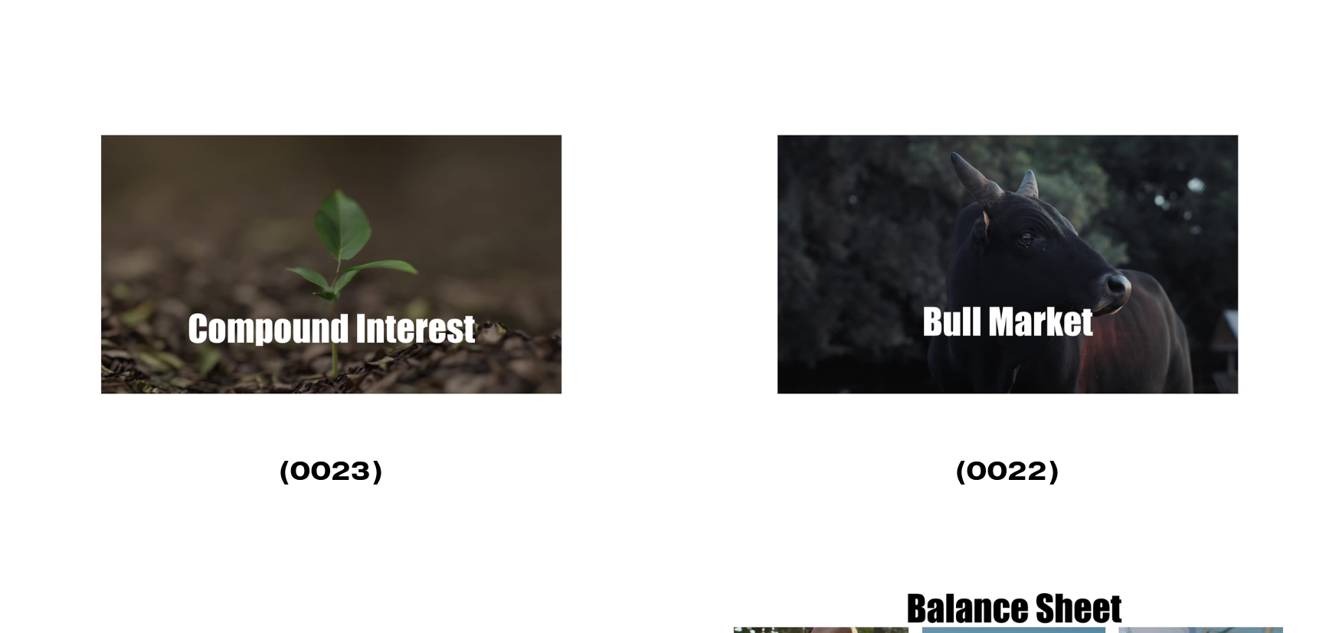
click at [378, 314] on img at bounding box center [331, 264] width 583 height 328
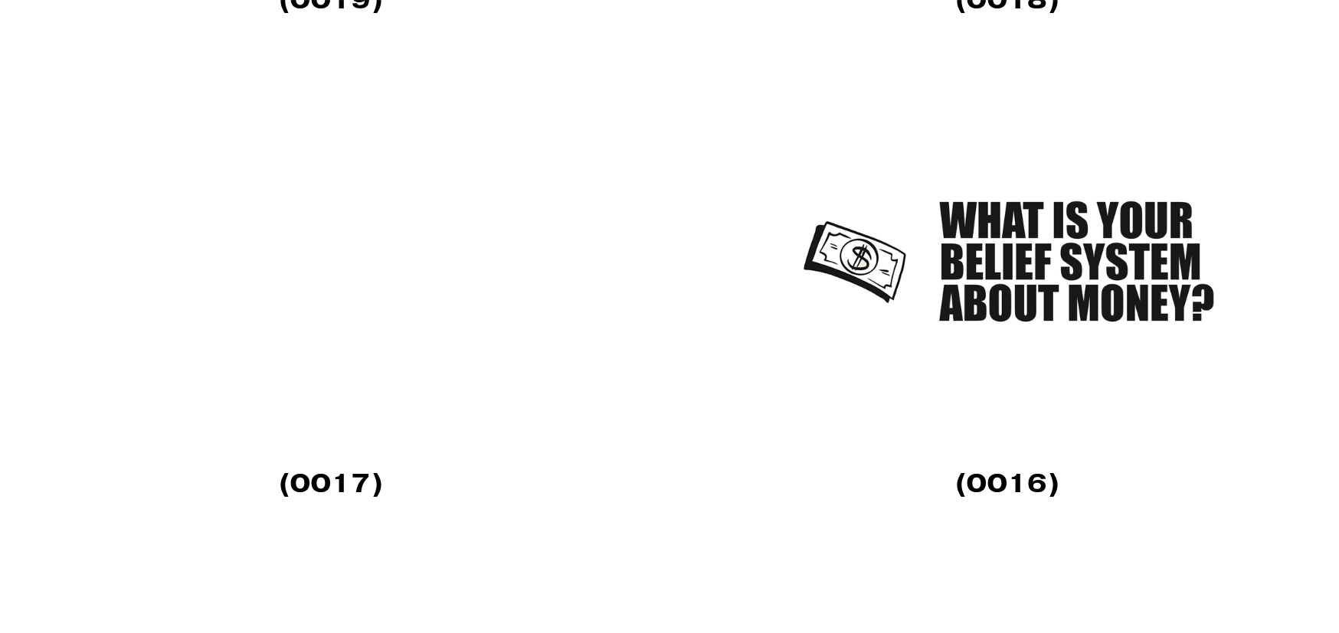
scroll to position [3294, 0]
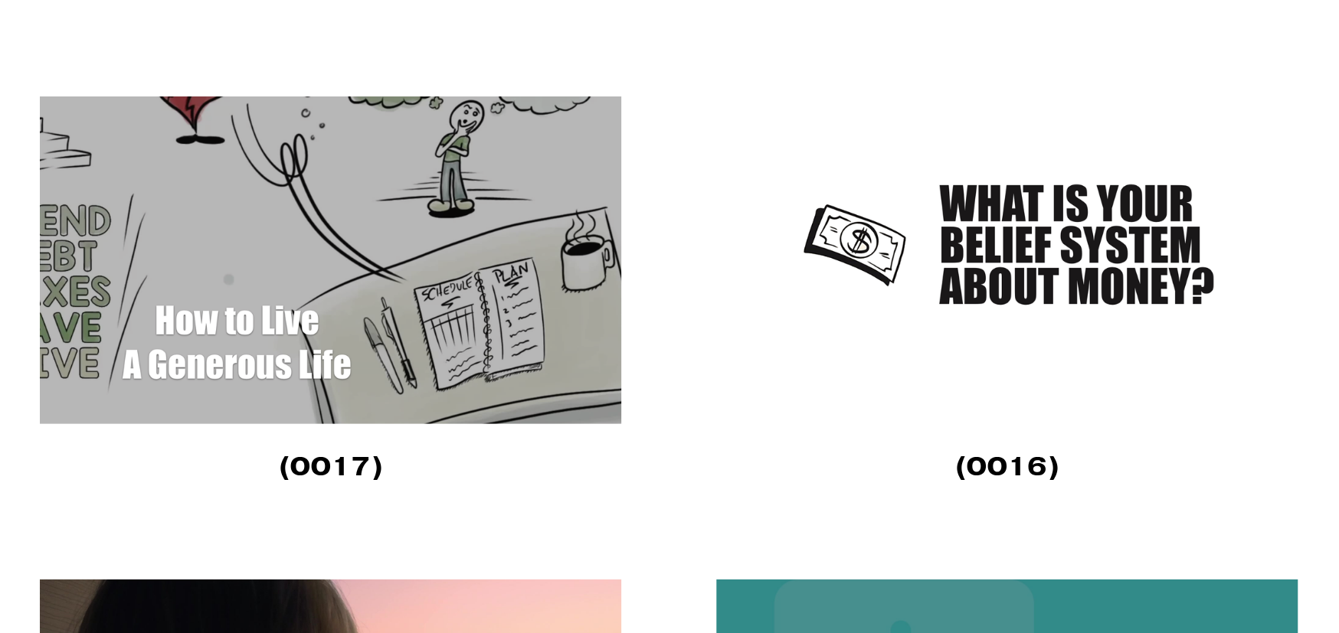
click at [344, 309] on img at bounding box center [331, 261] width 583 height 328
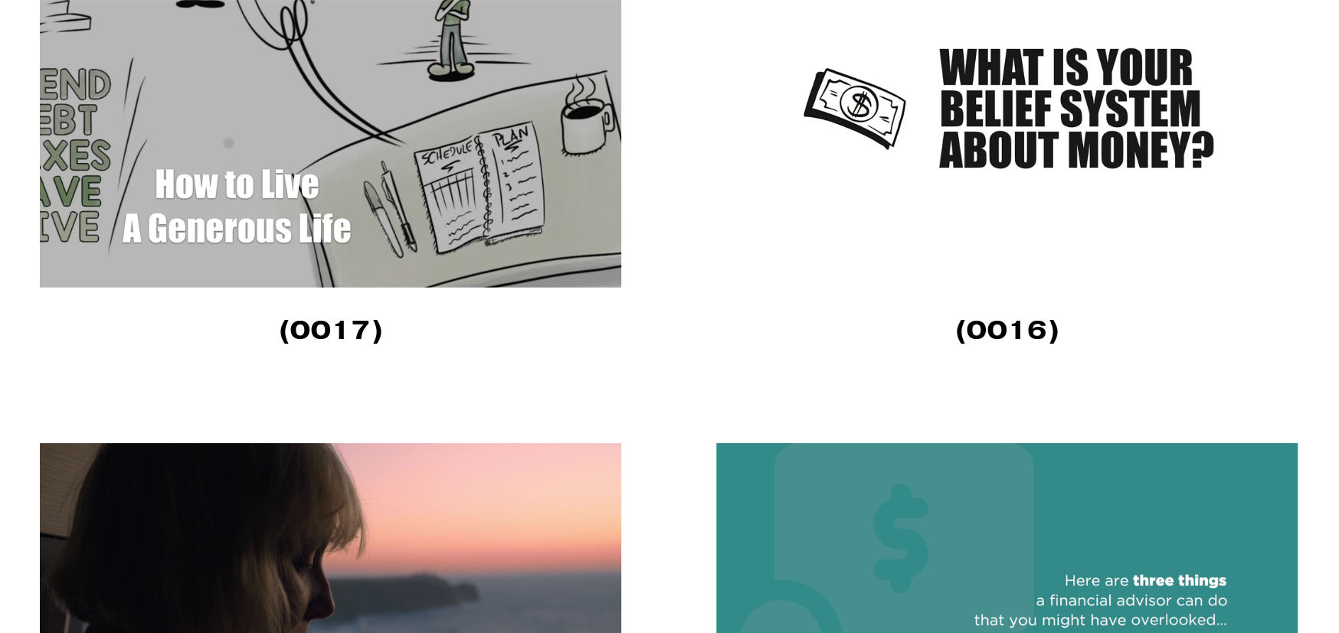
scroll to position [3447, 0]
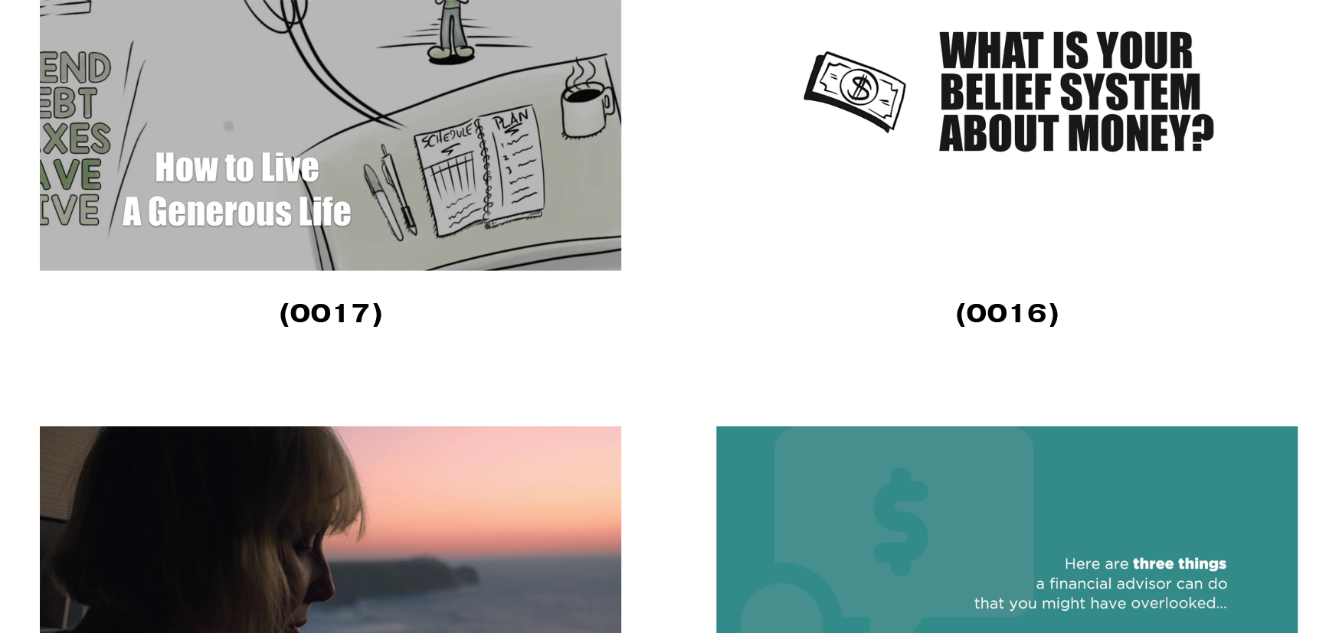
click at [1092, 146] on img at bounding box center [1007, 107] width 583 height 328
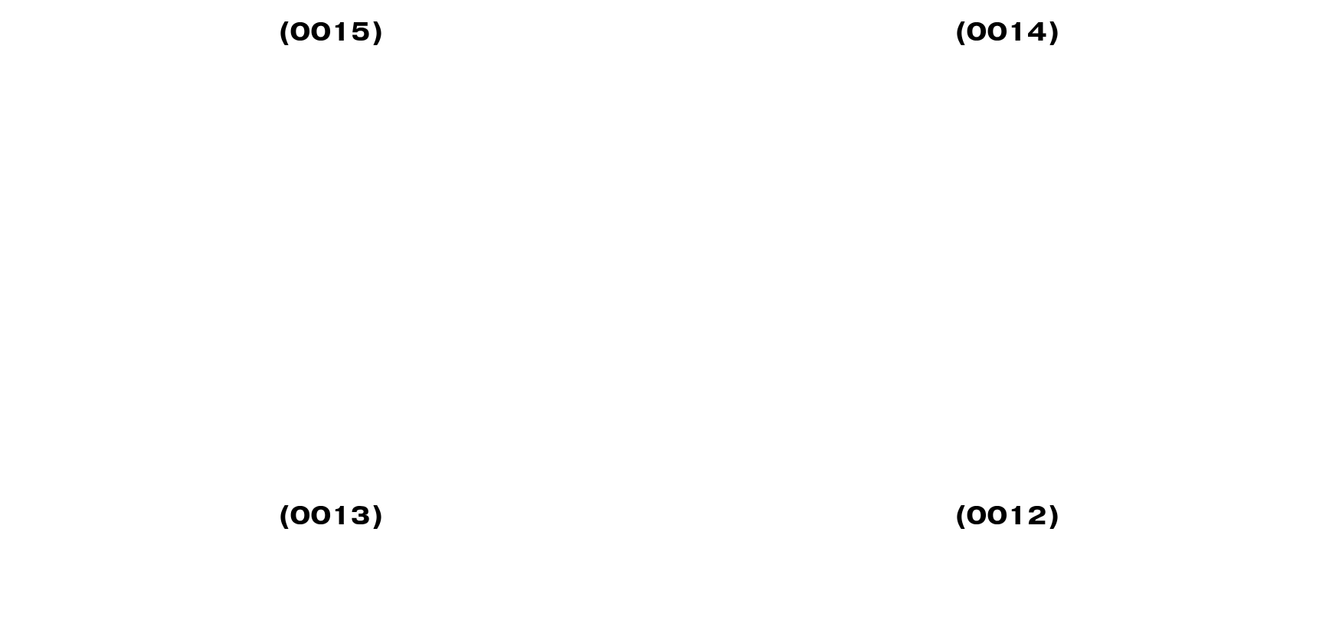
scroll to position [4213, 0]
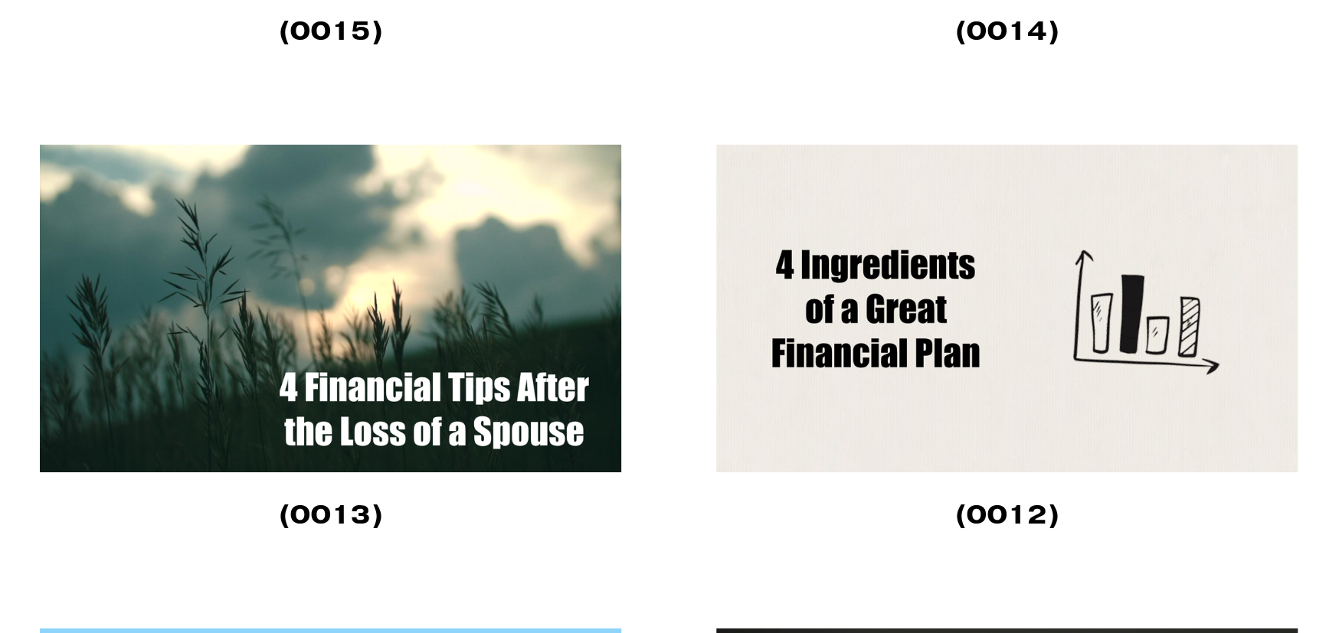
click at [963, 425] on img at bounding box center [1007, 309] width 583 height 328
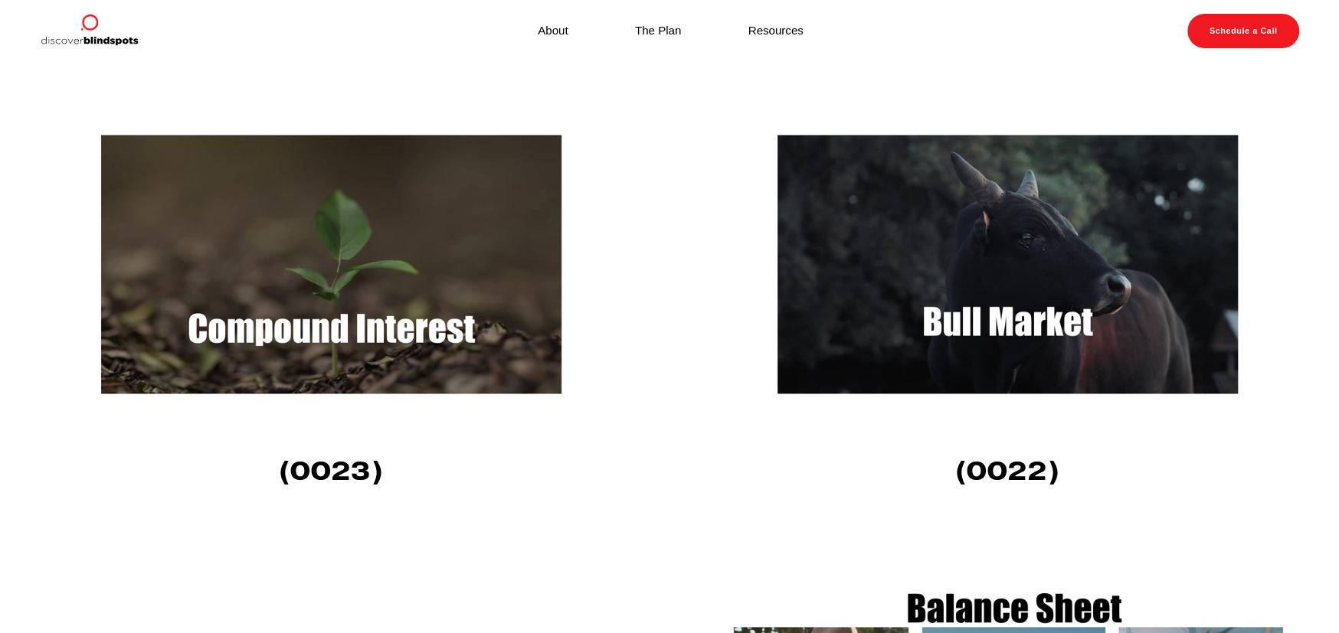
scroll to position [1762, 0]
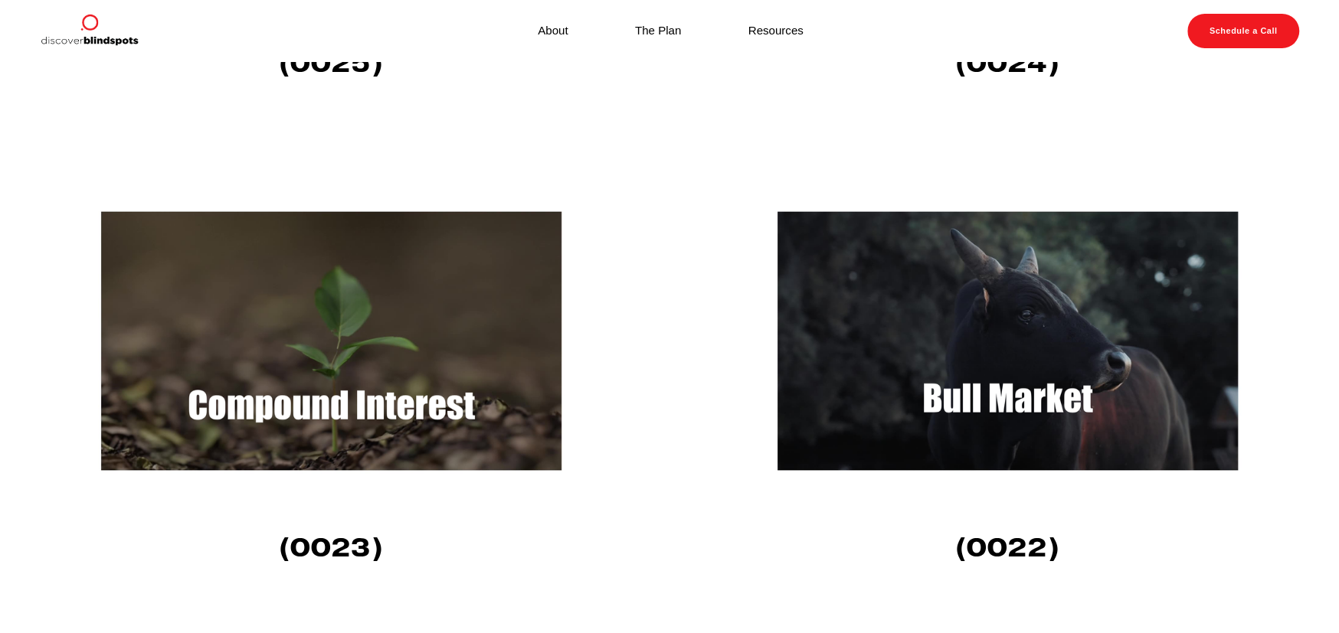
drag, startPoint x: 290, startPoint y: 411, endPoint x: 297, endPoint y: 407, distance: 7.9
click at [290, 411] on img at bounding box center [331, 341] width 583 height 328
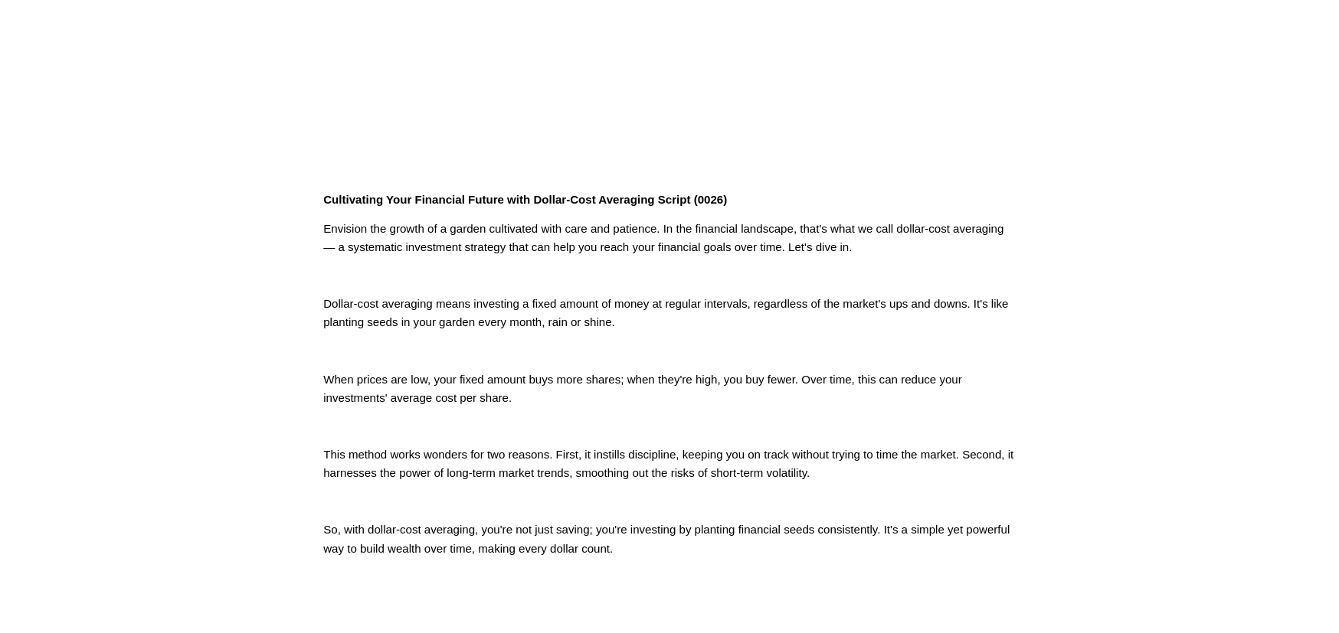
scroll to position [382, 0]
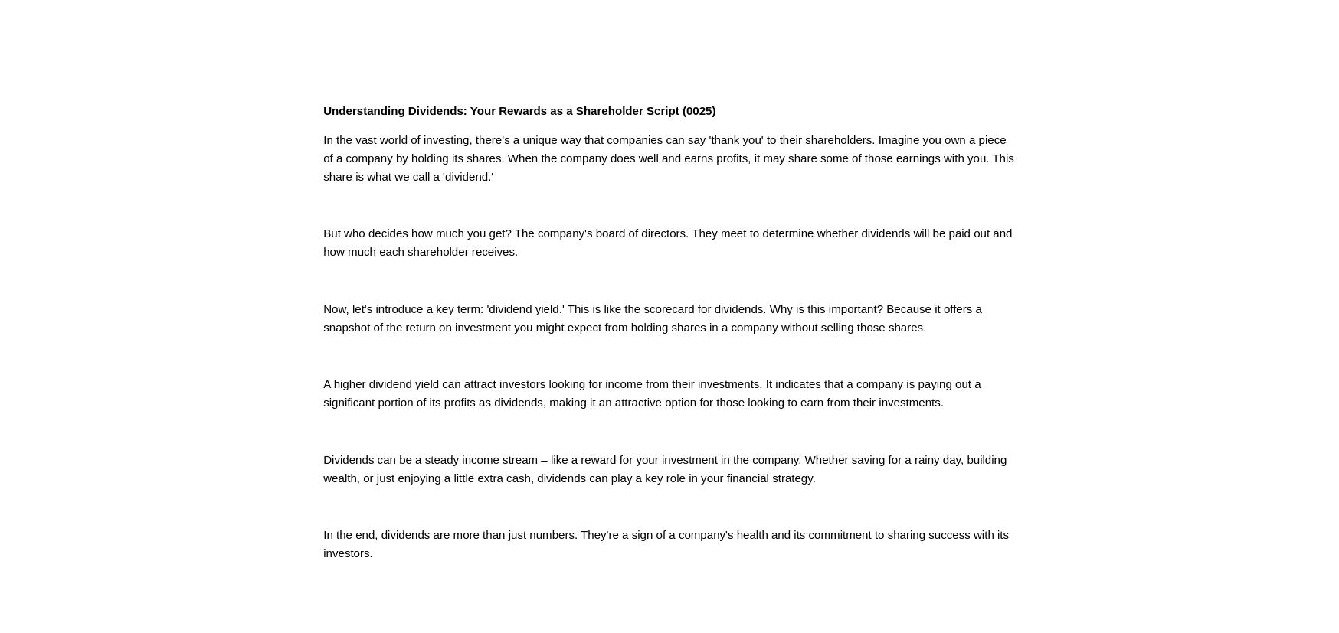
scroll to position [460, 0]
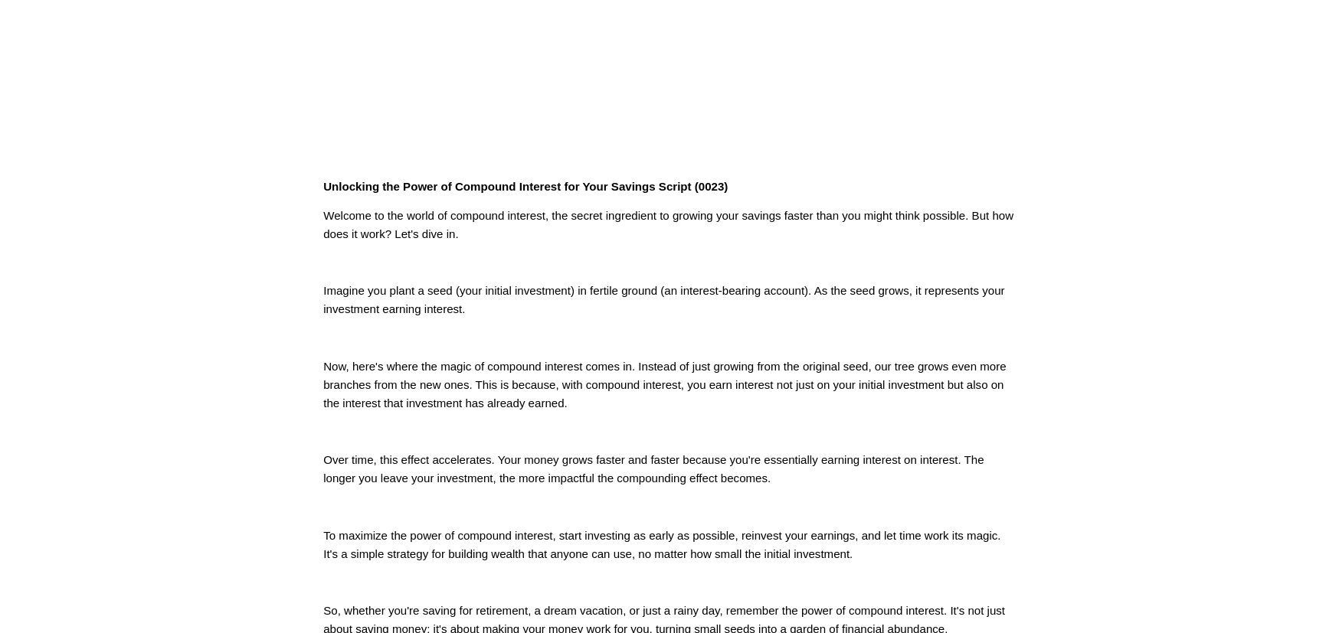
scroll to position [382, 0]
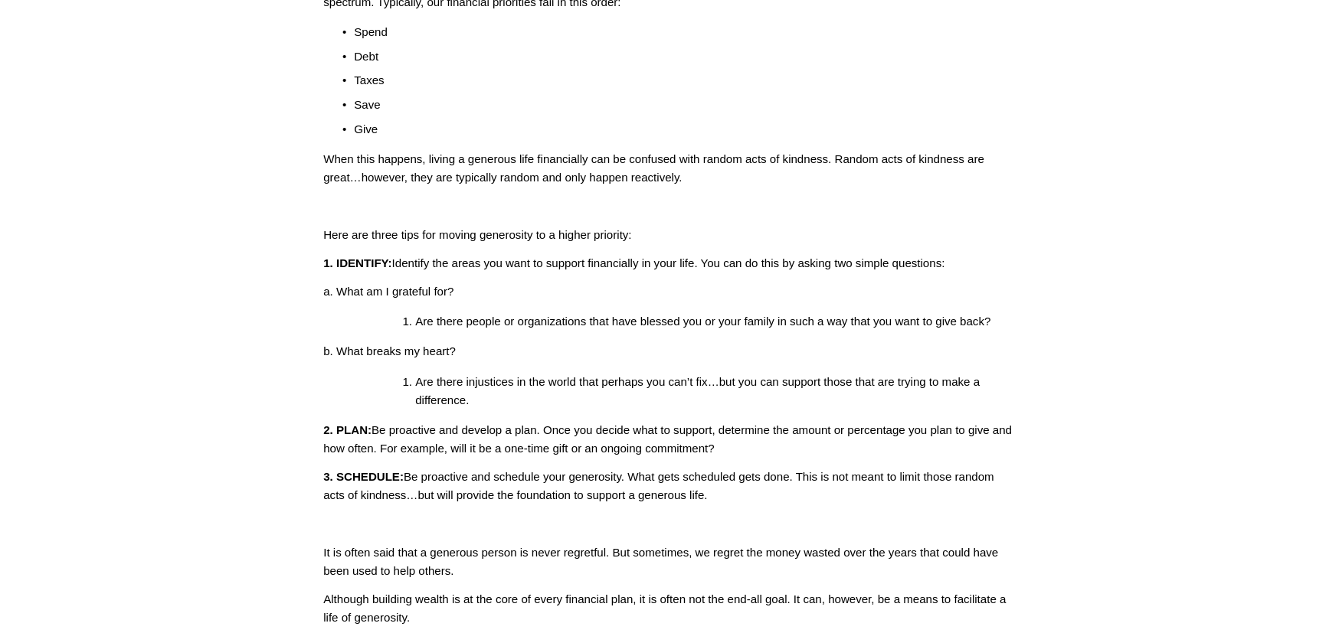
scroll to position [613, 0]
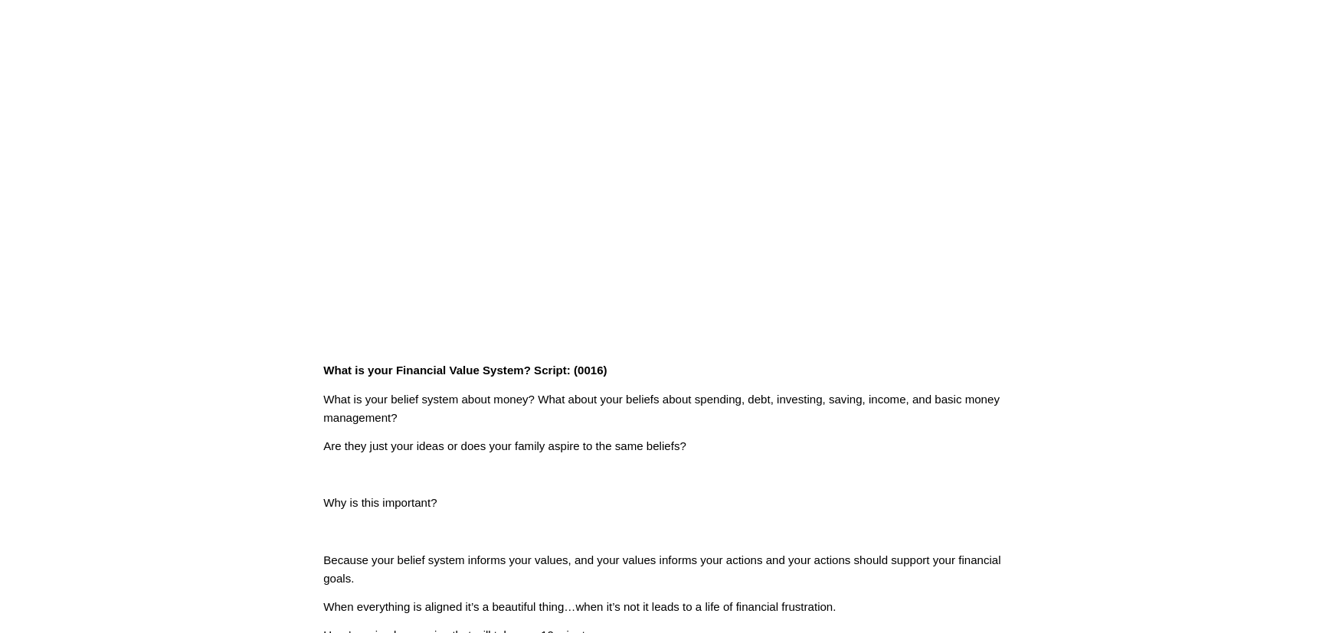
scroll to position [153, 0]
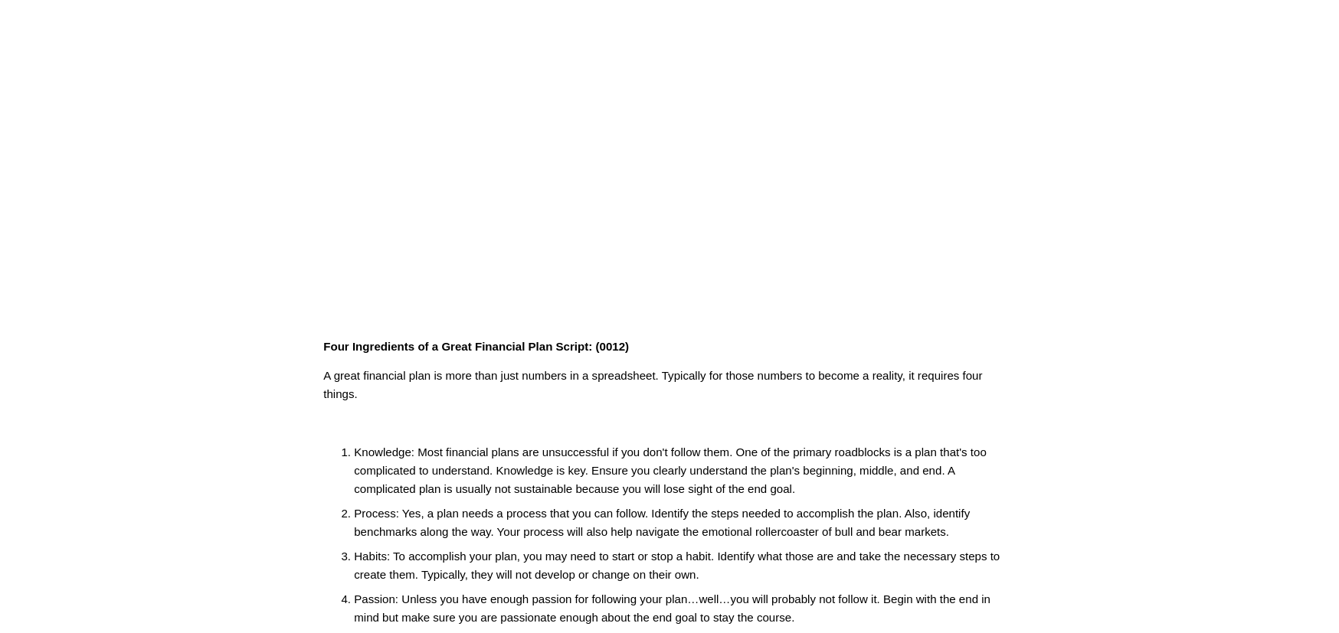
scroll to position [306, 0]
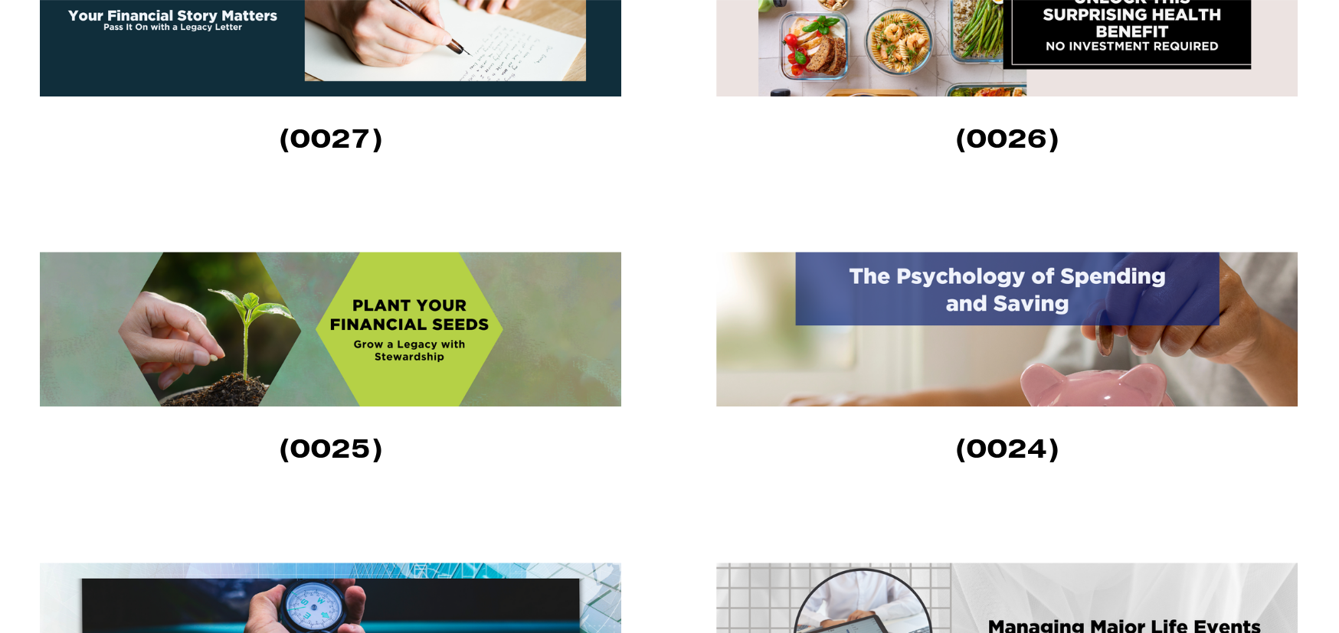
scroll to position [996, 0]
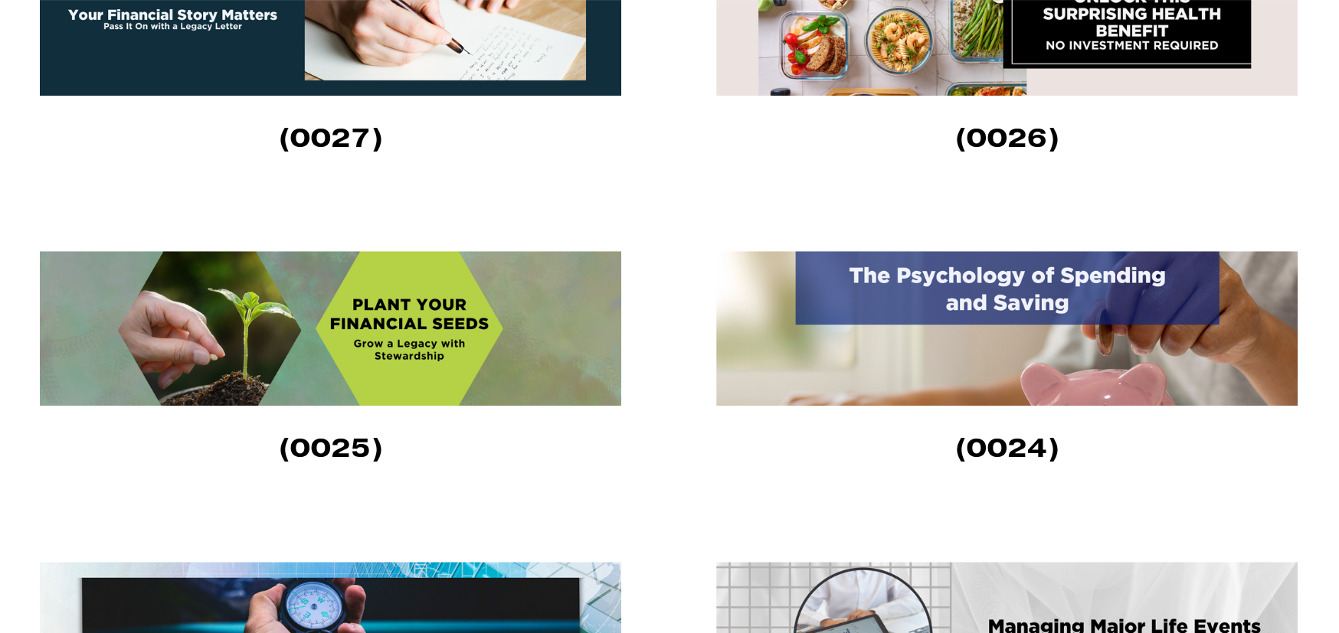
click at [460, 365] on img at bounding box center [330, 328] width 581 height 155
click at [928, 358] on img at bounding box center [1006, 328] width 581 height 155
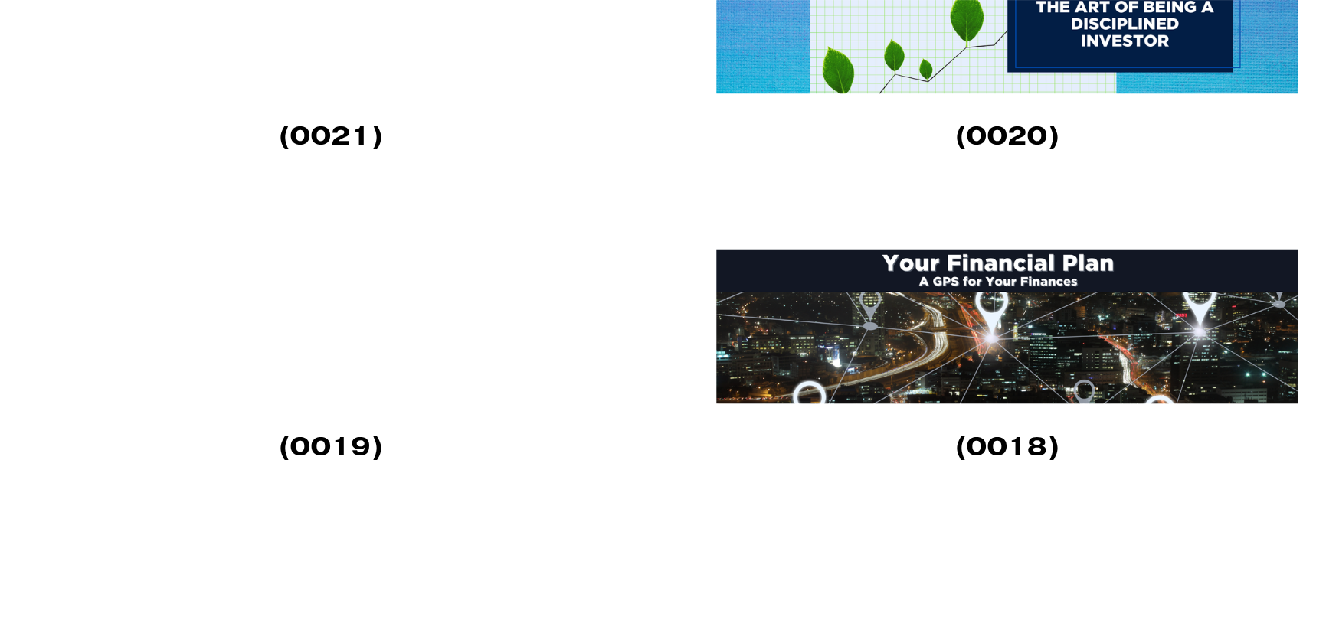
scroll to position [1838, 0]
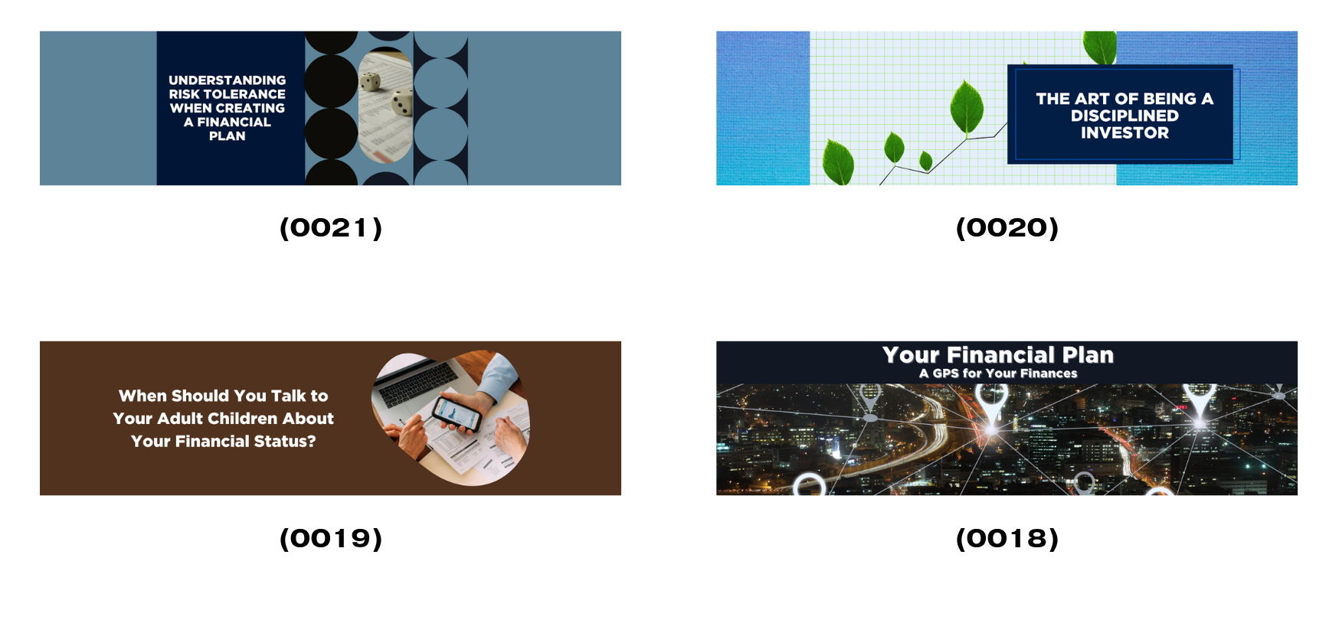
click at [1021, 146] on img at bounding box center [1006, 108] width 581 height 155
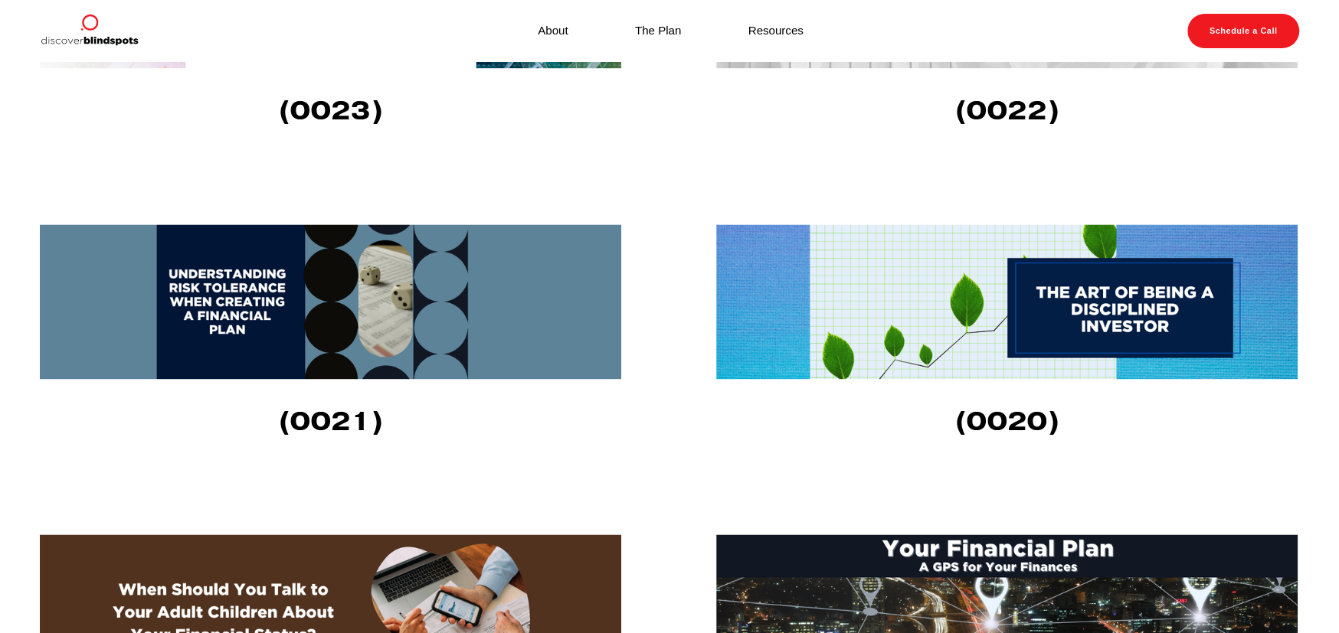
scroll to position [1609, 0]
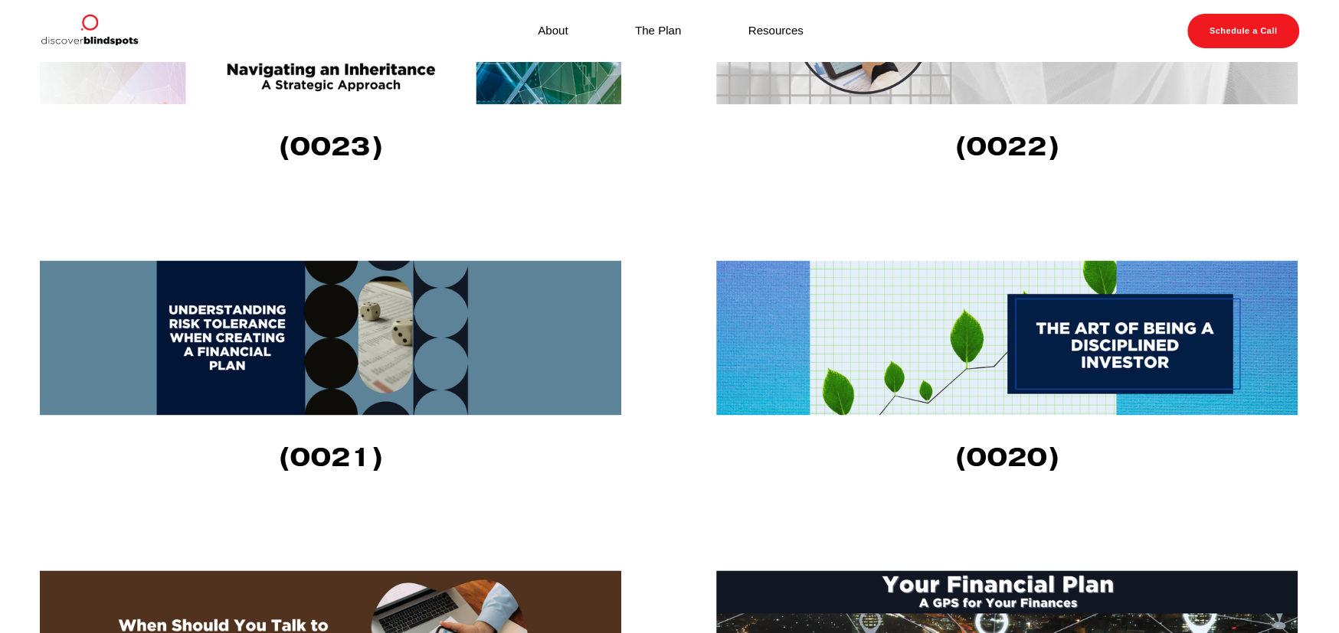
click at [1141, 360] on img at bounding box center [1006, 337] width 581 height 155
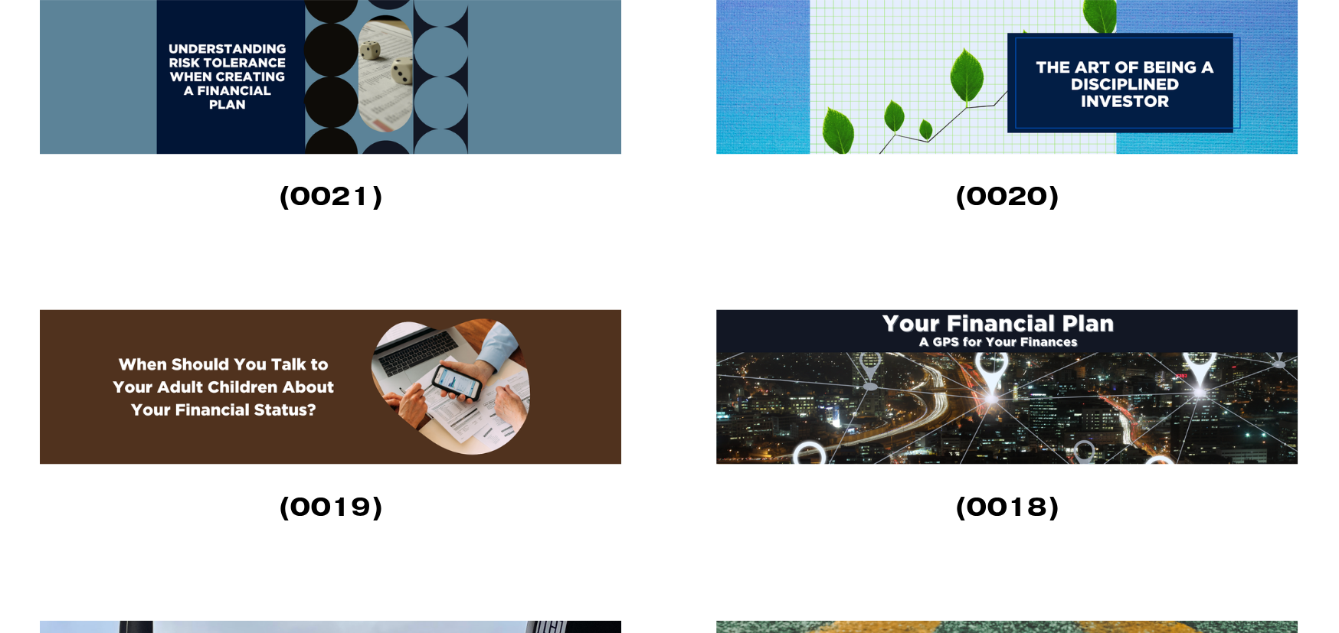
scroll to position [1992, 0]
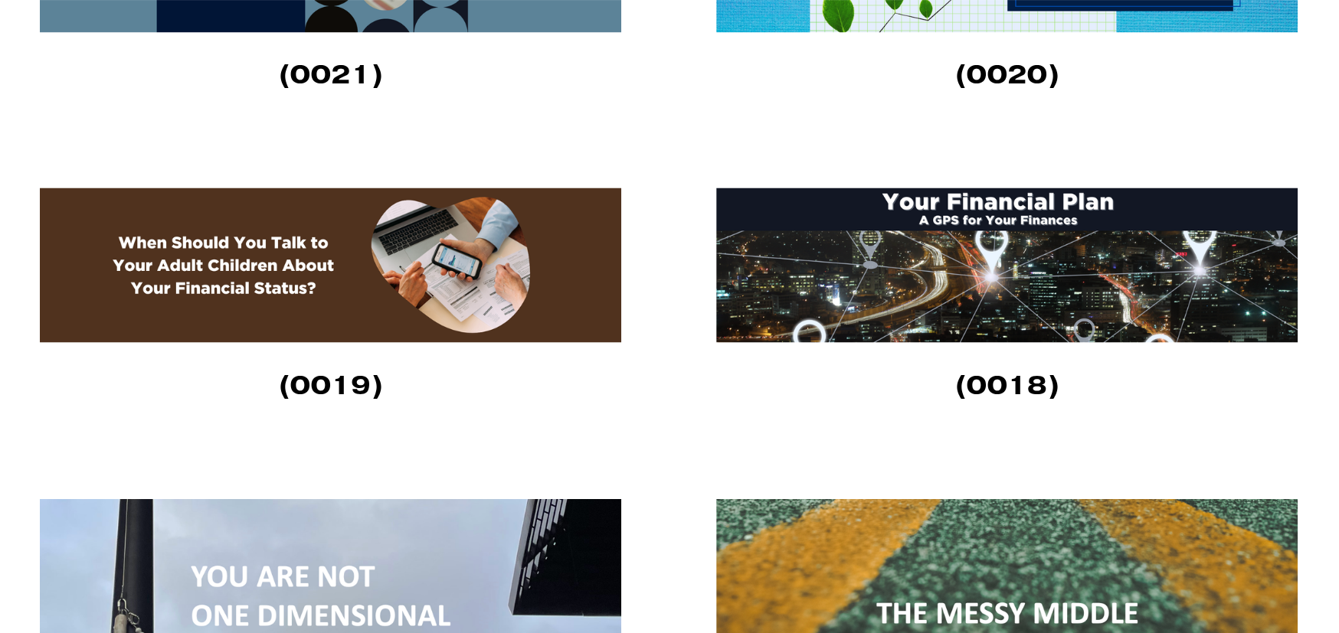
click at [993, 294] on img at bounding box center [1006, 265] width 581 height 155
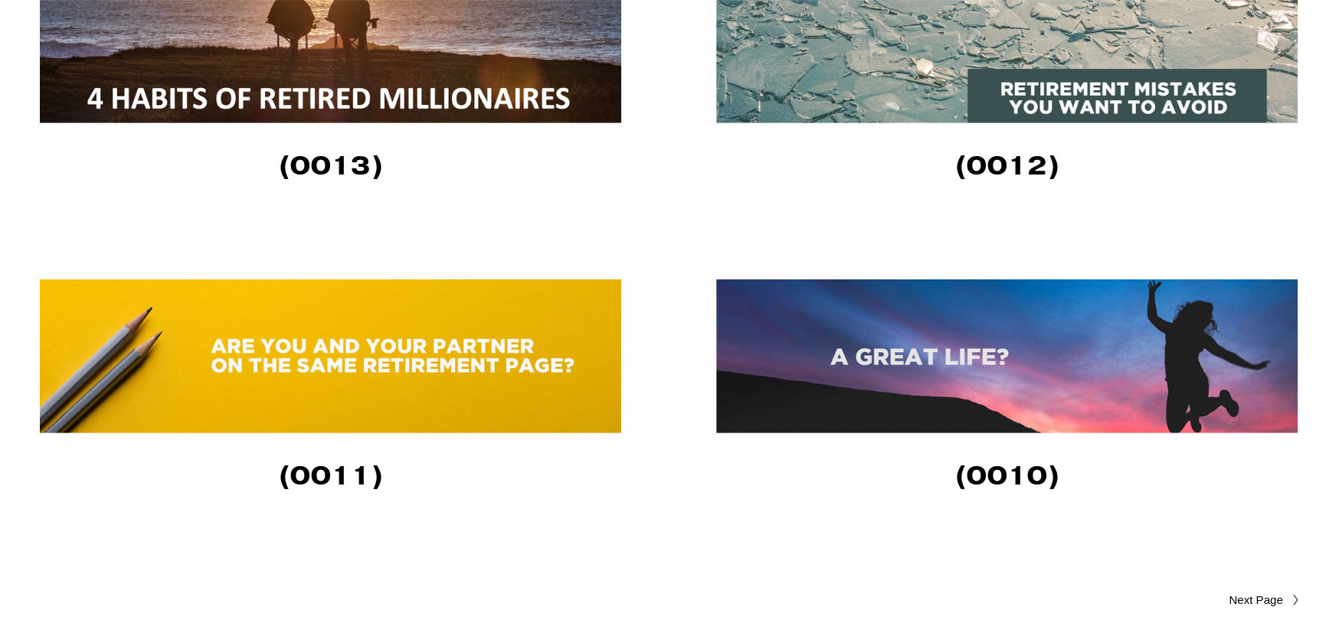
scroll to position [3294, 0]
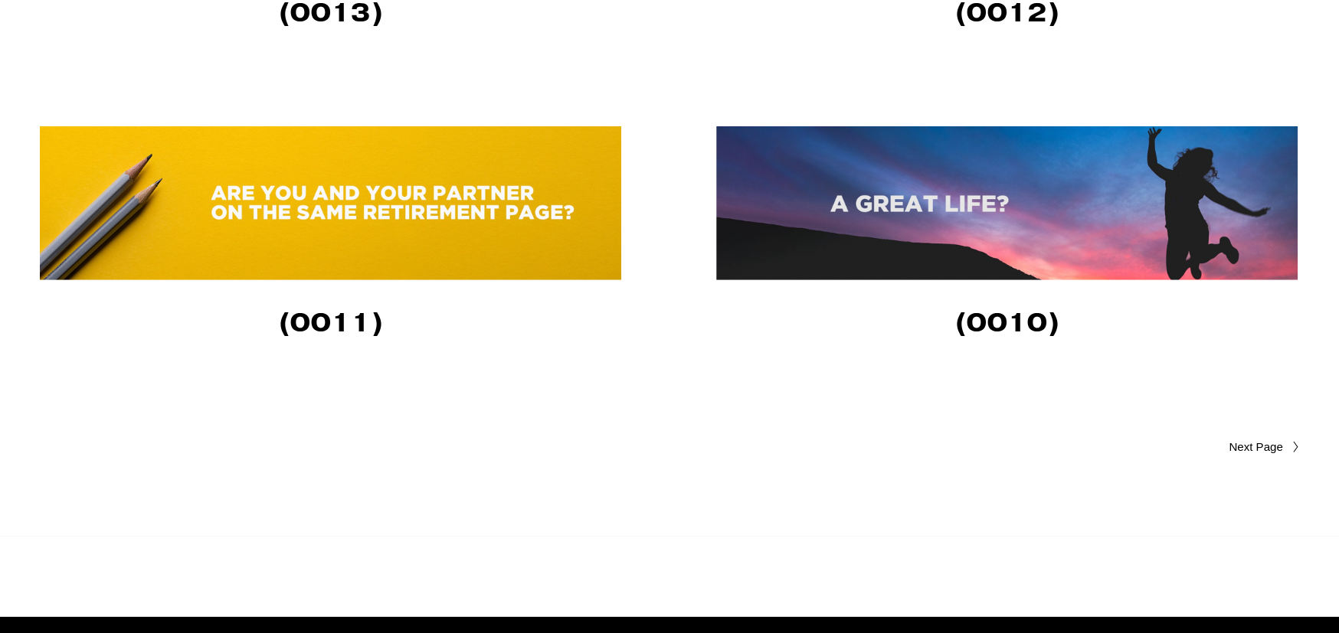
click at [962, 270] on img at bounding box center [1006, 203] width 581 height 154
click at [1267, 447] on span "Older Posts" at bounding box center [1225, 447] width 114 height 18
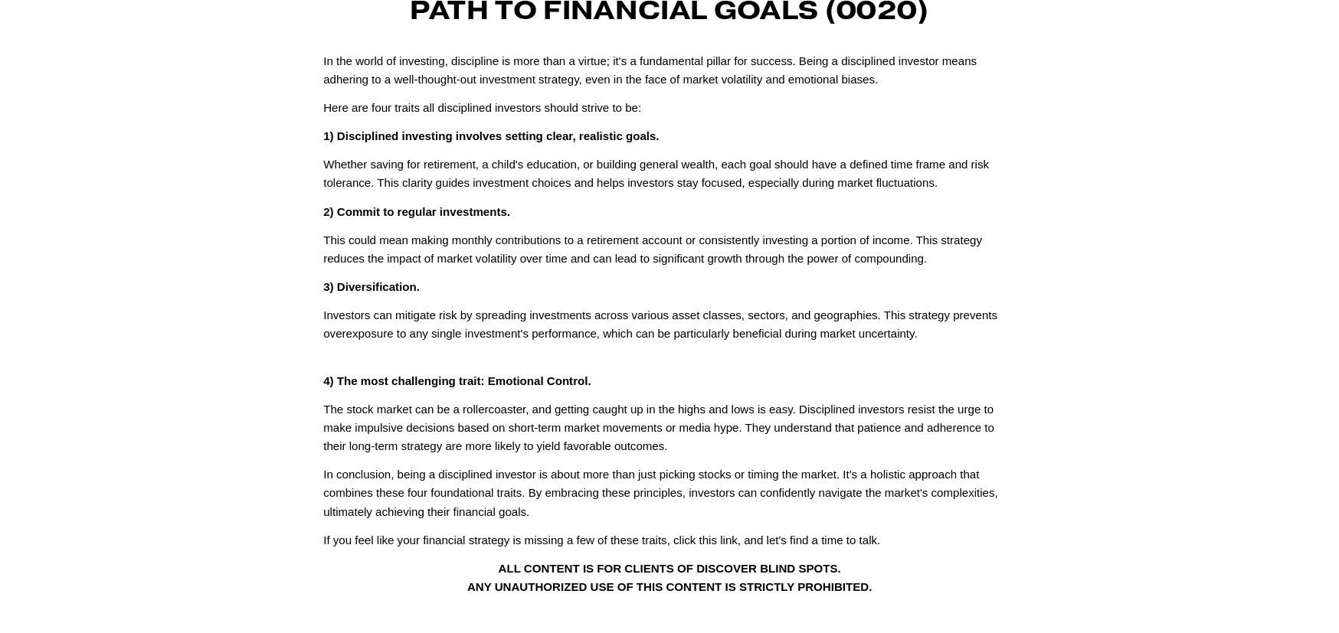
scroll to position [153, 0]
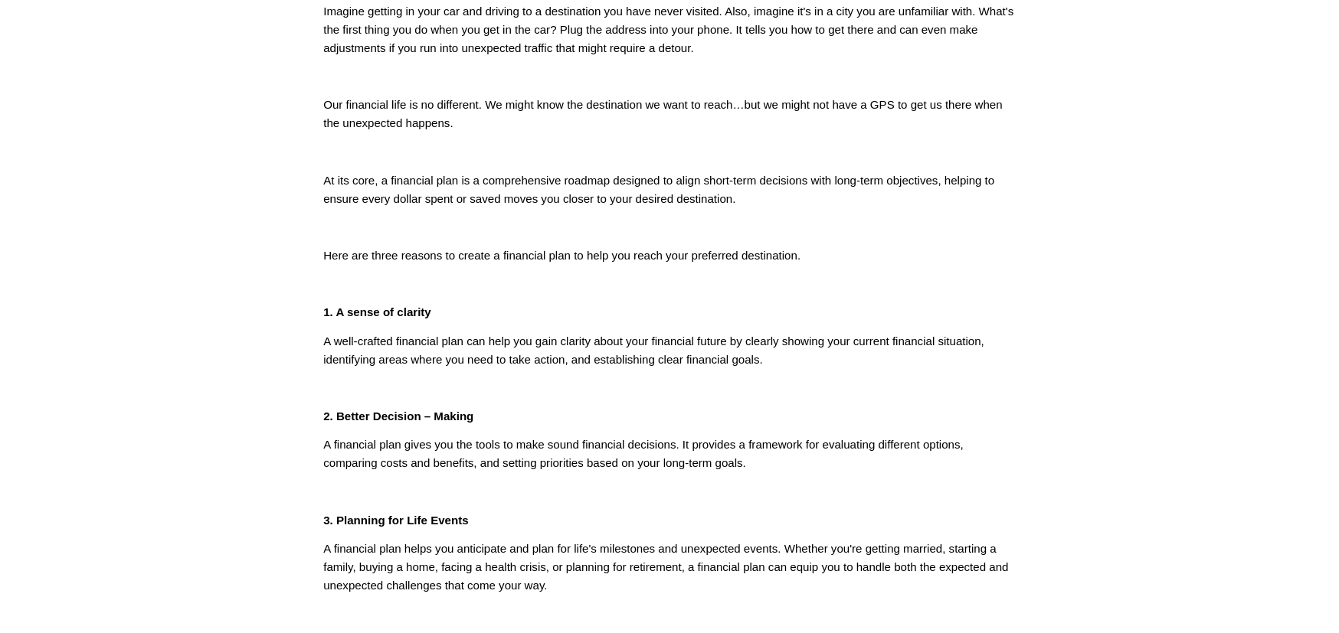
scroll to position [230, 0]
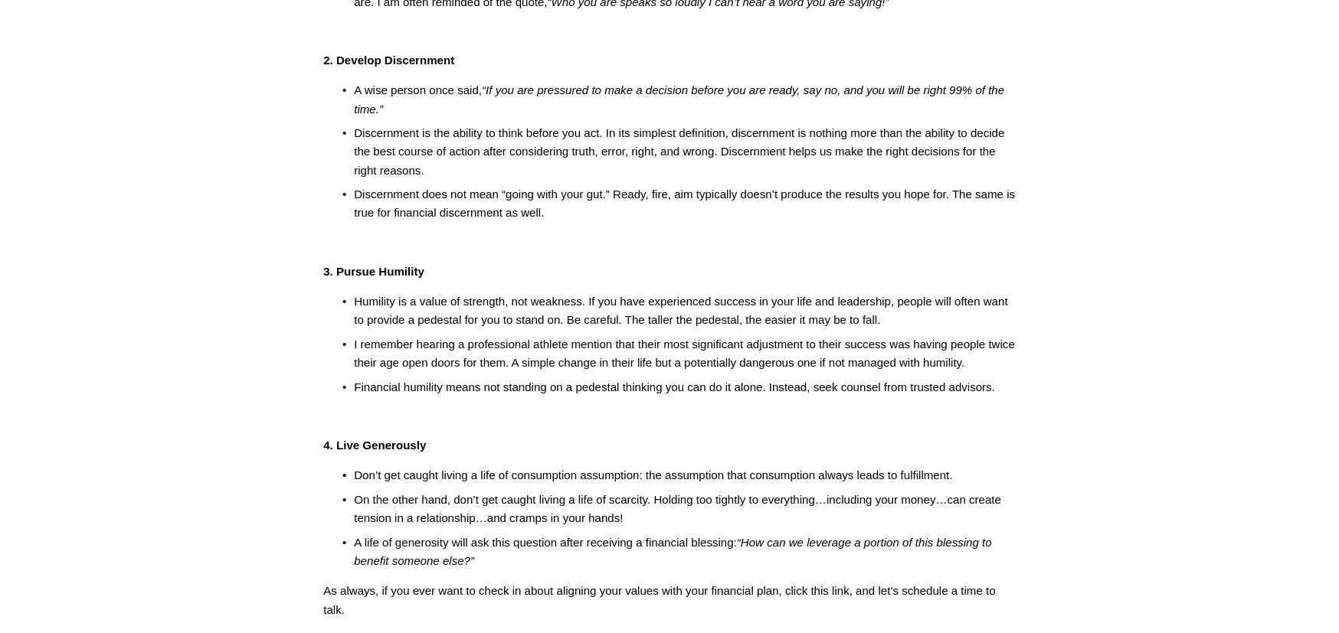
scroll to position [382, 0]
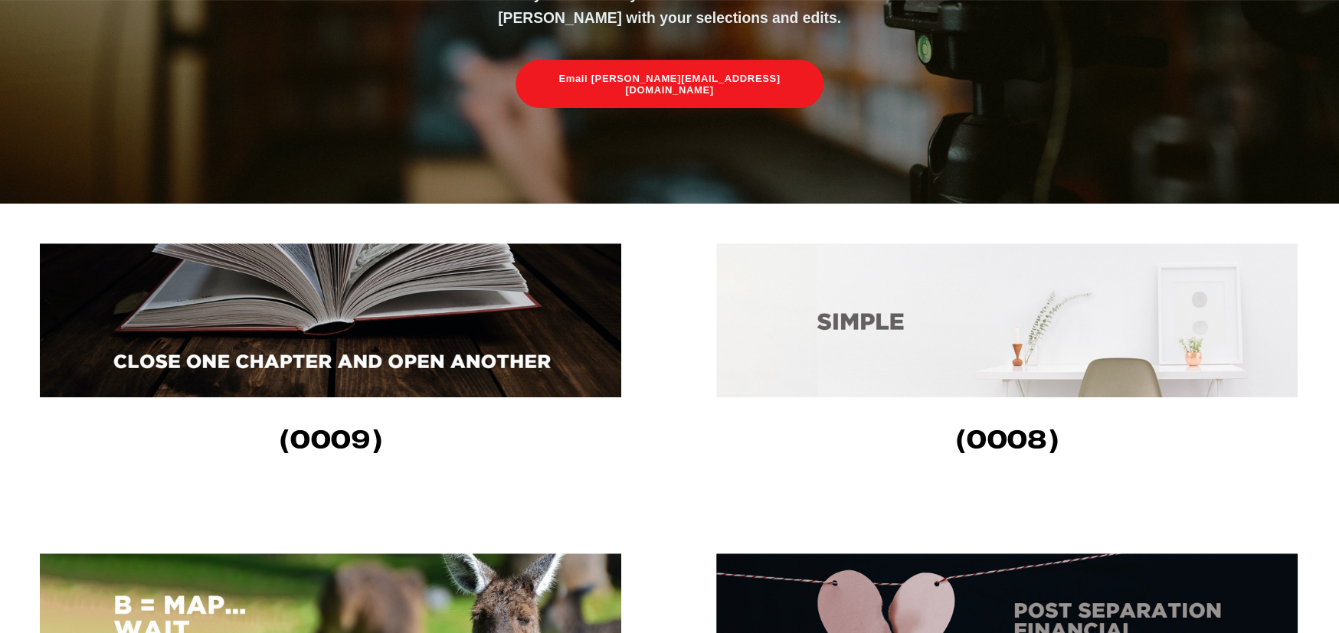
scroll to position [460, 0]
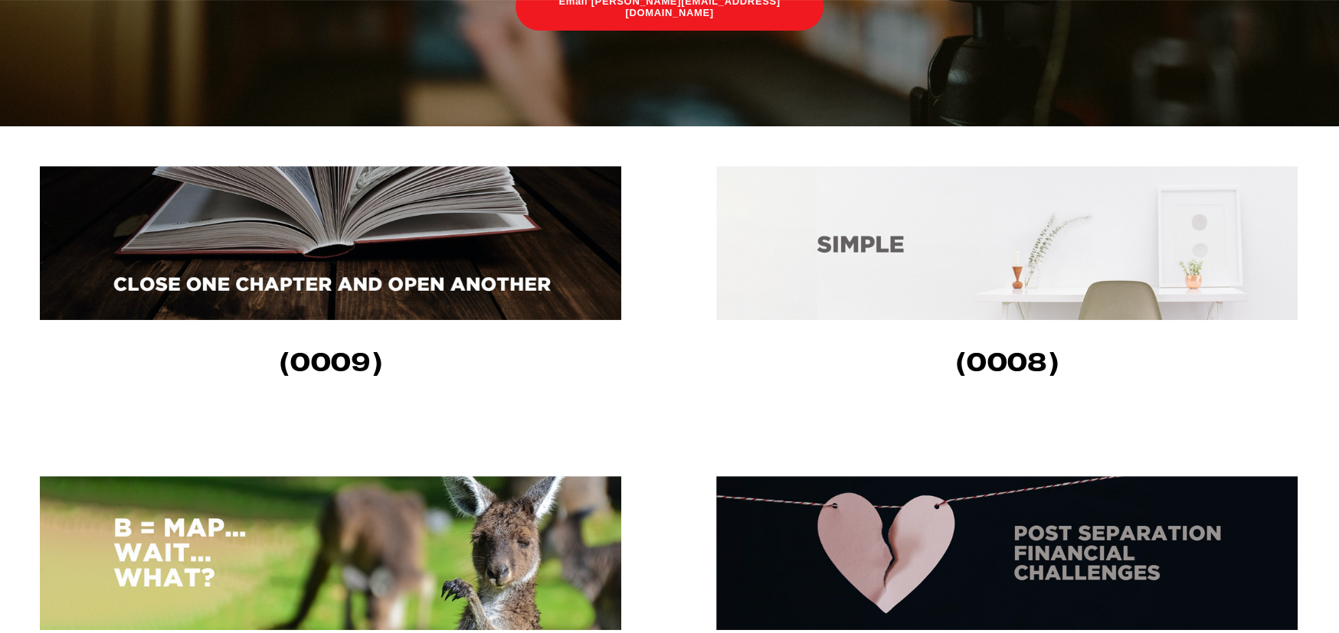
click at [921, 301] on img at bounding box center [1006, 243] width 581 height 154
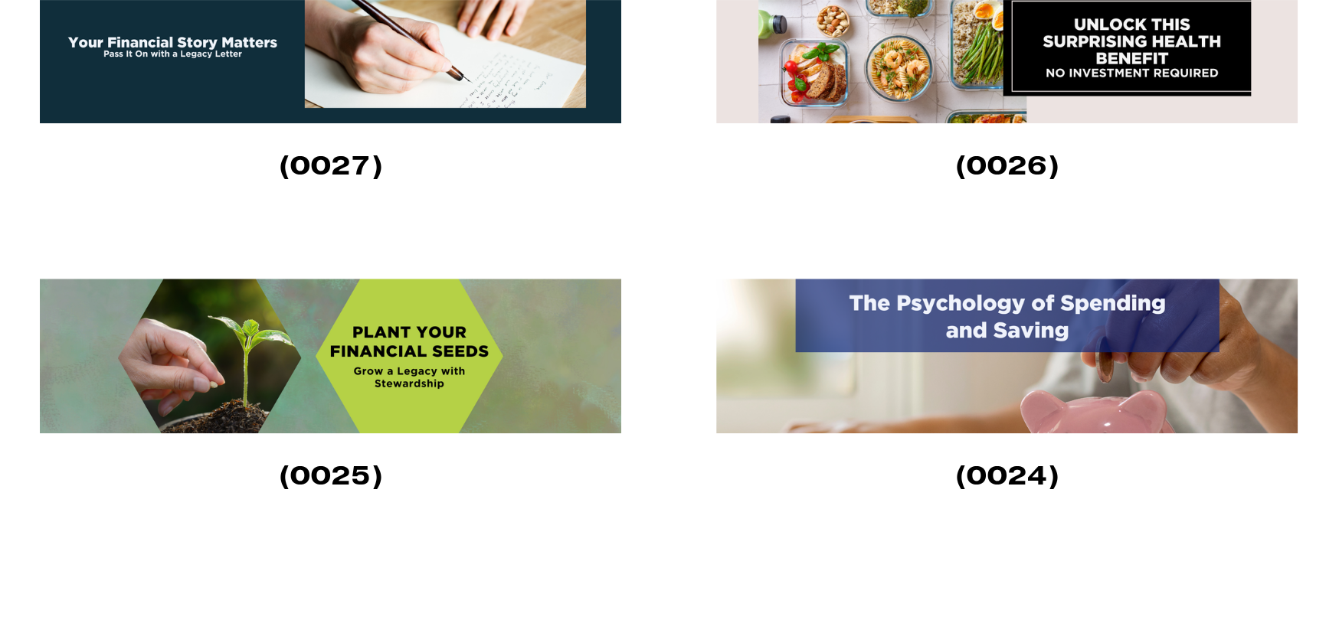
scroll to position [996, 0]
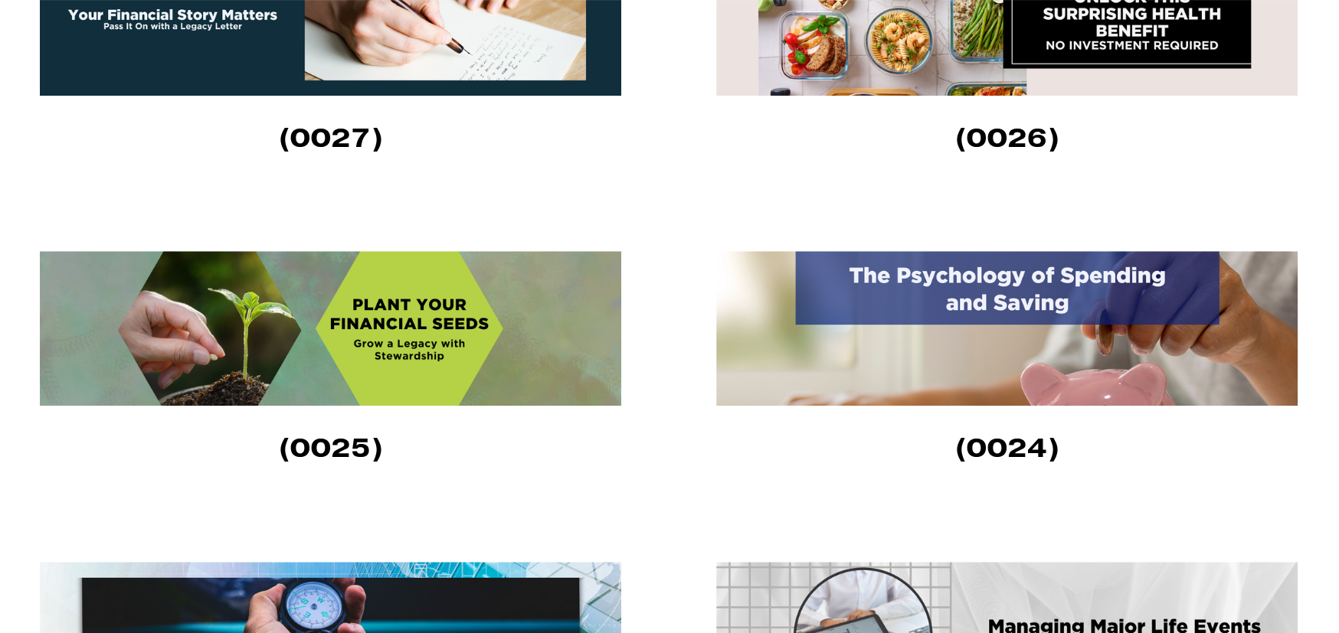
click at [442, 341] on img at bounding box center [330, 328] width 581 height 155
